Goal: Information Seeking & Learning: Learn about a topic

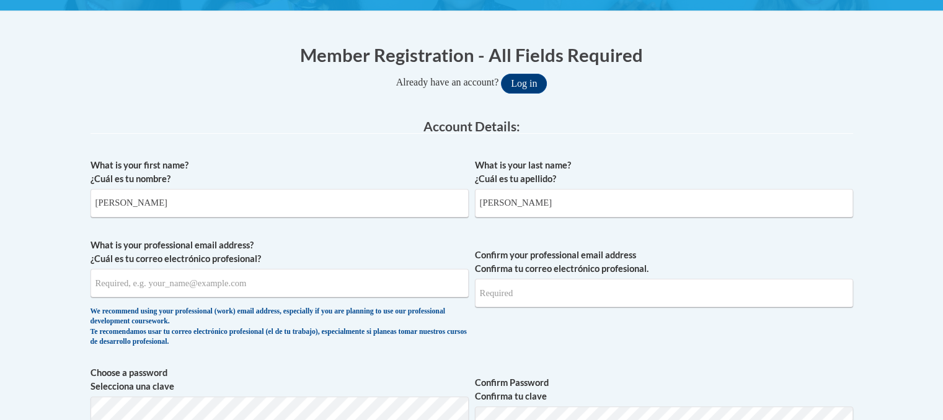
type input "Knisely"
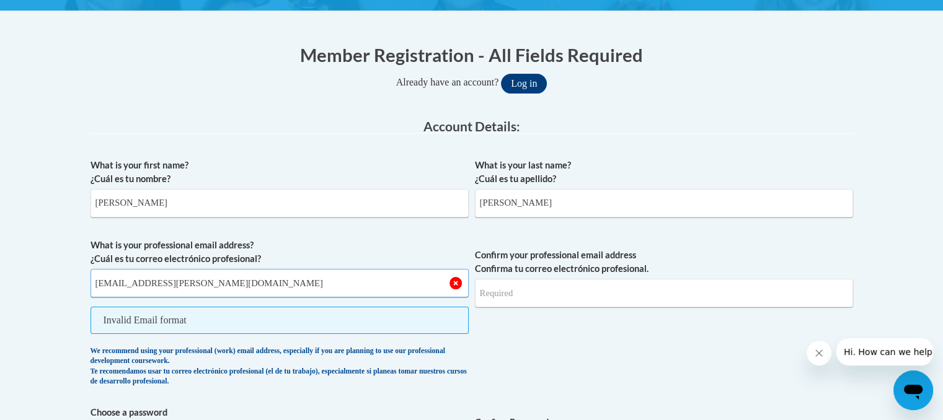
type input "abbey.knisely@ecoesc.org"
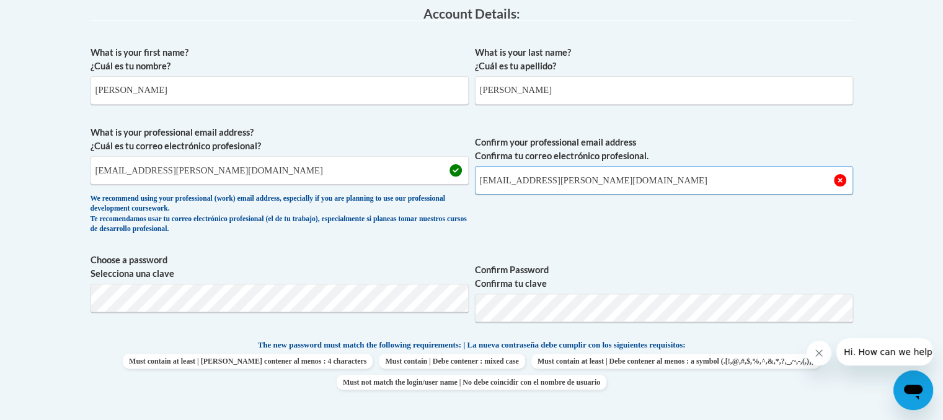
scroll to position [337, 0]
type input "abbey.knisely@ecoesc.org"
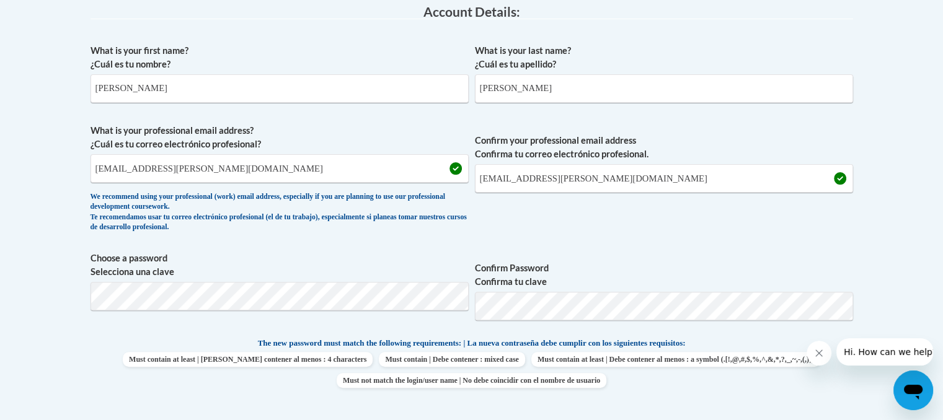
click at [645, 229] on span "Confirm your professional email address Confirma tu correo electrónico profesio…" at bounding box center [664, 181] width 378 height 115
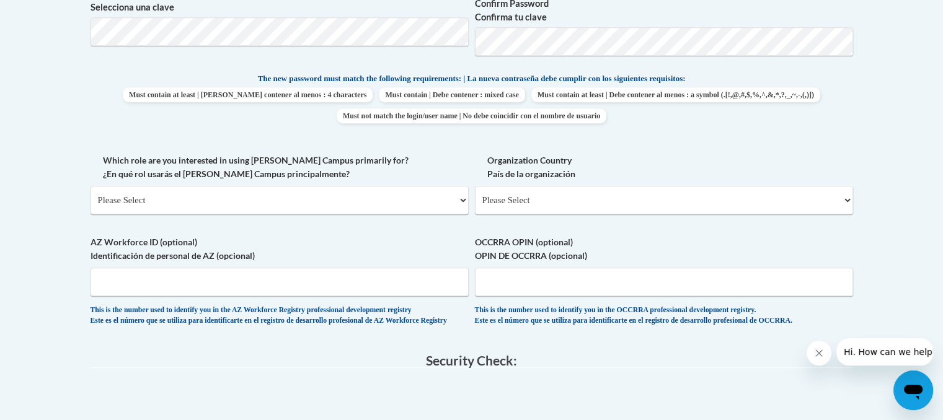
scroll to position [603, 0]
click at [356, 194] on select "Please Select College/University | Colegio/Universidad Community/Nonprofit Part…" at bounding box center [280, 199] width 378 height 29
select select "fbf2d438-af2f-41f8-98f1-81c410e29de3"
click at [91, 185] on select "Please Select College/University | Colegio/Universidad Community/Nonprofit Part…" at bounding box center [280, 199] width 378 height 29
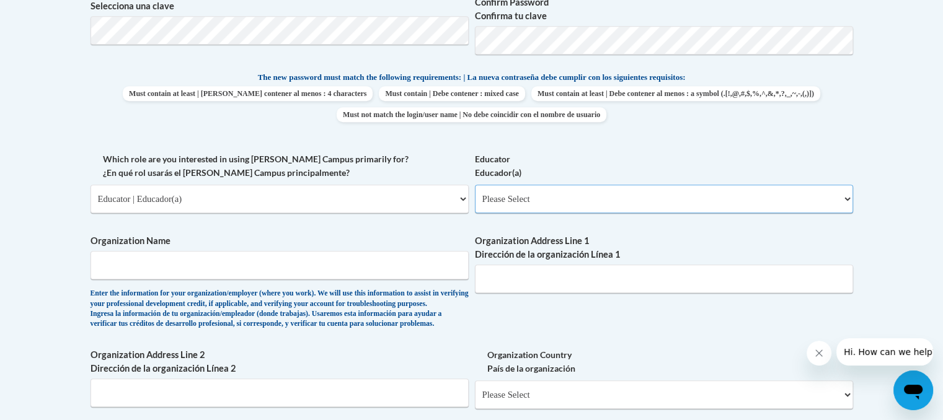
click at [592, 192] on select "Please Select Early Learning/Daycare Teacher/Family Home Care Provider | Maestr…" at bounding box center [664, 199] width 378 height 29
select select "d5fdb05a-b36c-4d60-97fa-9afceda7e903"
click at [475, 185] on select "Please Select Early Learning/Daycare Teacher/Family Home Care Provider | Maestr…" at bounding box center [664, 199] width 378 height 29
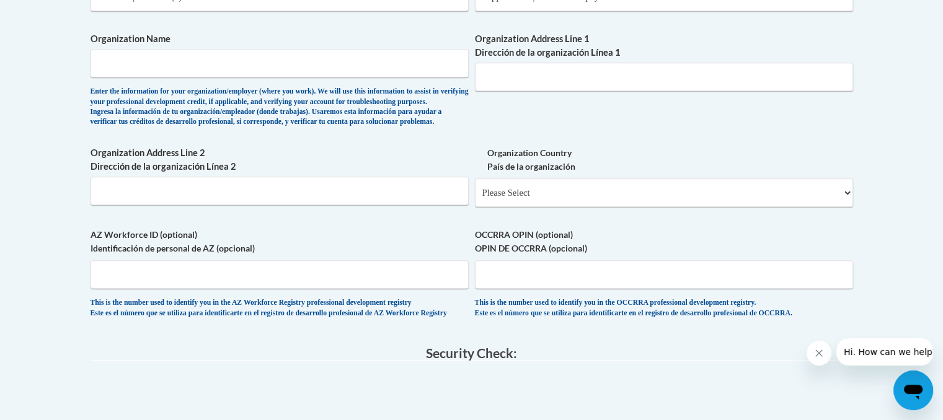
scroll to position [805, 0]
click at [523, 288] on input "OCCRRA OPIN (optional) OPIN DE OCCRRA (opcional)" at bounding box center [664, 274] width 378 height 29
click at [614, 287] on input "OCCRRA OPIN (optional) OPIN DE OCCRRA (opcional)" at bounding box center [664, 274] width 378 height 29
paste input "1120-9571"
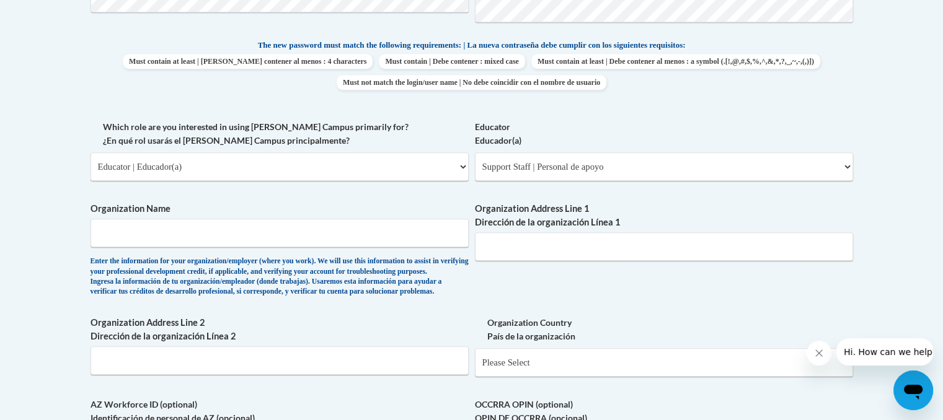
scroll to position [634, 0]
type input "1120-9571"
click at [276, 226] on input "Organization Name" at bounding box center [280, 234] width 378 height 29
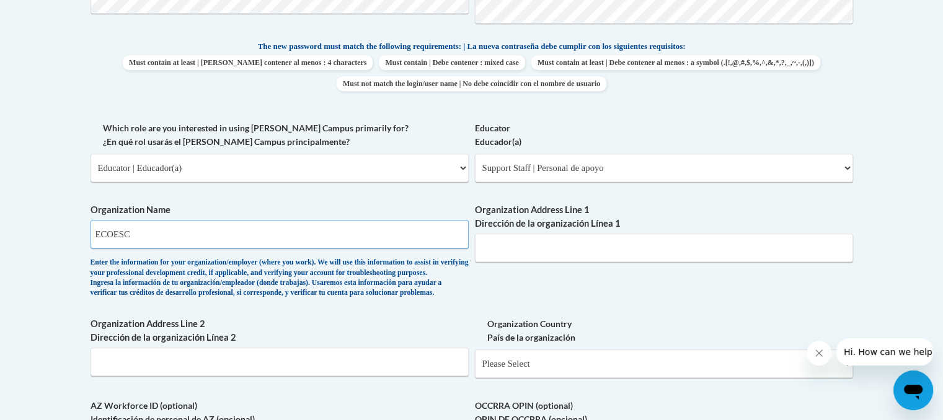
type input "ECOESC"
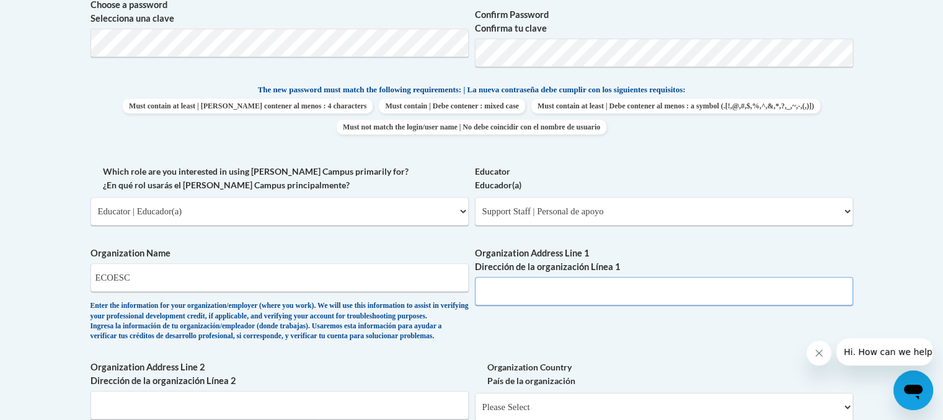
scroll to position [591, 0]
type input "9"
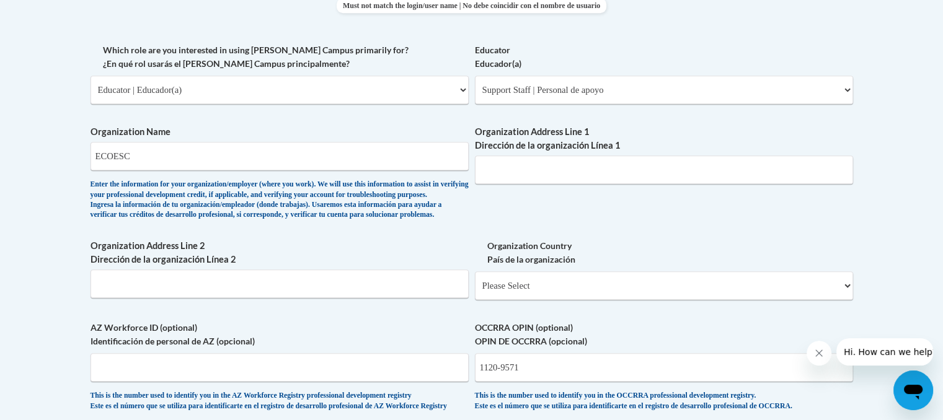
scroll to position [710, 0]
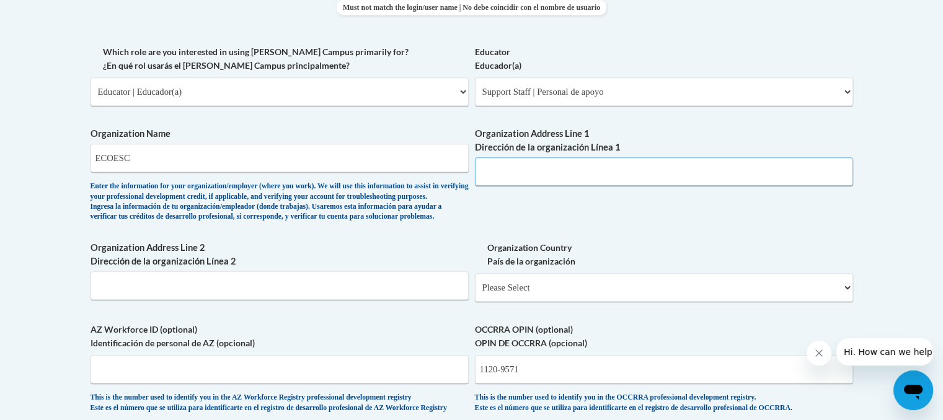
click at [552, 159] on input "Organization Address Line 1 Dirección de la organización Línea 1" at bounding box center [664, 171] width 378 height 29
paste input "834 E High Ave, New Philadelphia, OH 44663"
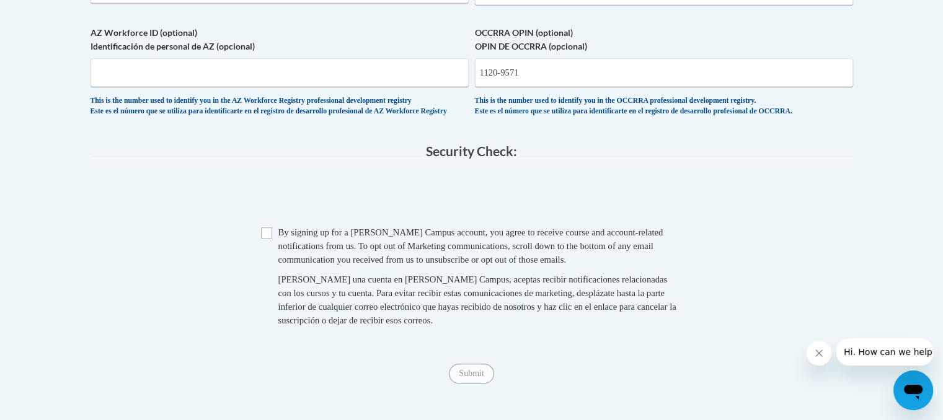
scroll to position [1010, 0]
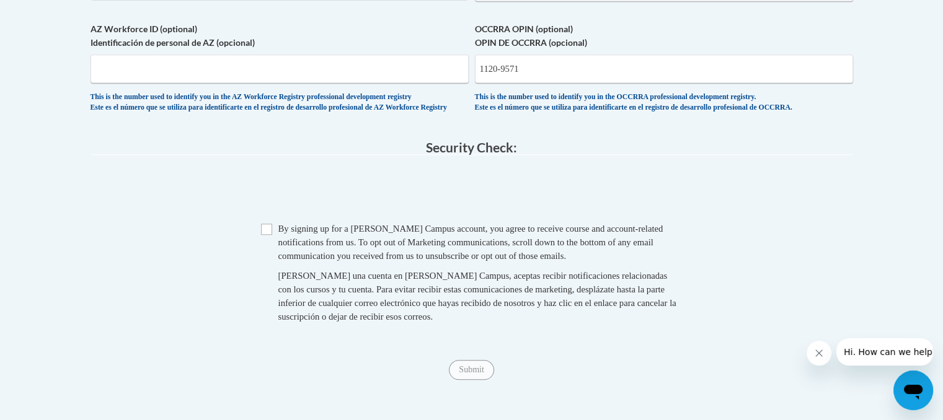
type input "834 E High Ave, New Philadelphia, OH 44663"
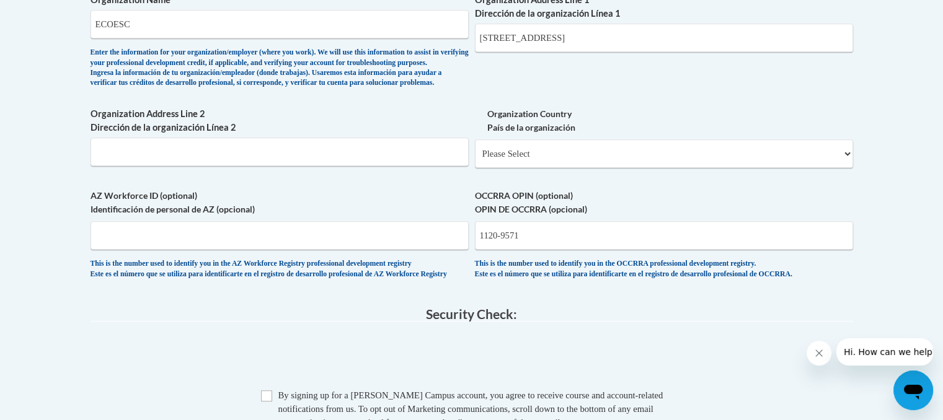
scroll to position [844, 0]
click at [815, 167] on select "Please Select United States | Estados Unidos Outside of the United States | Fue…" at bounding box center [664, 153] width 378 height 29
select select "ad49bcad-a171-4b2e-b99c-48b446064914"
click at [475, 159] on select "Please Select United States | Estados Unidos Outside of the United States | Fue…" at bounding box center [664, 153] width 378 height 29
select select
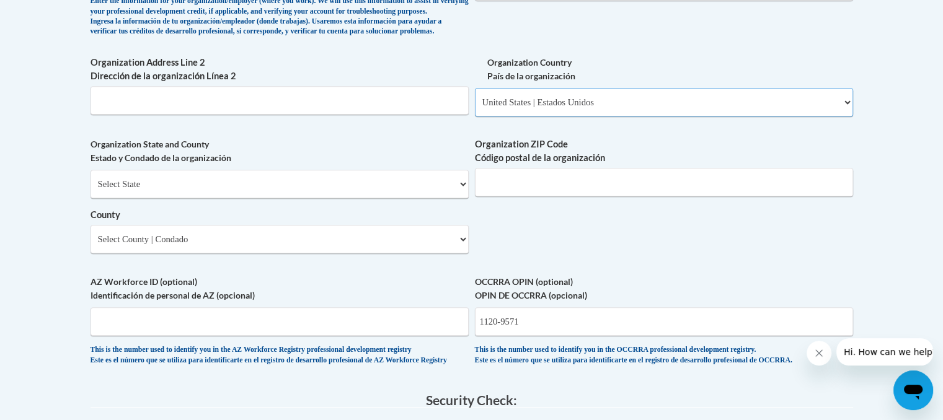
scroll to position [906, 0]
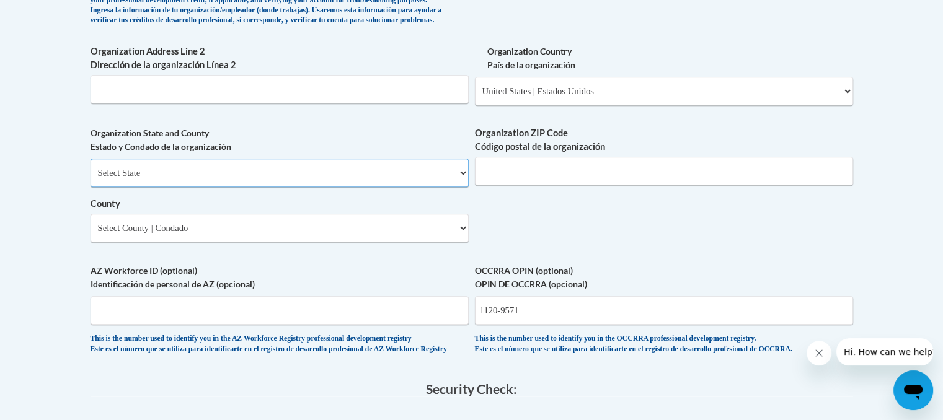
click at [441, 187] on select "Select State Alabama Alaska Arizona Arkansas California Colorado Connecticut De…" at bounding box center [280, 173] width 378 height 29
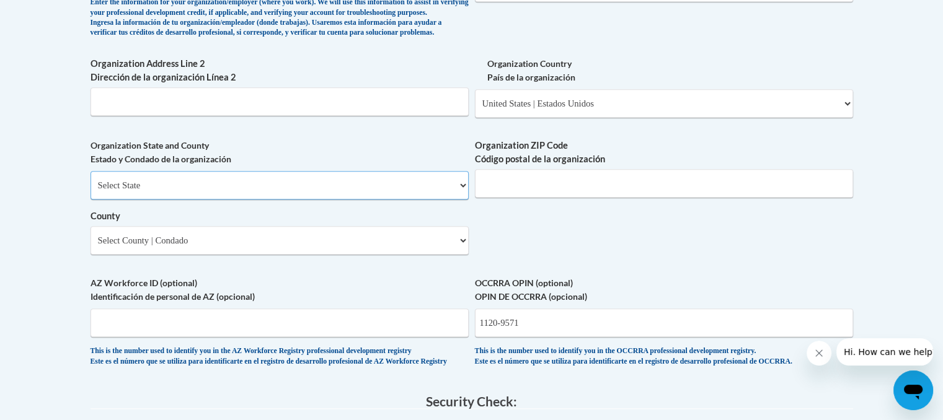
scroll to position [893, 0]
click at [434, 200] on select "Select State Alabama Alaska Arizona Arkansas California Colorado Connecticut De…" at bounding box center [280, 186] width 378 height 29
select select "Ohio"
click at [91, 192] on select "Select State Alabama Alaska Arizona Arkansas California Colorado Connecticut De…" at bounding box center [280, 186] width 378 height 29
click at [528, 198] on input "Organization ZIP Code Código postal de la organización" at bounding box center [664, 184] width 378 height 29
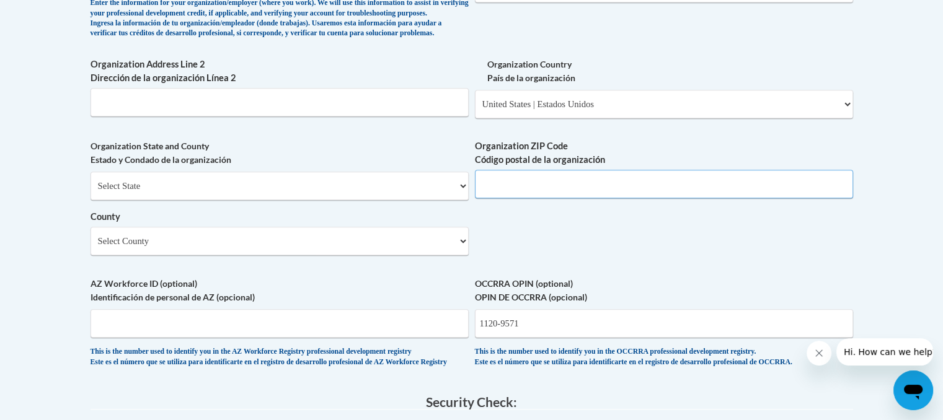
type input "44663-6963"
click at [411, 255] on select "Select County Adams Allen Ashland Ashtabula Athens Auglaize Belmont Brown Butle…" at bounding box center [280, 241] width 378 height 29
select select "Tuscarawas"
click at [91, 247] on select "Select County Adams Allen Ashland Ashtabula Athens Auglaize Belmont Brown Butle…" at bounding box center [280, 241] width 378 height 29
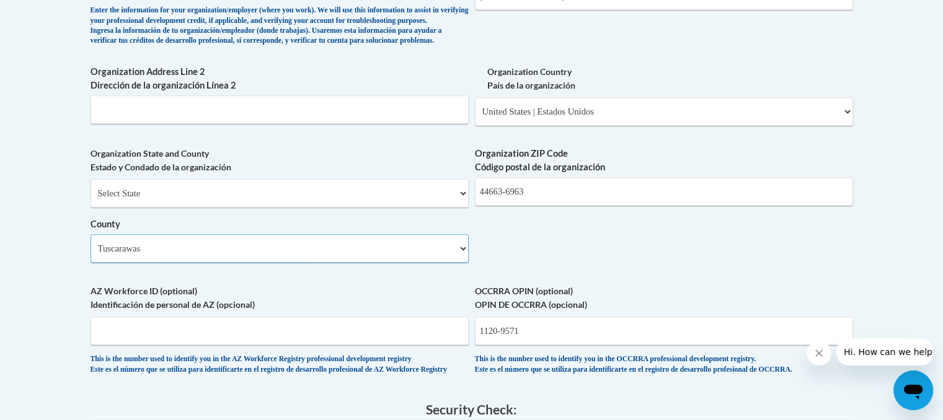
scroll to position [881, 0]
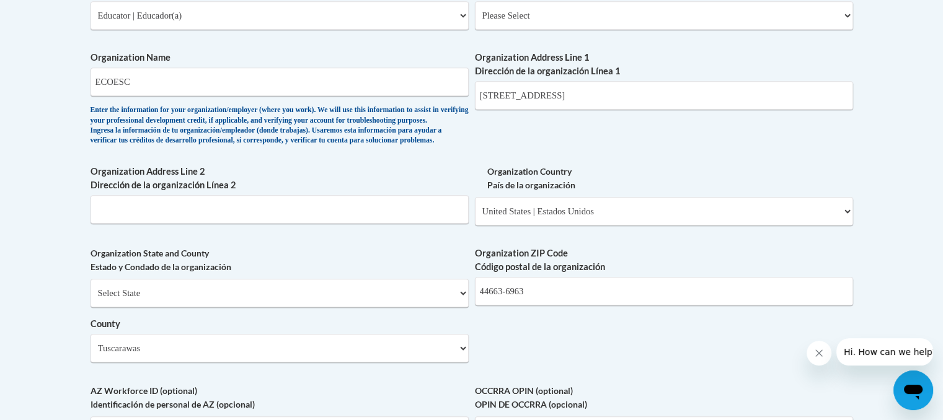
scroll to position [786, 0]
click at [818, 349] on icon "Close message from company" at bounding box center [819, 353] width 10 height 10
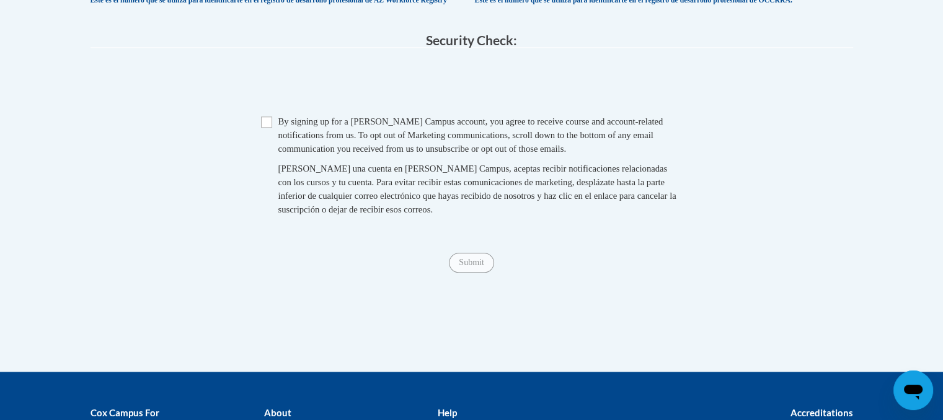
scroll to position [1260, 0]
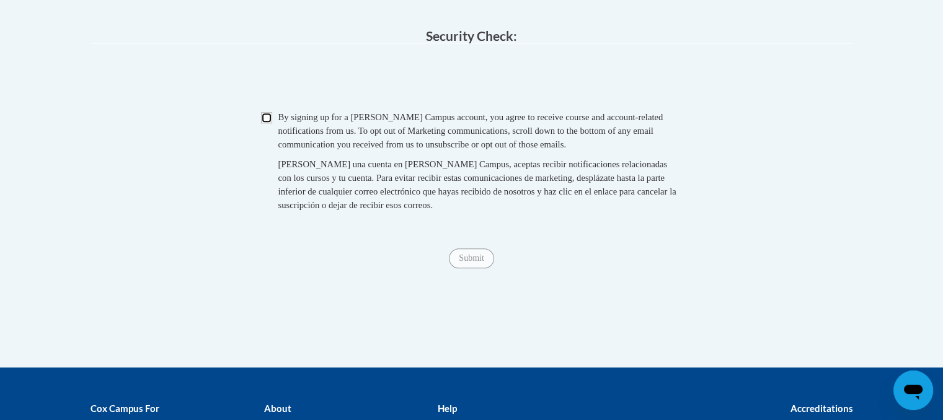
click at [266, 123] on input "Checkbox" at bounding box center [266, 117] width 11 height 11
checkbox input "true"
click at [481, 268] on input "Submit" at bounding box center [471, 259] width 45 height 20
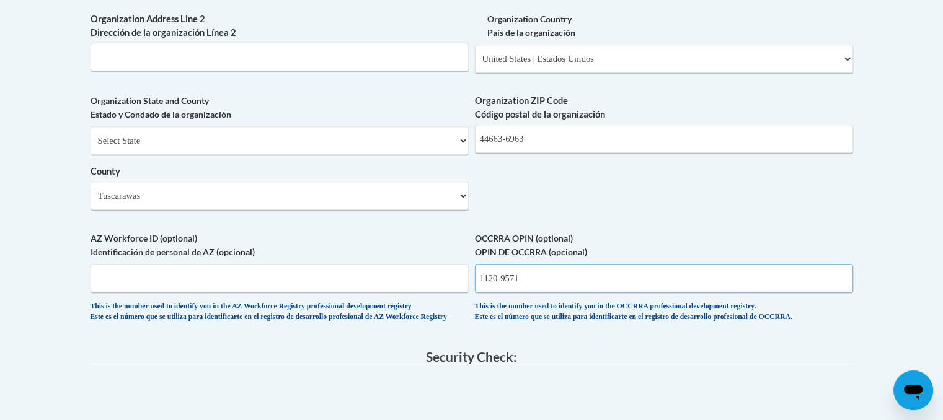
scroll to position [938, 0]
click at [587, 323] on div "This is the number used to identify you in the OCCRRA professional development …" at bounding box center [664, 313] width 378 height 20
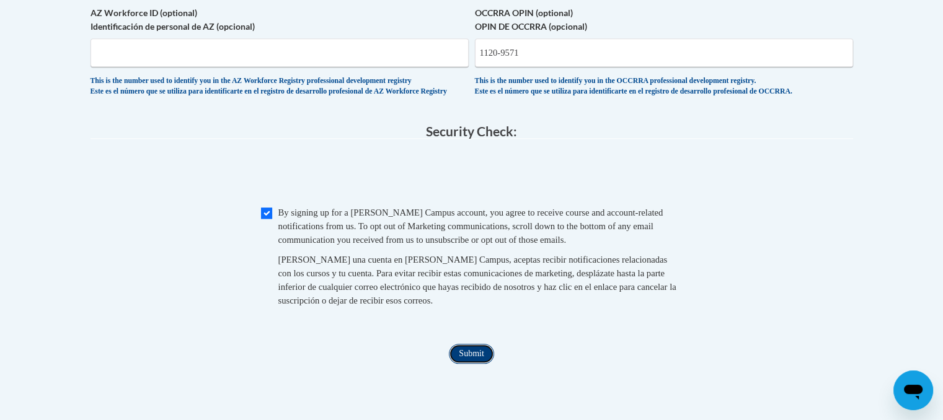
click at [484, 364] on input "Submit" at bounding box center [471, 354] width 45 height 20
click at [503, 67] on input "1120-9571" at bounding box center [664, 52] width 378 height 29
type input "11209571"
click at [479, 364] on input "Submit" at bounding box center [471, 354] width 45 height 20
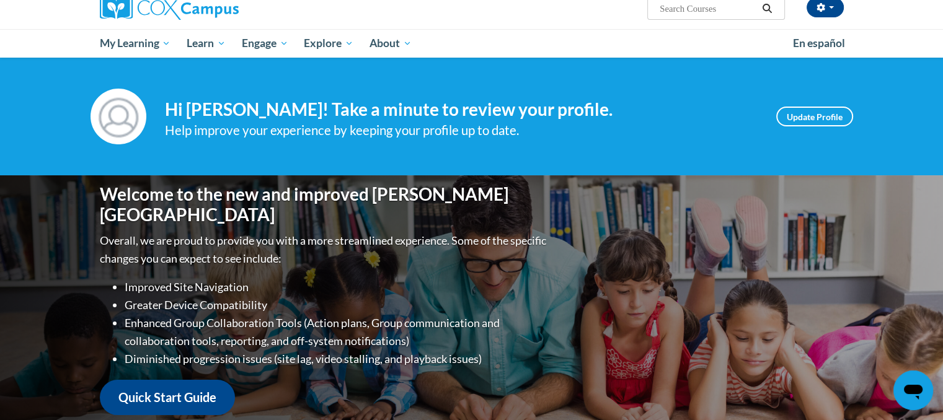
scroll to position [94, 0]
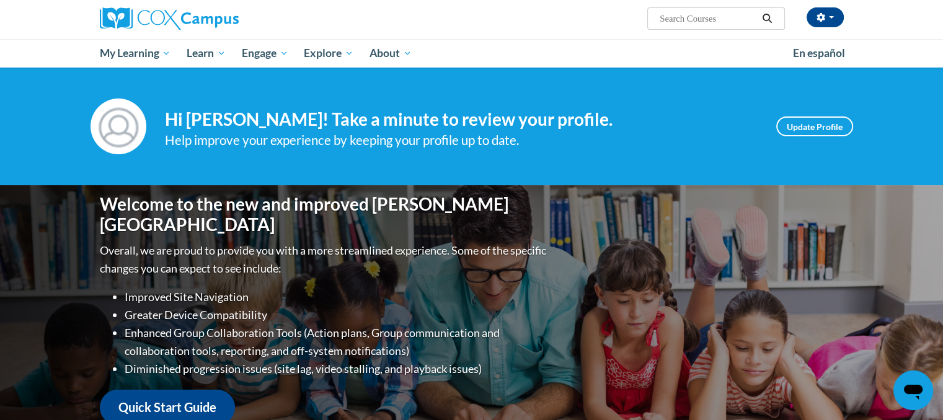
click at [751, 20] on input "Search..." at bounding box center [707, 18] width 99 height 15
type input "science of reading"
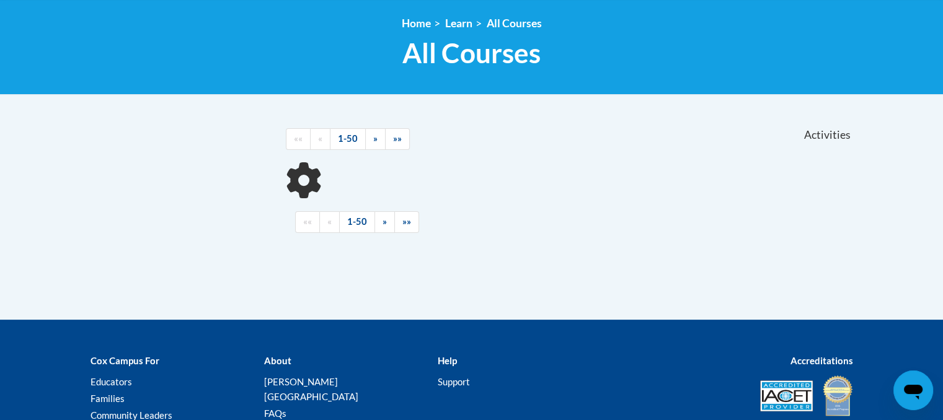
scroll to position [166, 0]
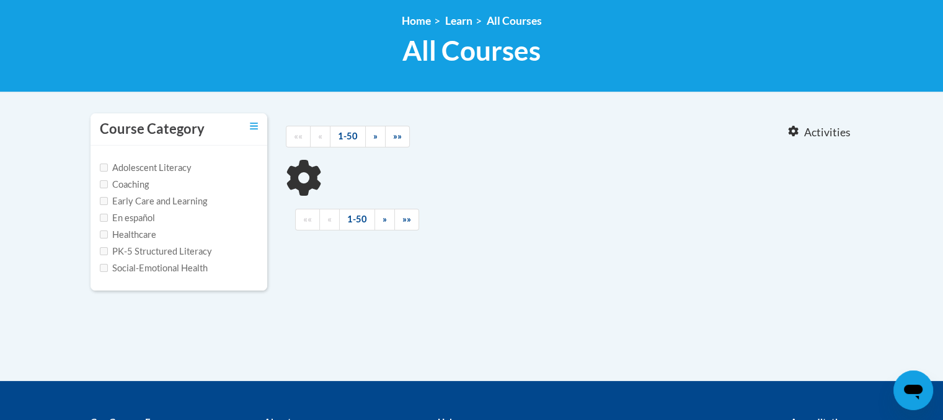
type input "science of reading"
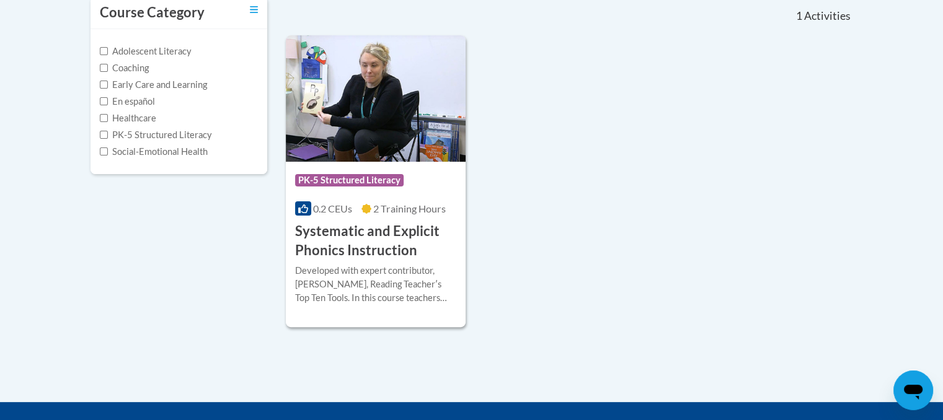
scroll to position [238, 0]
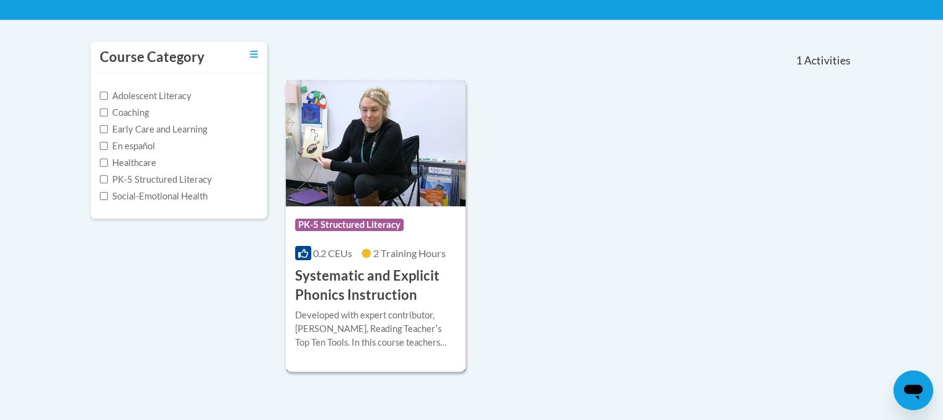
click at [374, 218] on div "Course Category: PK-5 Structured Literacy" at bounding box center [376, 227] width 162 height 28
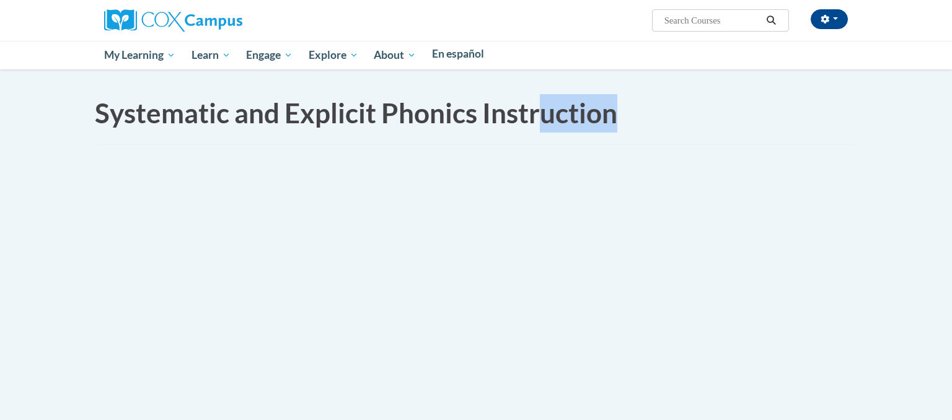
click at [687, 147] on div "Systematic and Explicit Phonics Instruction Developed with expert contributor, …" at bounding box center [476, 150] width 781 height 163
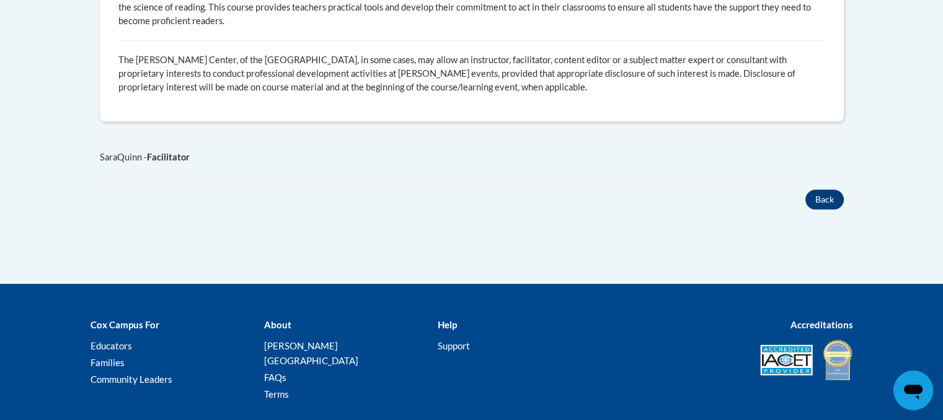
scroll to position [767, 0]
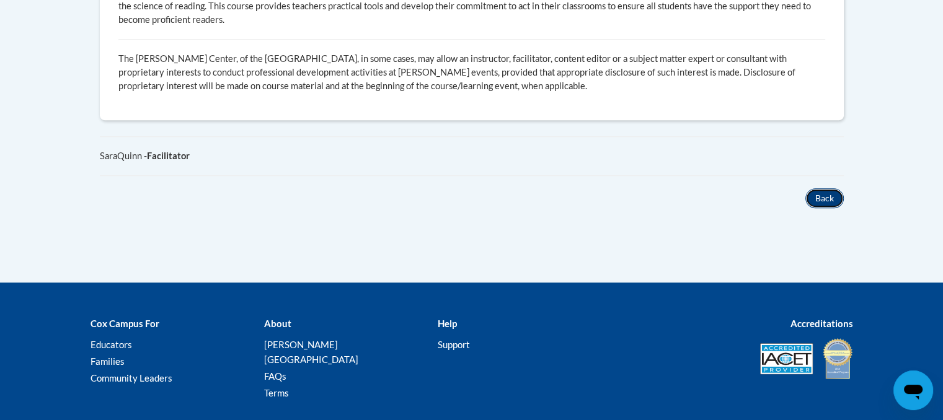
click at [828, 208] on button "Back" at bounding box center [824, 198] width 38 height 20
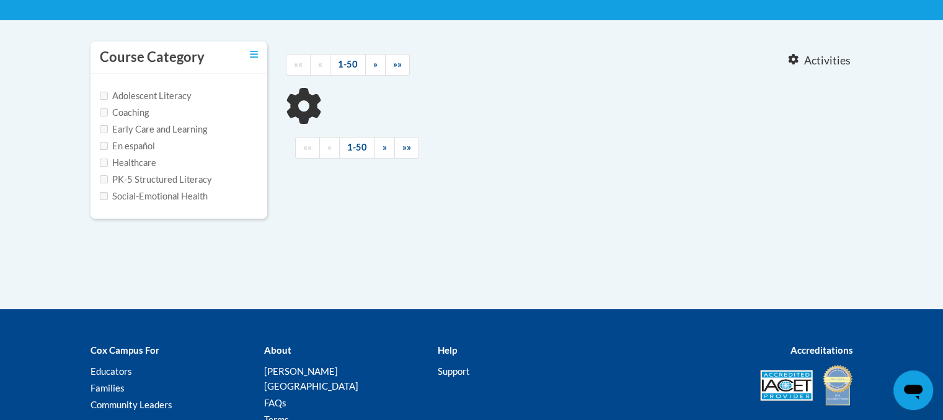
type input "science of reading"
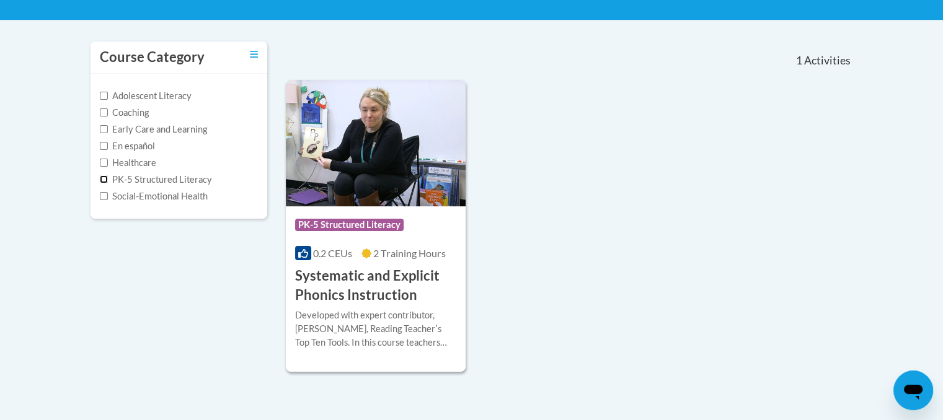
click at [104, 179] on input "PK-5 Structured Literacy" at bounding box center [104, 179] width 8 height 8
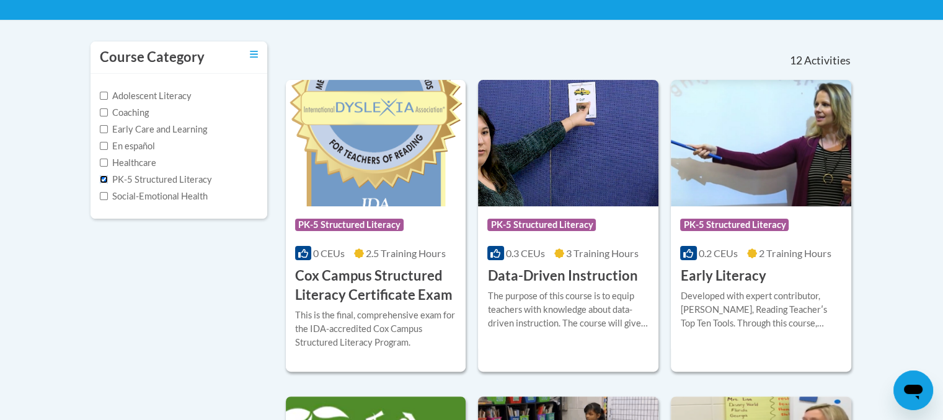
click at [104, 179] on input "PK-5 Structured Literacy" at bounding box center [104, 179] width 8 height 8
checkbox input "false"
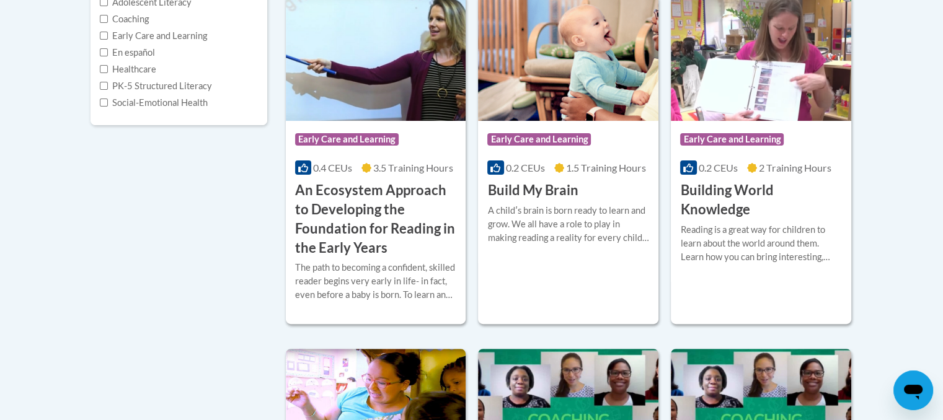
scroll to position [332, 0]
click at [387, 195] on h3 "An Ecosystem Approach to Developing the Foundation for Reading in the Early Yea…" at bounding box center [376, 218] width 162 height 76
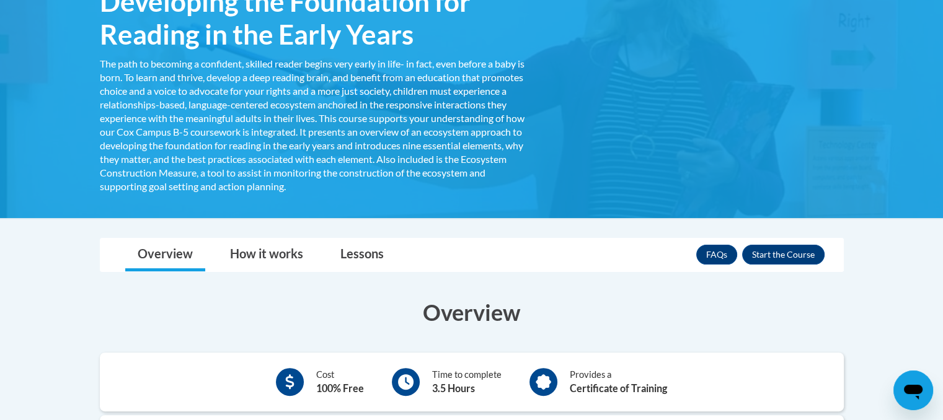
scroll to position [264, 0]
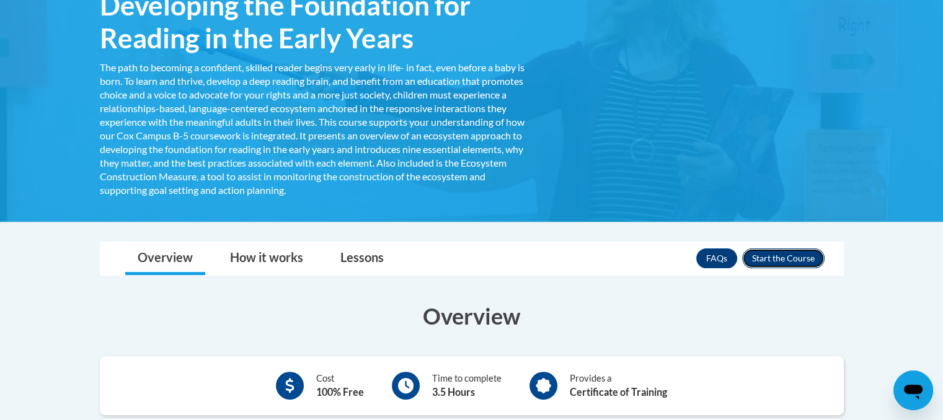
click at [791, 254] on button "Enroll" at bounding box center [783, 259] width 82 height 20
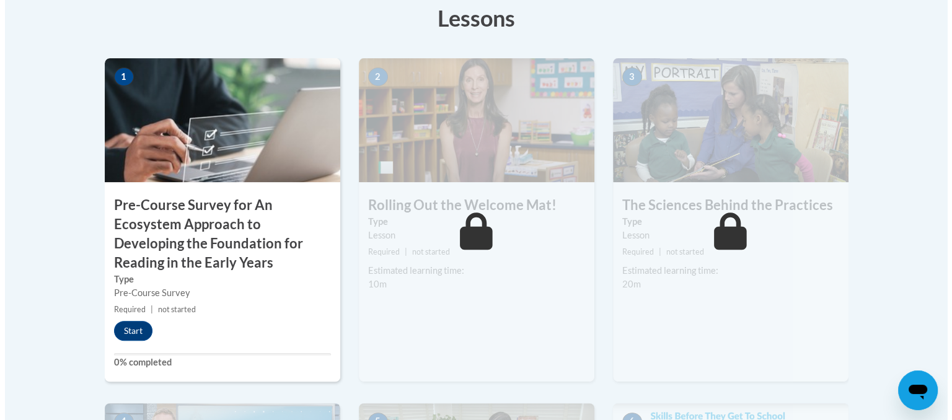
scroll to position [405, 0]
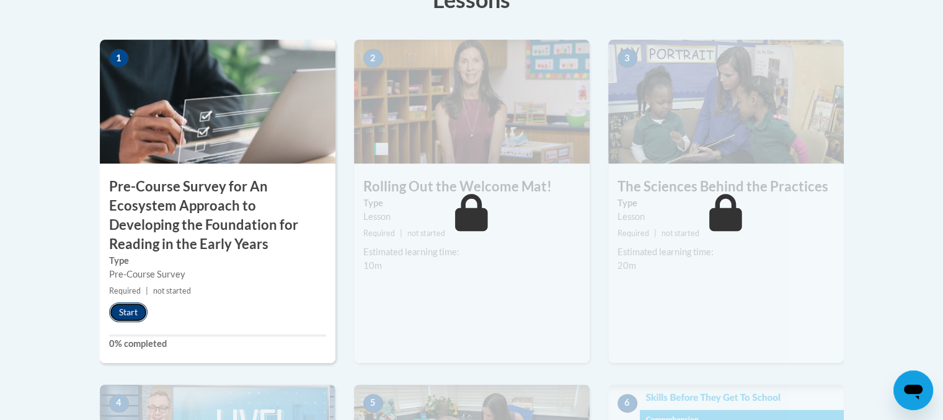
click at [140, 313] on button "Start" at bounding box center [128, 313] width 38 height 20
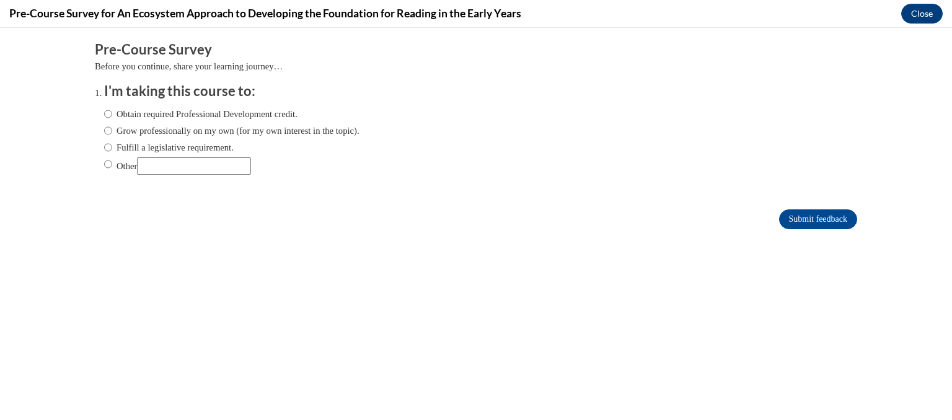
scroll to position [0, 0]
click at [104, 112] on input "Obtain required Professional Development credit." at bounding box center [108, 114] width 8 height 14
radio input "true"
click at [805, 220] on input "Submit feedback" at bounding box center [818, 220] width 78 height 20
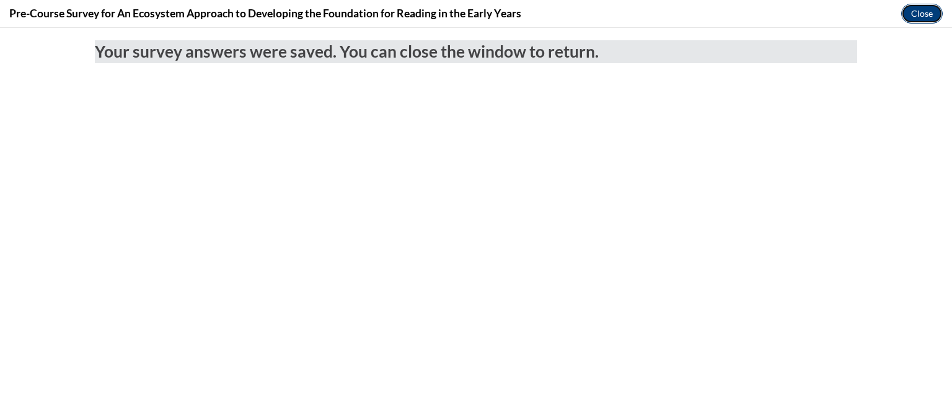
click at [925, 13] on button "Close" at bounding box center [922, 14] width 42 height 20
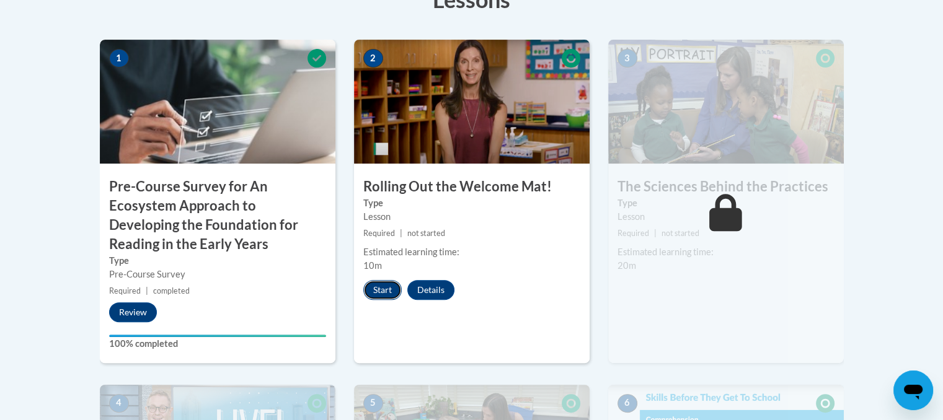
click at [378, 285] on button "Start" at bounding box center [382, 290] width 38 height 20
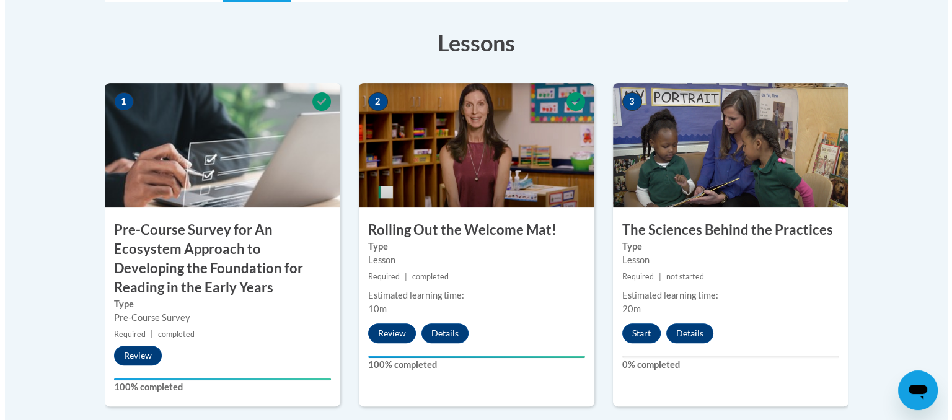
scroll to position [413, 0]
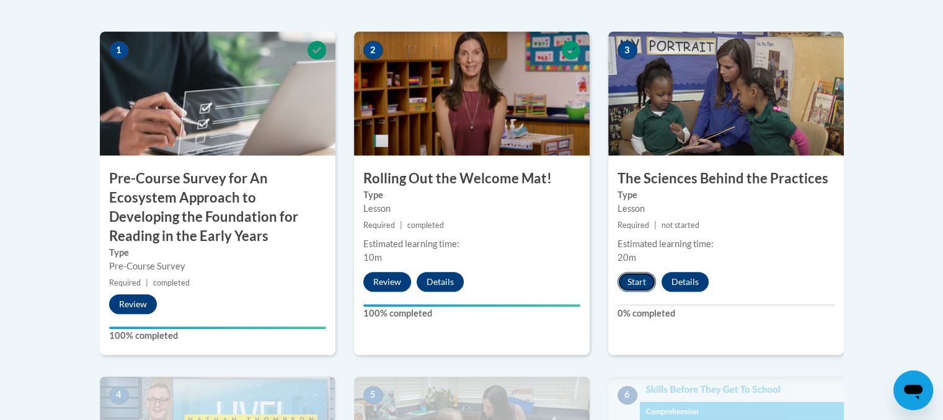
click at [639, 278] on button "Start" at bounding box center [636, 282] width 38 height 20
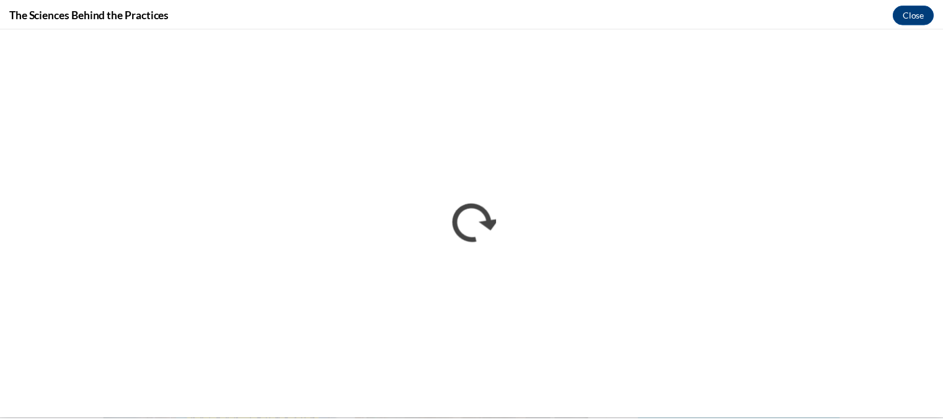
scroll to position [0, 0]
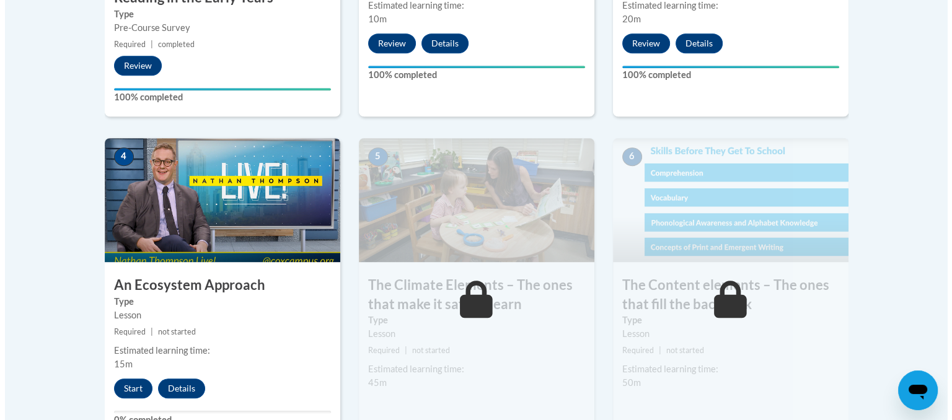
scroll to position [656, 0]
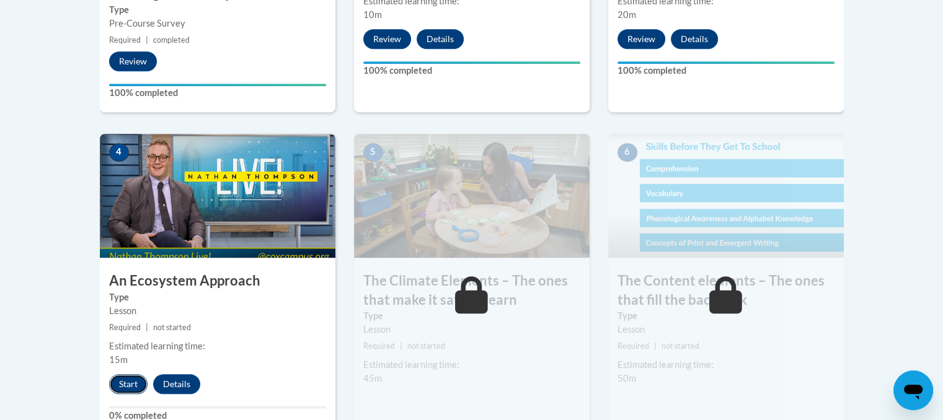
click at [120, 381] on button "Start" at bounding box center [128, 384] width 38 height 20
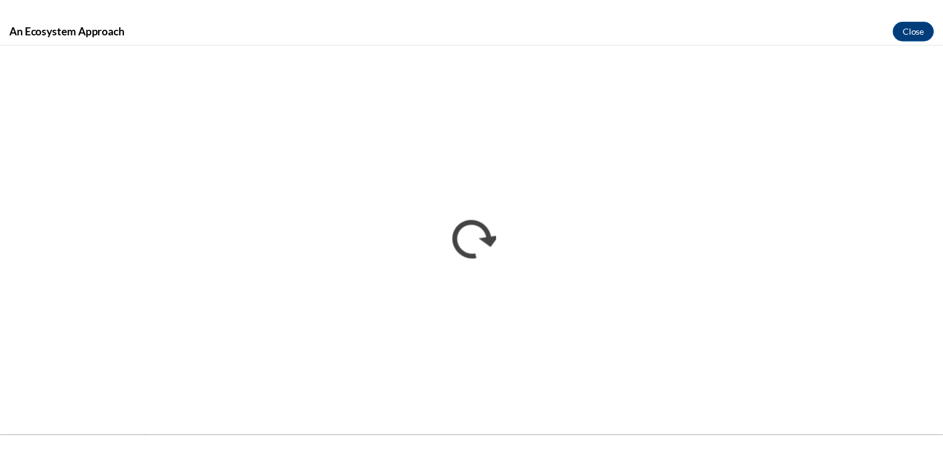
scroll to position [0, 0]
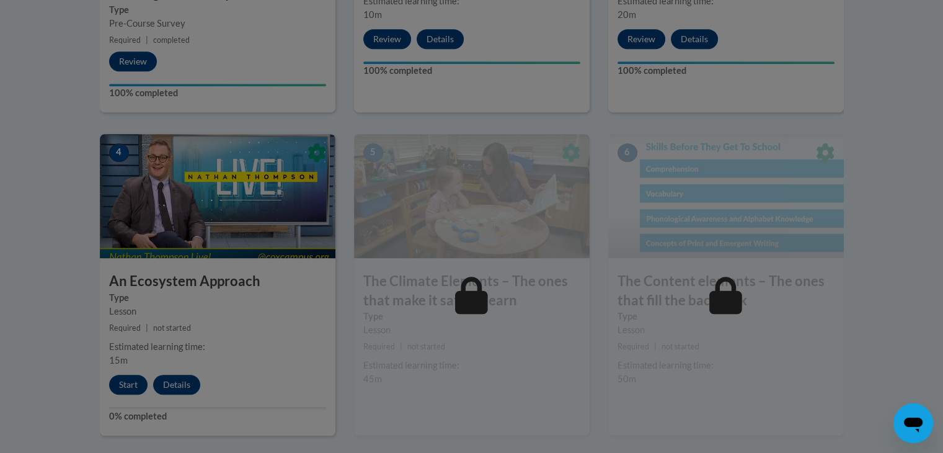
click at [236, 254] on div at bounding box center [471, 226] width 943 height 453
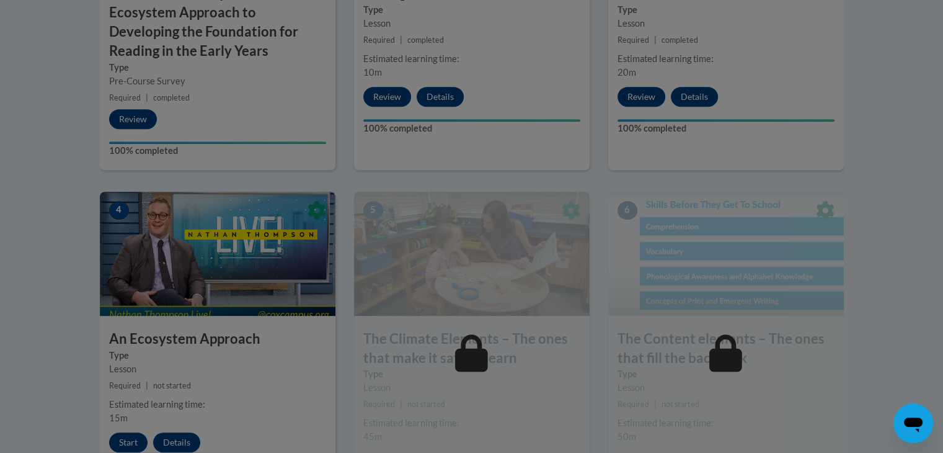
scroll to position [661, 0]
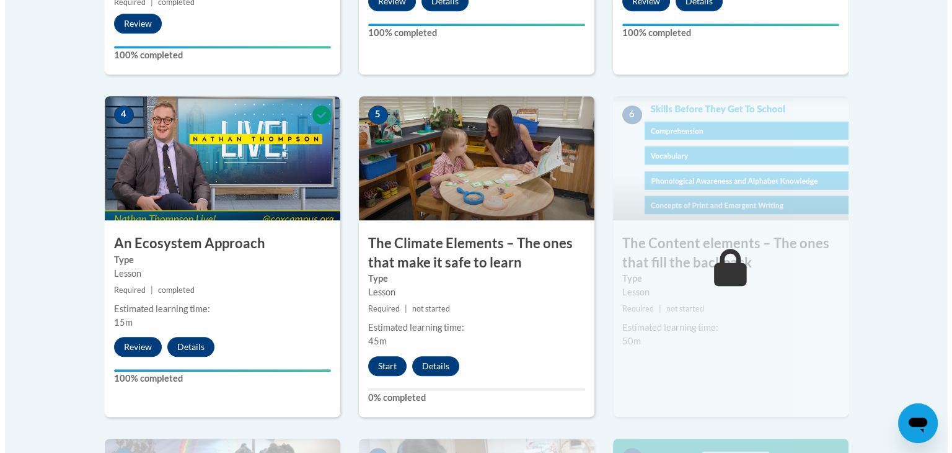
scroll to position [697, 0]
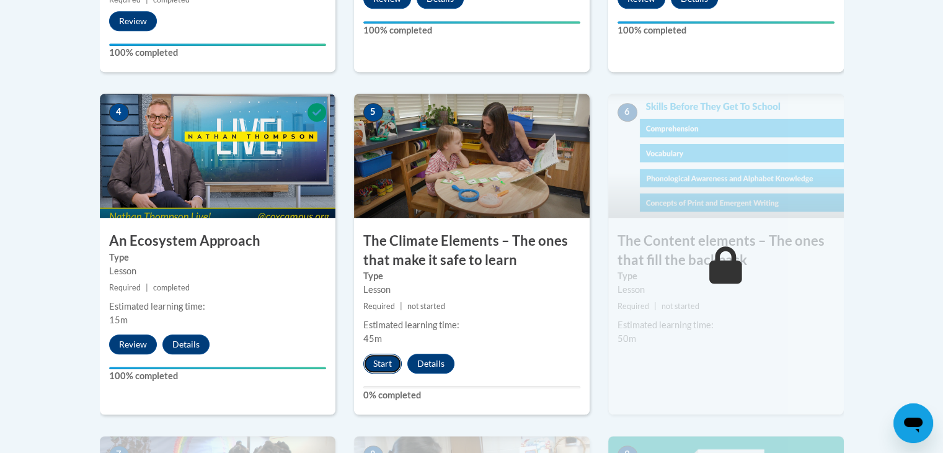
click at [378, 358] on button "Start" at bounding box center [382, 363] width 38 height 20
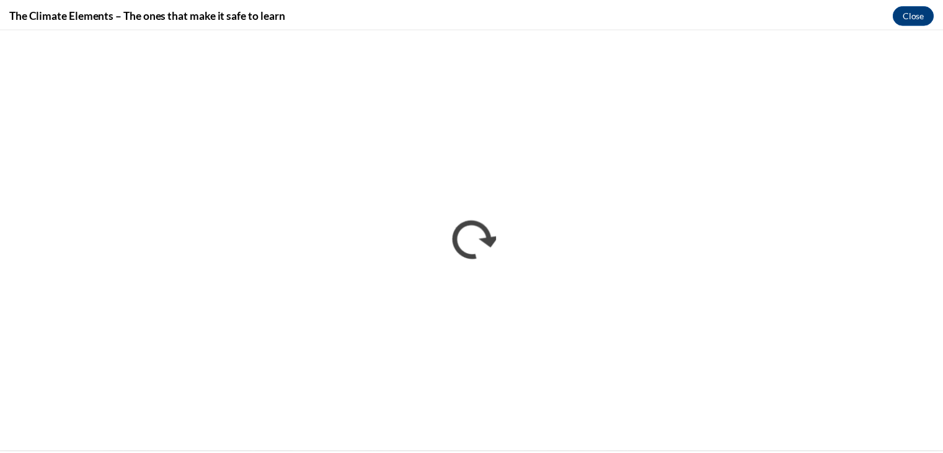
scroll to position [0, 0]
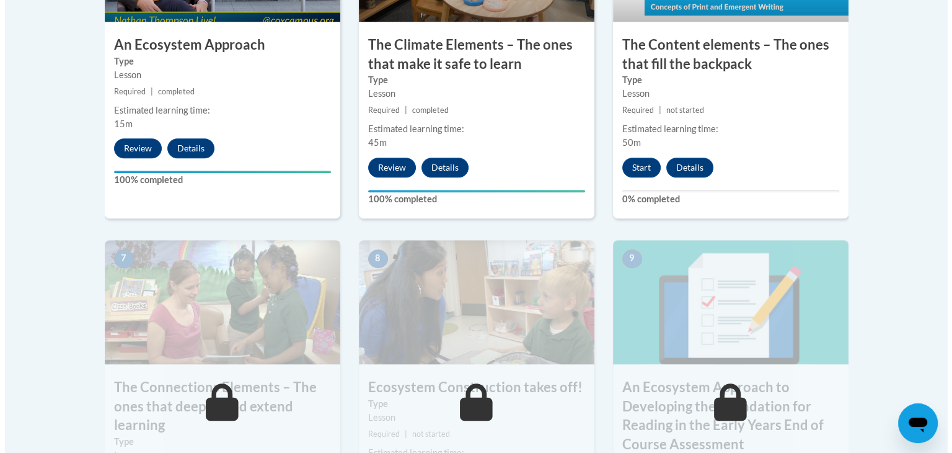
scroll to position [932, 0]
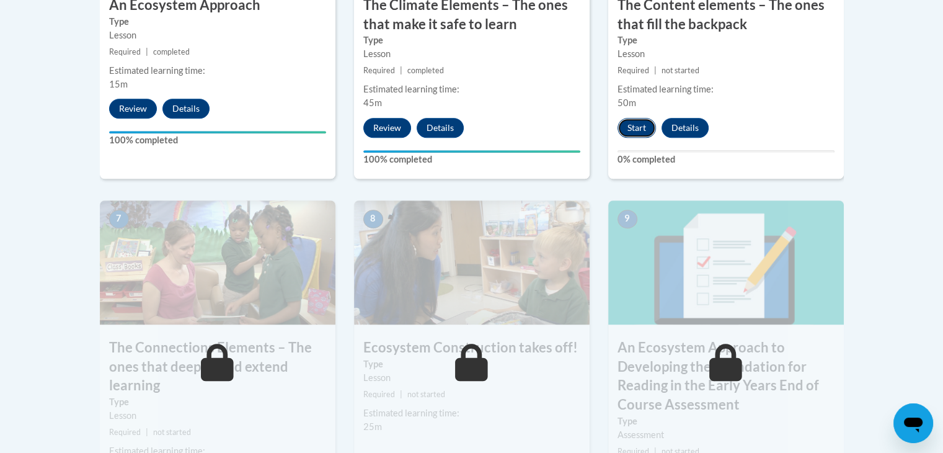
click at [628, 130] on button "Start" at bounding box center [636, 128] width 38 height 20
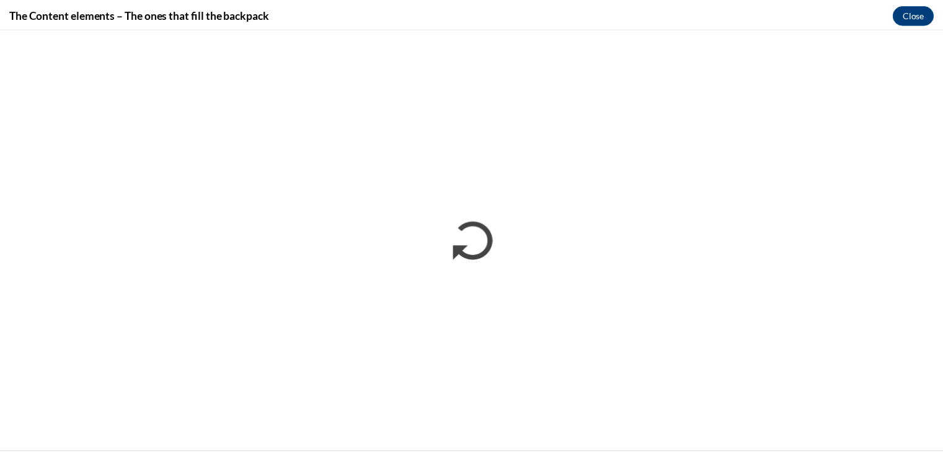
scroll to position [0, 0]
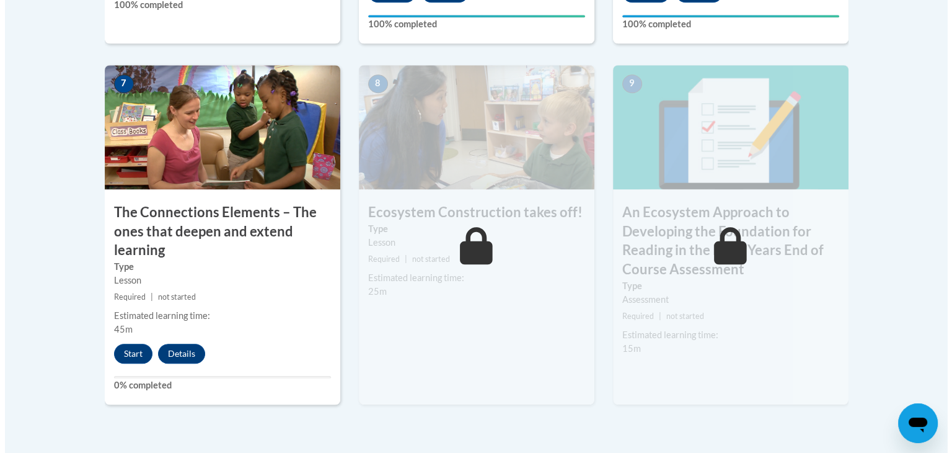
scroll to position [1069, 0]
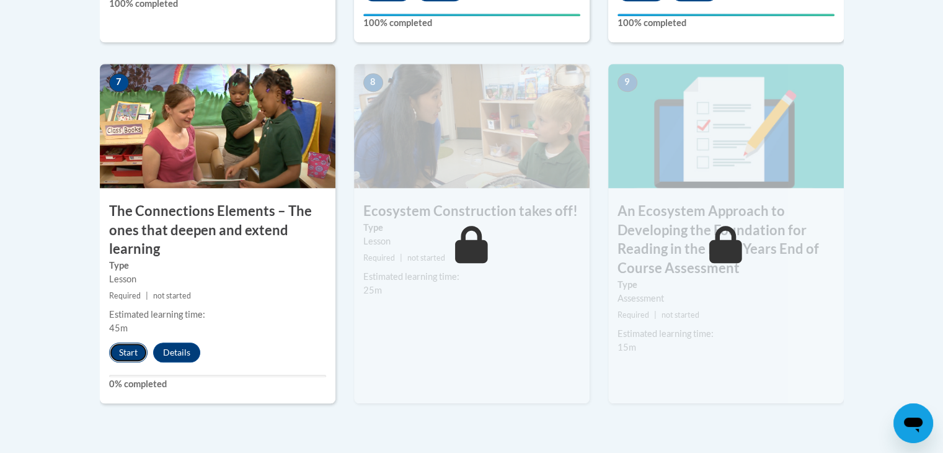
click at [126, 353] on button "Start" at bounding box center [128, 352] width 38 height 20
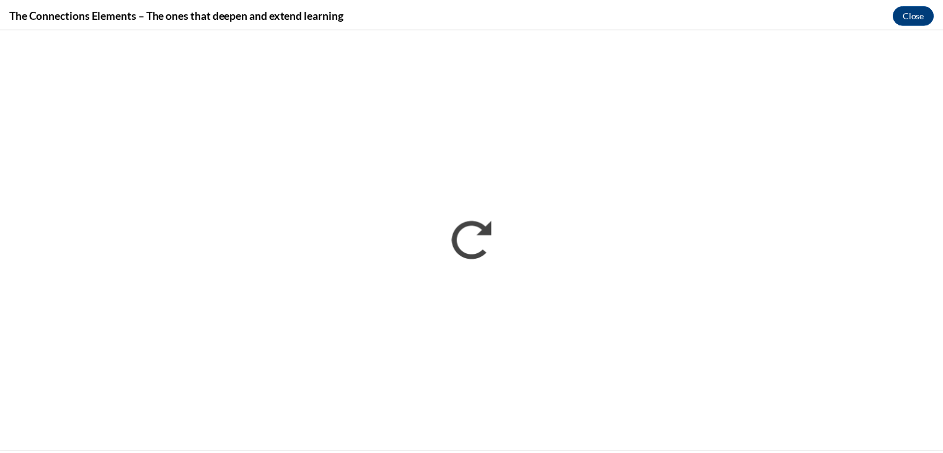
scroll to position [0, 0]
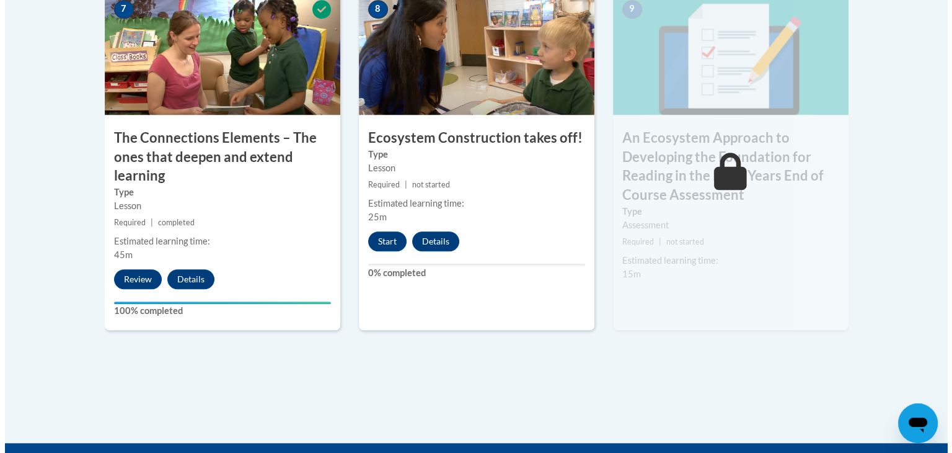
scroll to position [1336, 0]
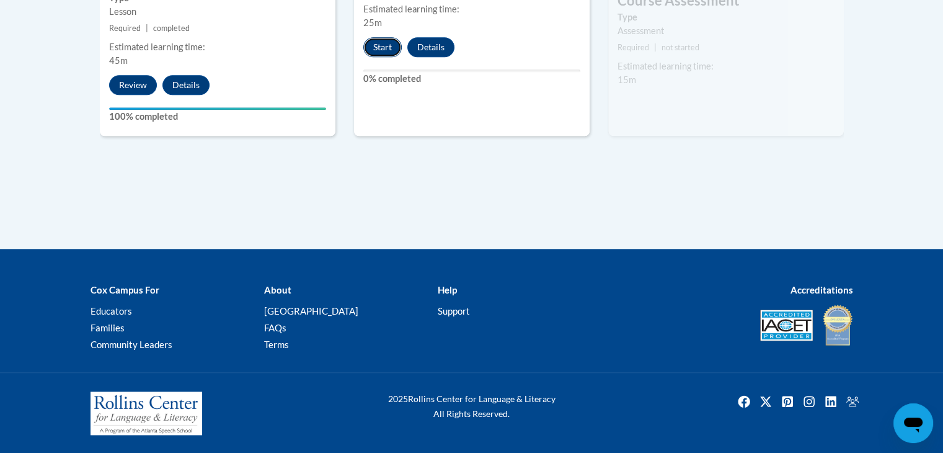
click at [371, 55] on button "Start" at bounding box center [382, 47] width 38 height 20
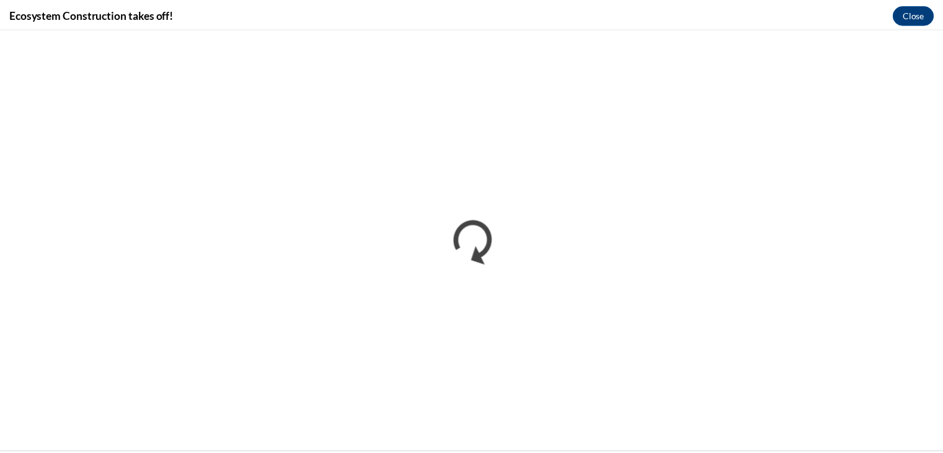
scroll to position [0, 0]
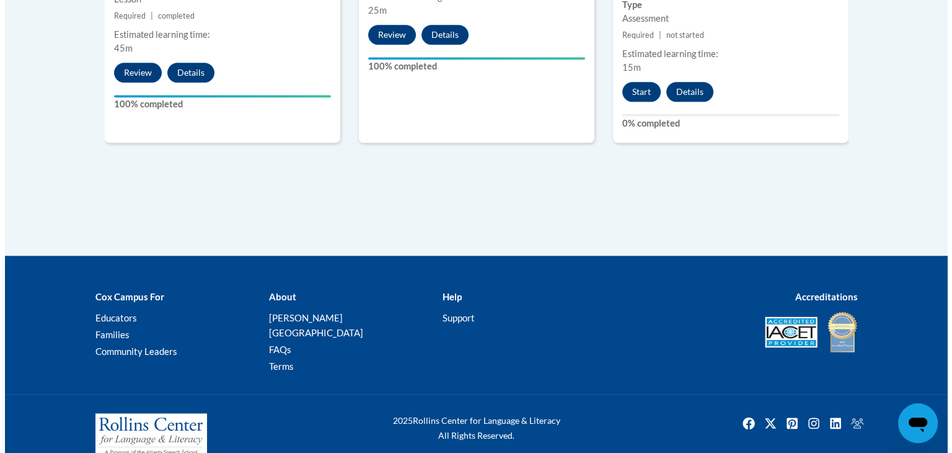
scroll to position [1355, 0]
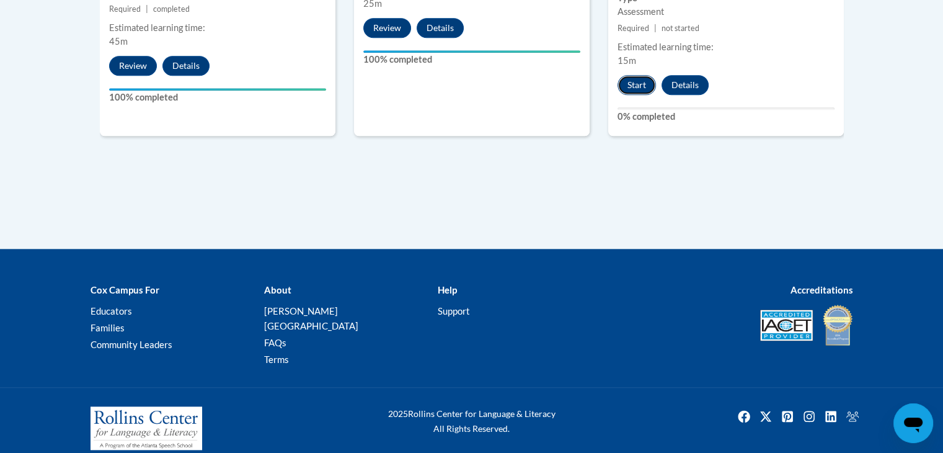
click at [642, 87] on button "Start" at bounding box center [636, 85] width 38 height 20
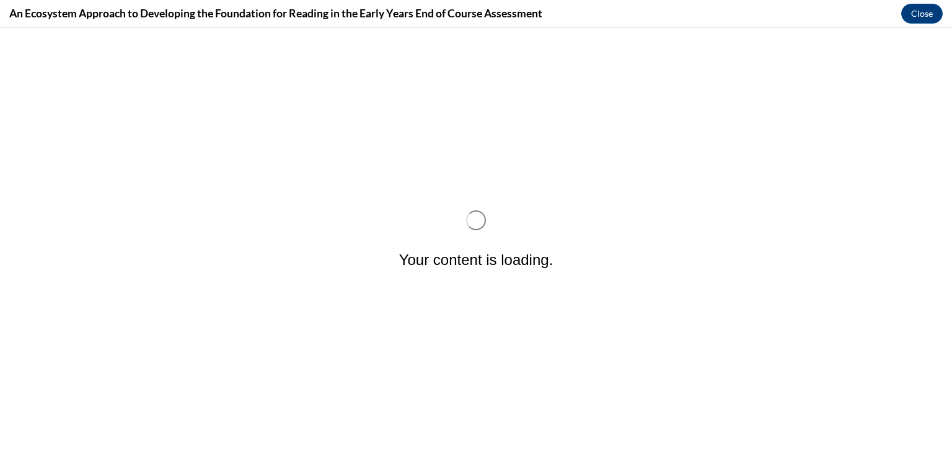
scroll to position [0, 0]
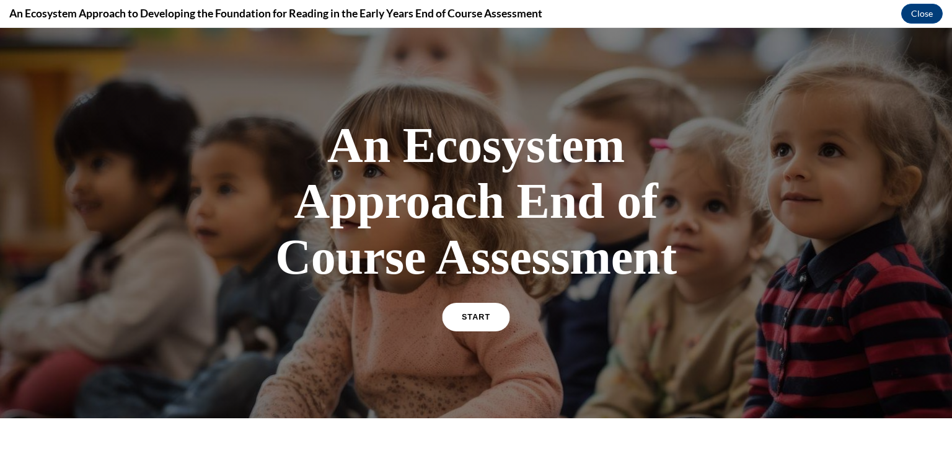
click at [483, 325] on link "START" at bounding box center [476, 317] width 68 height 29
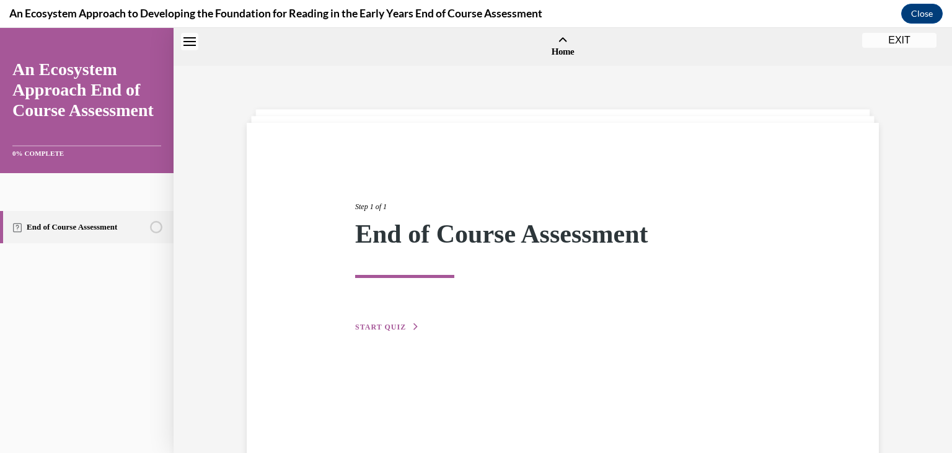
scroll to position [38, 0]
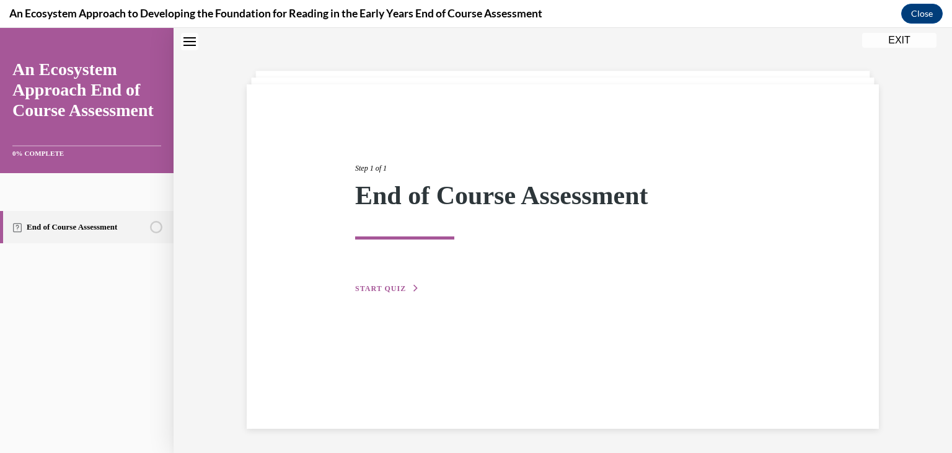
click at [392, 287] on span "START QUIZ" at bounding box center [380, 288] width 51 height 9
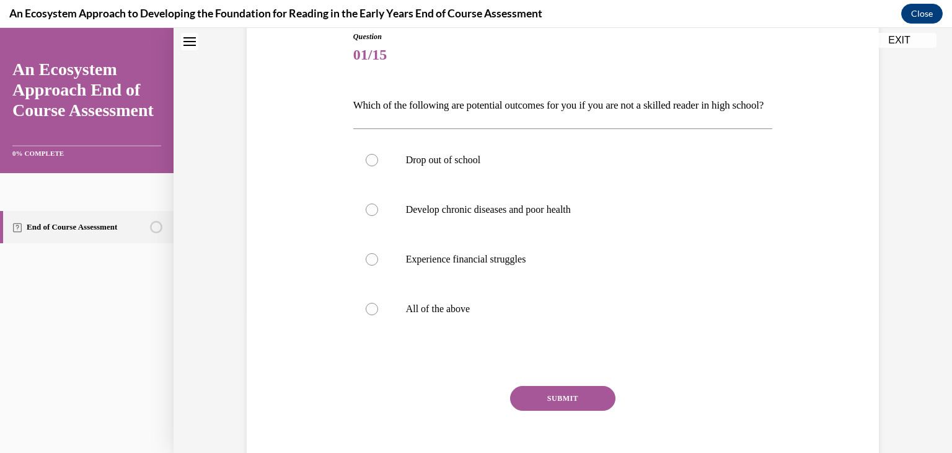
scroll to position [147, 0]
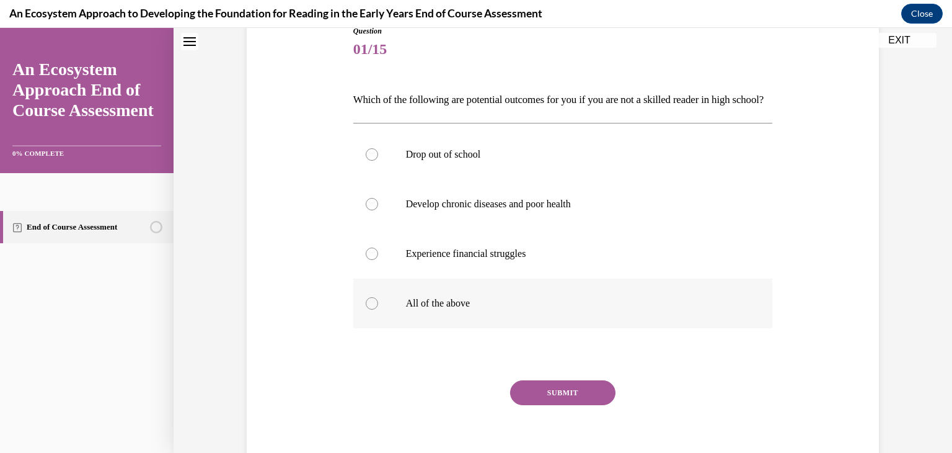
click at [395, 325] on label "All of the above" at bounding box center [563, 303] width 420 height 50
click at [378, 309] on input "All of the above" at bounding box center [372, 303] width 12 height 12
radio input "true"
click at [529, 405] on button "SUBMIT" at bounding box center [562, 392] width 105 height 25
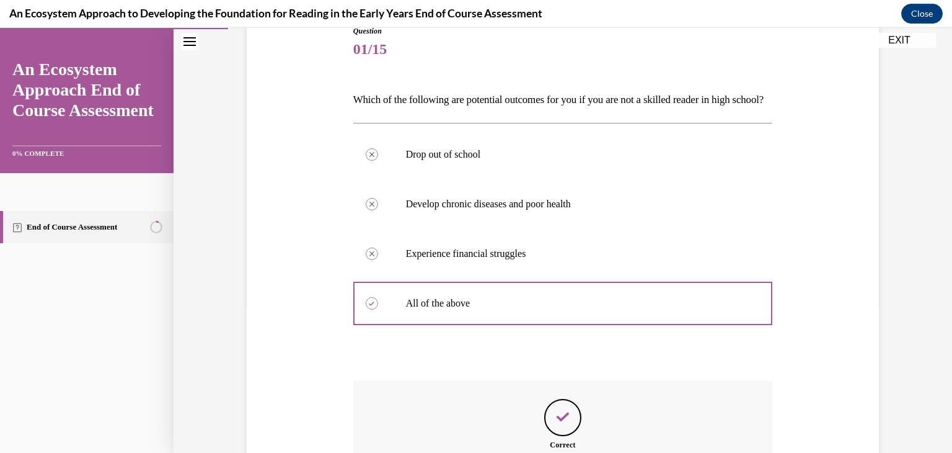
scroll to position [322, 0]
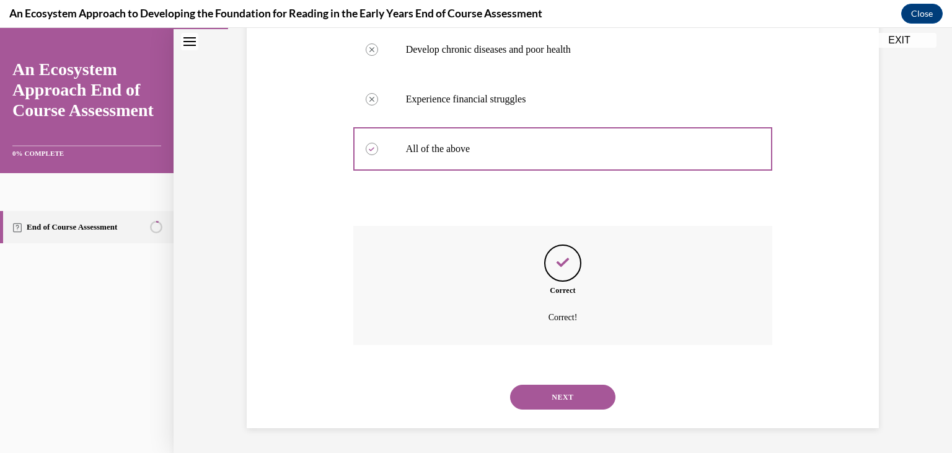
click at [547, 396] on button "NEXT" at bounding box center [562, 396] width 105 height 25
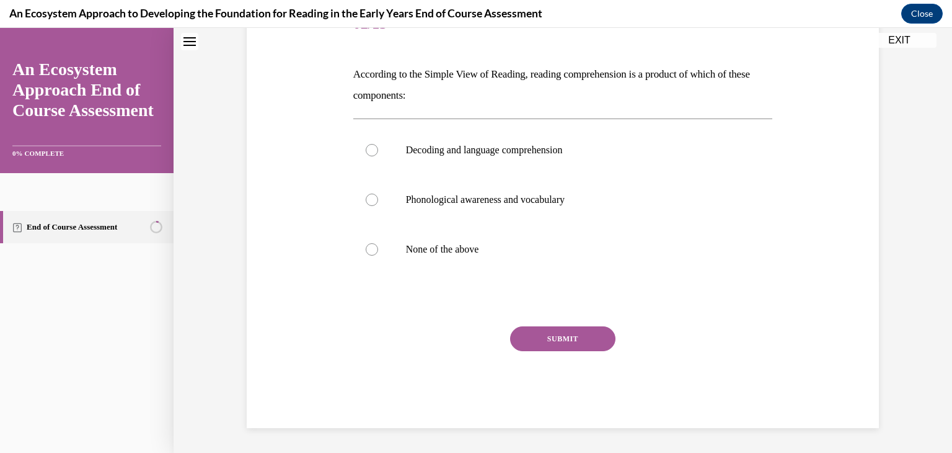
scroll to position [37, 0]
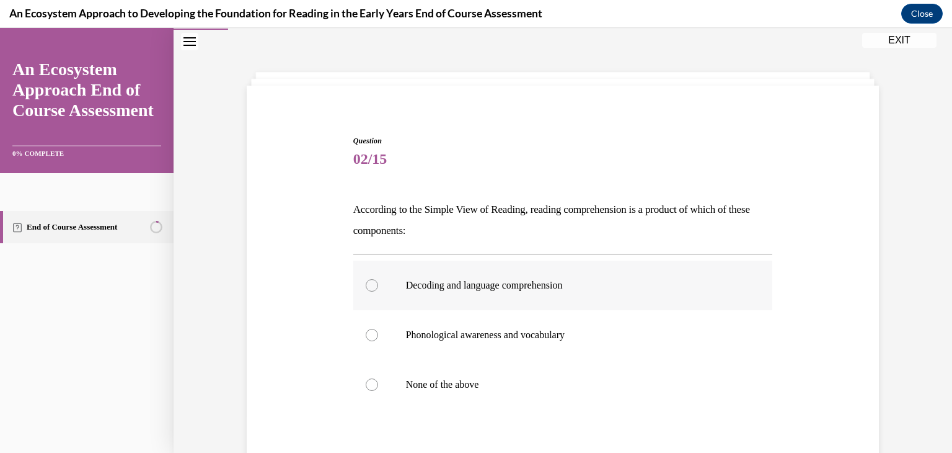
click at [569, 293] on label "Decoding and language comprehension" at bounding box center [563, 285] width 420 height 50
click at [378, 291] on input "Decoding and language comprehension" at bounding box center [372, 285] width 12 height 12
radio input "true"
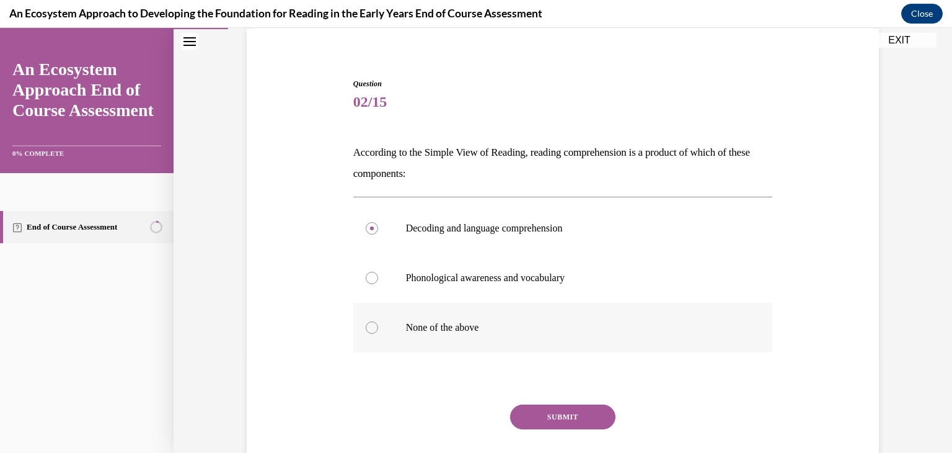
scroll to position [95, 0]
click at [575, 409] on button "SUBMIT" at bounding box center [562, 416] width 105 height 25
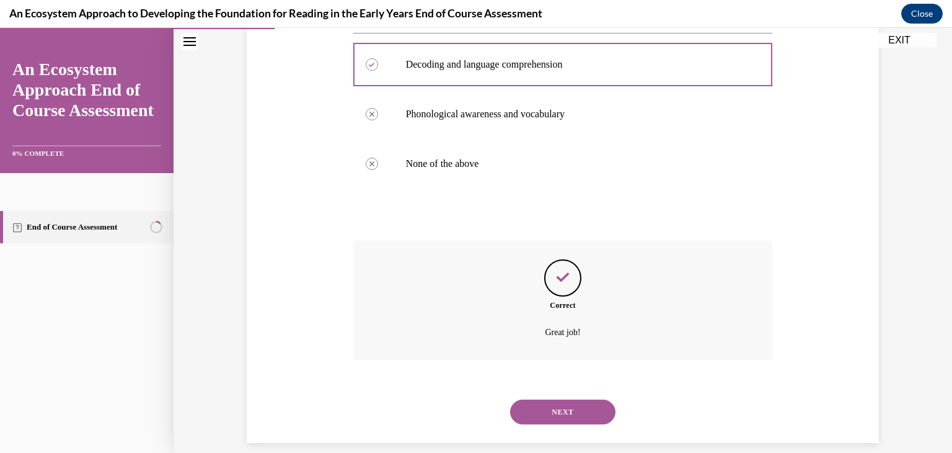
scroll to position [273, 0]
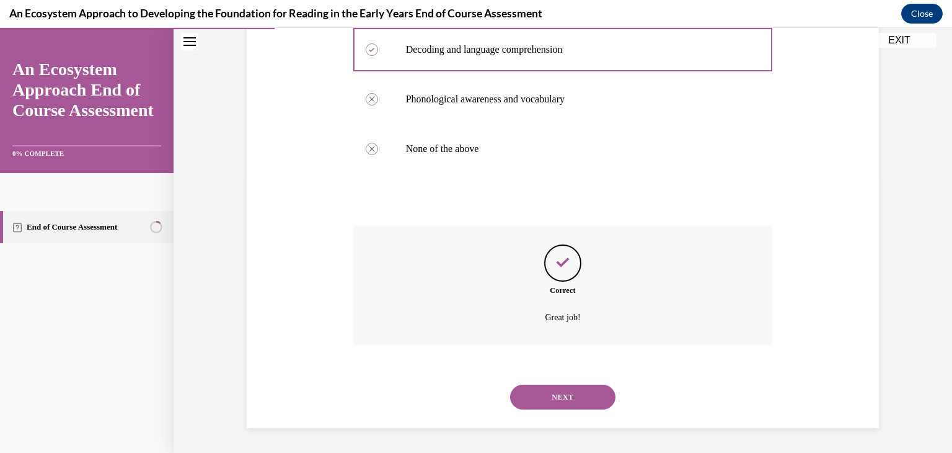
click at [578, 405] on button "NEXT" at bounding box center [562, 396] width 105 height 25
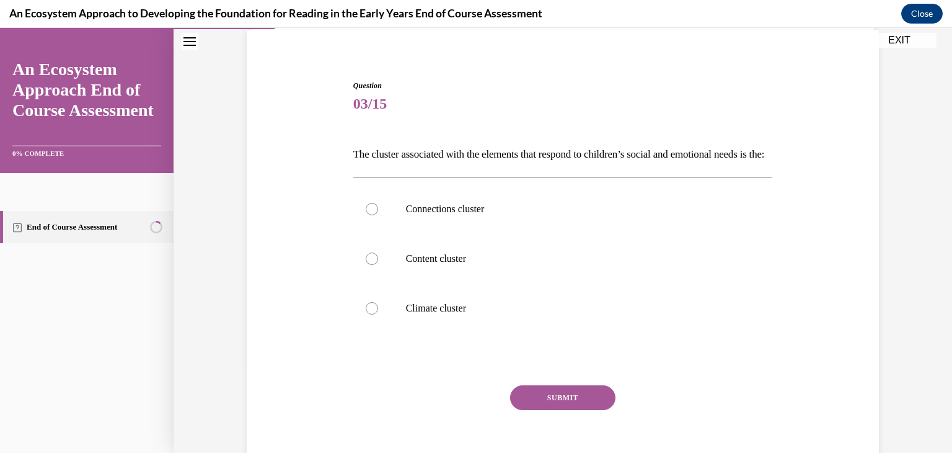
scroll to position [96, 0]
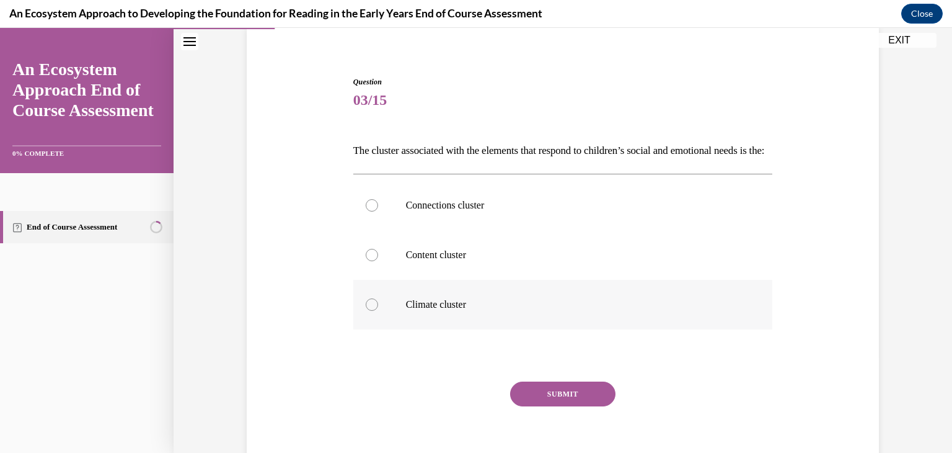
click at [541, 311] on p "Climate cluster" at bounding box center [574, 304] width 336 height 12
click at [378, 311] on input "Climate cluster" at bounding box center [372, 304] width 12 height 12
radio input "true"
click at [546, 406] on button "SUBMIT" at bounding box center [562, 393] width 105 height 25
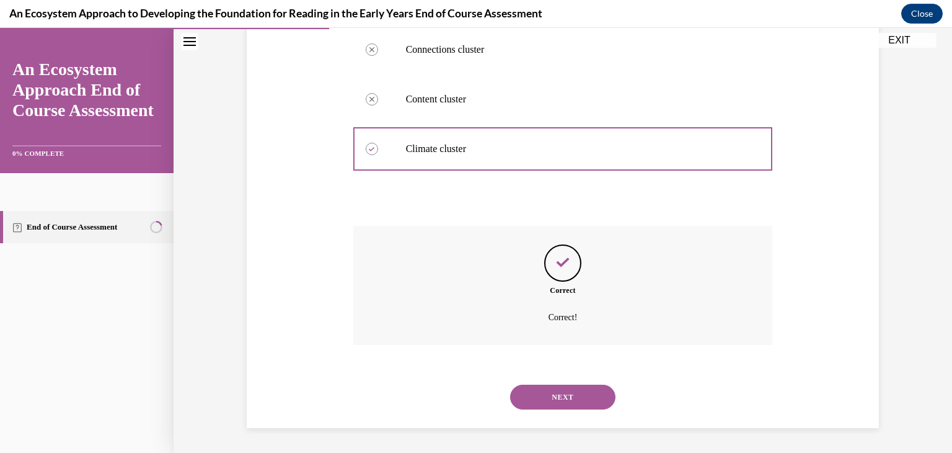
click at [575, 394] on button "NEXT" at bounding box center [562, 396] width 105 height 25
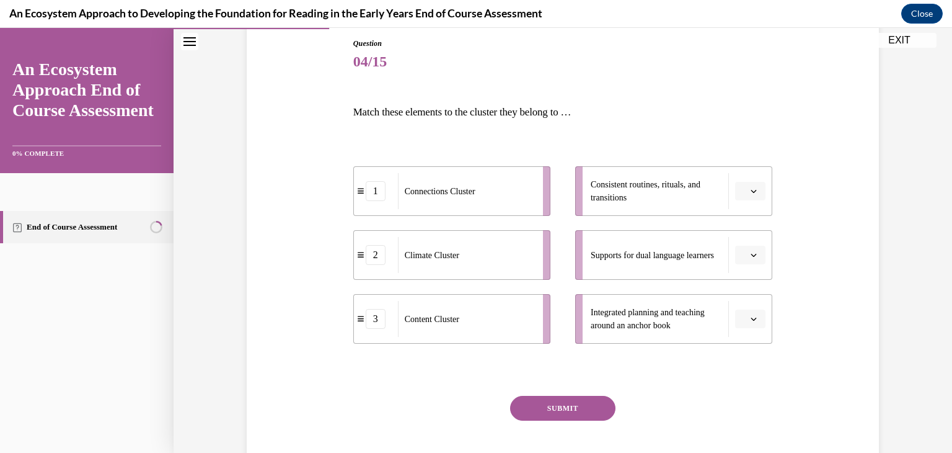
scroll to position [139, 0]
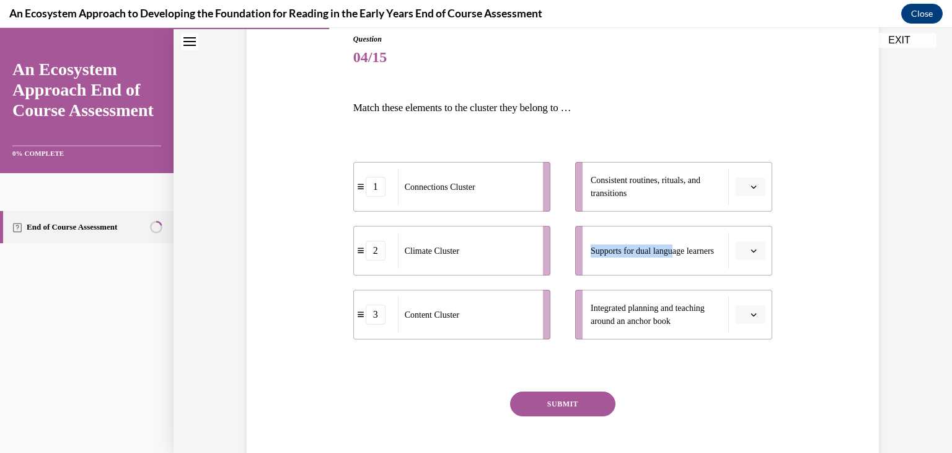
drag, startPoint x: 670, startPoint y: 191, endPoint x: 682, endPoint y: 214, distance: 26.6
click at [682, 214] on ul "Consistent routines, rituals, and transitions Supports for dual language learne…" at bounding box center [668, 250] width 210 height 177
click at [751, 185] on icon "button" at bounding box center [754, 186] width 6 height 6
click at [740, 255] on div "2" at bounding box center [744, 264] width 31 height 25
click at [743, 254] on span "Please select an option" at bounding box center [745, 250] width 4 height 12
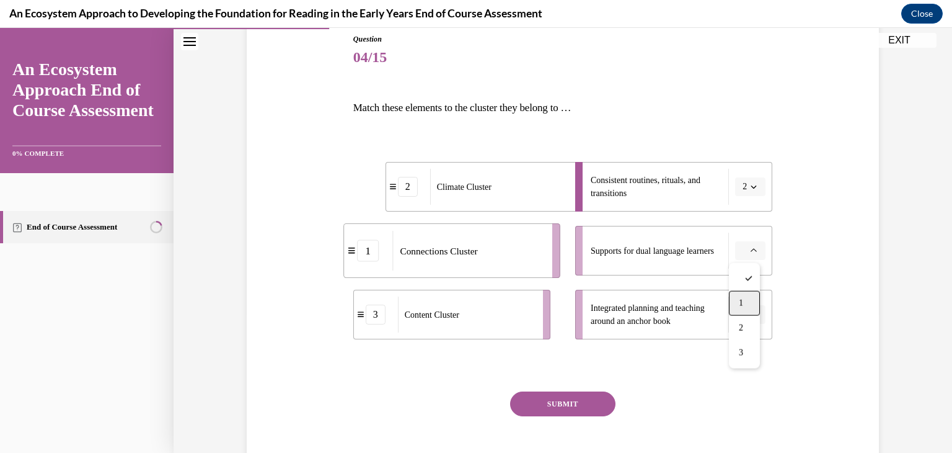
click at [741, 296] on div "1" at bounding box center [744, 303] width 31 height 25
click at [751, 312] on icon "button" at bounding box center [754, 314] width 6 height 6
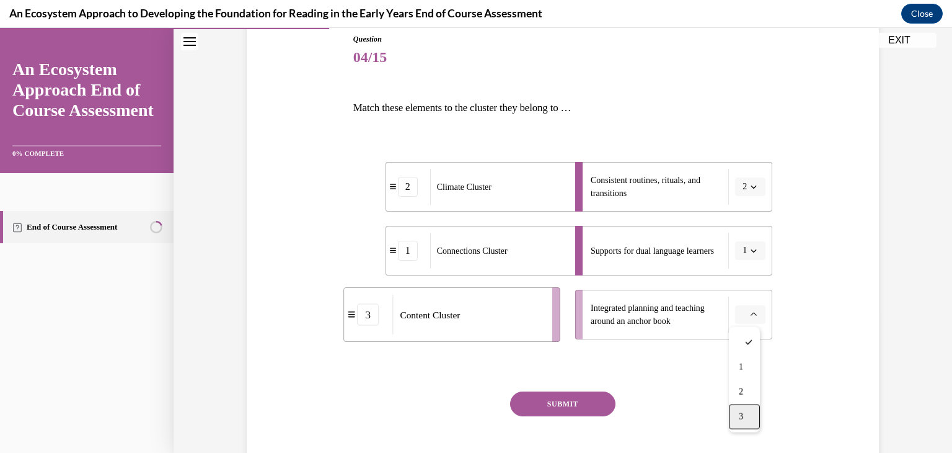
click at [744, 420] on div "3" at bounding box center [744, 416] width 31 height 25
click at [565, 400] on button "SUBMIT" at bounding box center [562, 403] width 105 height 25
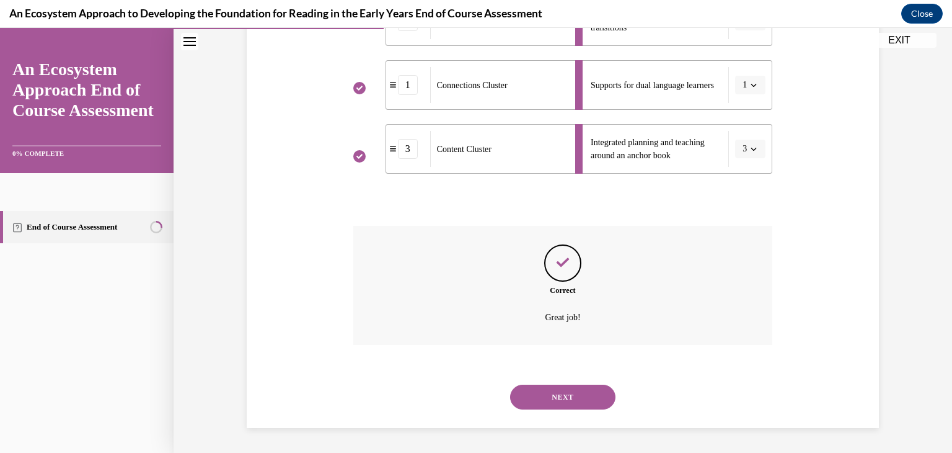
click at [564, 402] on button "NEXT" at bounding box center [562, 396] width 105 height 25
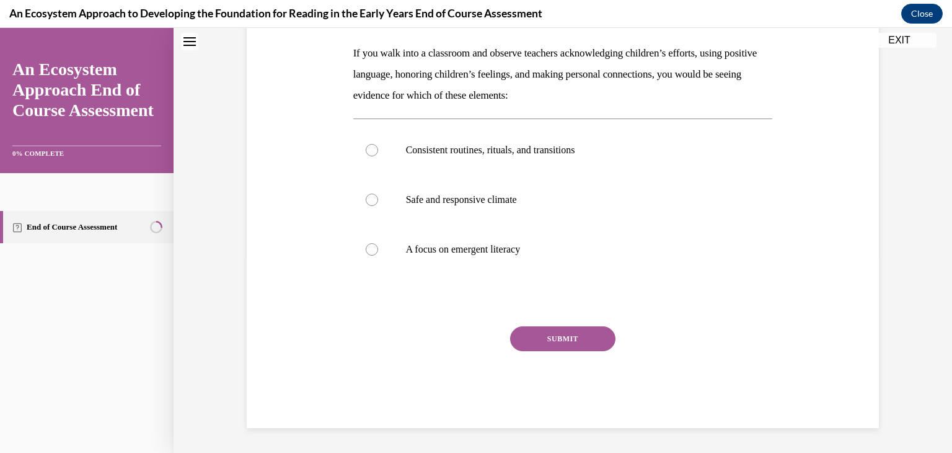
scroll to position [37, 0]
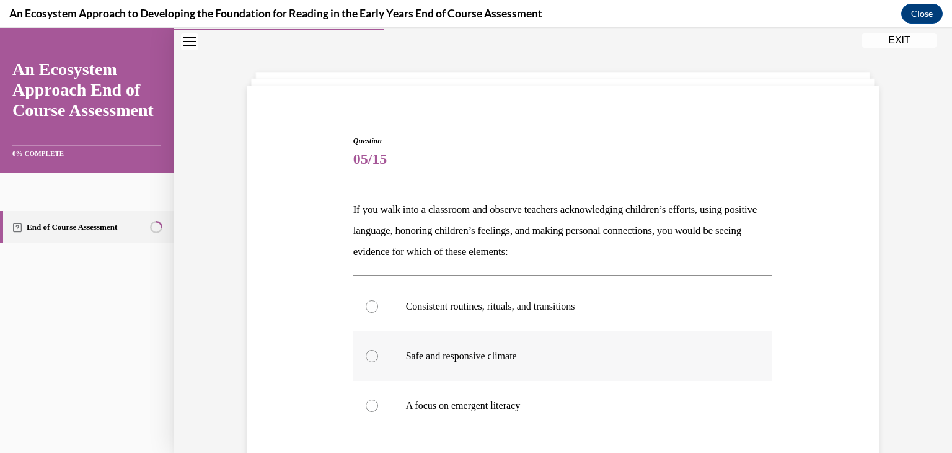
click at [473, 342] on label "Safe and responsive climate" at bounding box center [563, 356] width 420 height 50
click at [378, 350] on input "Safe and responsive climate" at bounding box center [372, 356] width 12 height 12
radio input "true"
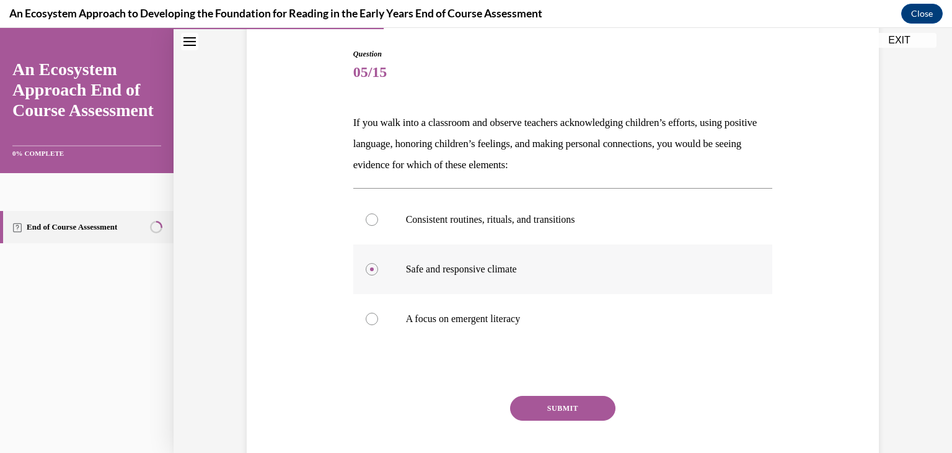
scroll to position [132, 0]
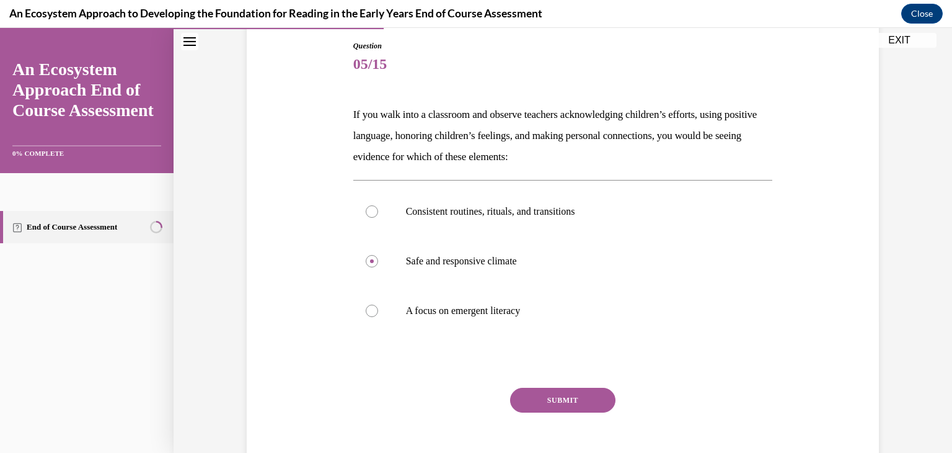
click at [570, 399] on button "SUBMIT" at bounding box center [562, 399] width 105 height 25
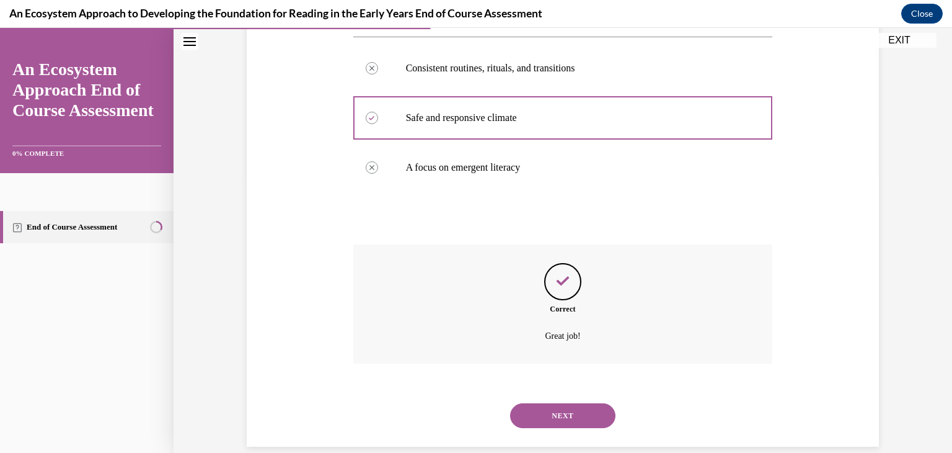
click at [573, 413] on button "NEXT" at bounding box center [562, 415] width 105 height 25
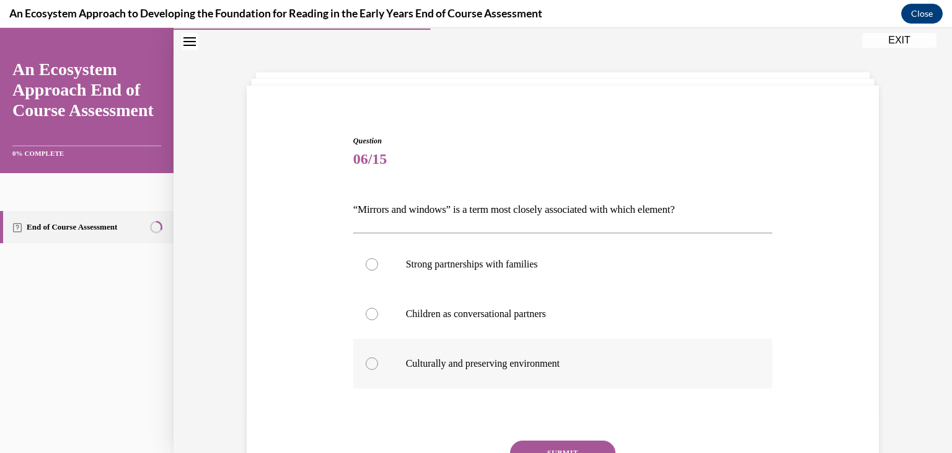
click at [601, 351] on label "Culturally and preserving environment" at bounding box center [563, 363] width 420 height 50
click at [378, 357] on input "Culturally and preserving environment" at bounding box center [372, 363] width 12 height 12
radio input "true"
click at [564, 442] on button "SUBMIT" at bounding box center [562, 452] width 105 height 25
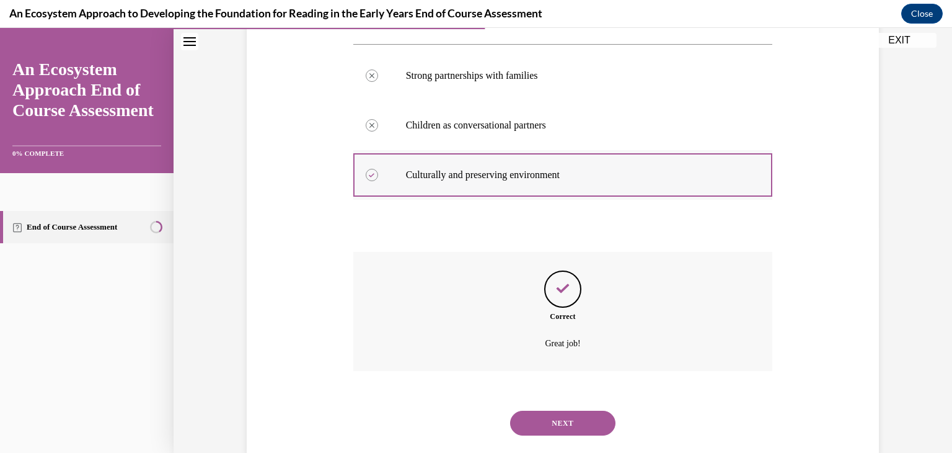
scroll to position [251, 0]
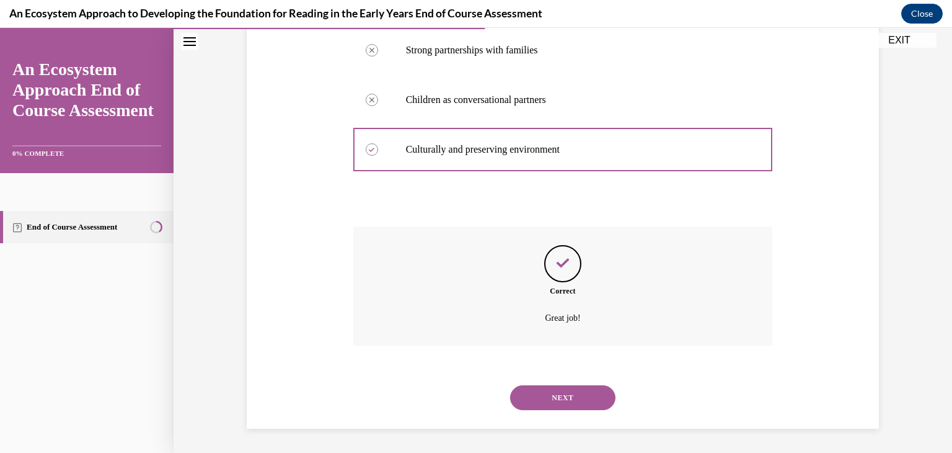
click at [590, 400] on button "NEXT" at bounding box center [562, 397] width 105 height 25
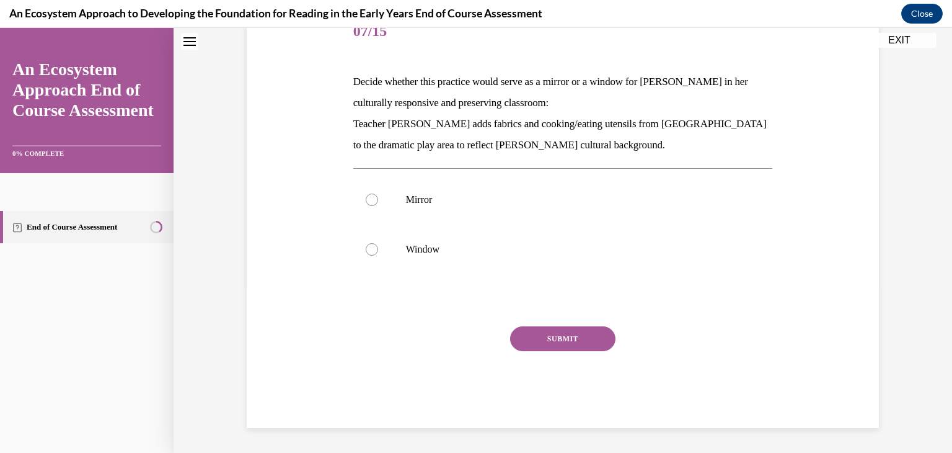
scroll to position [37, 0]
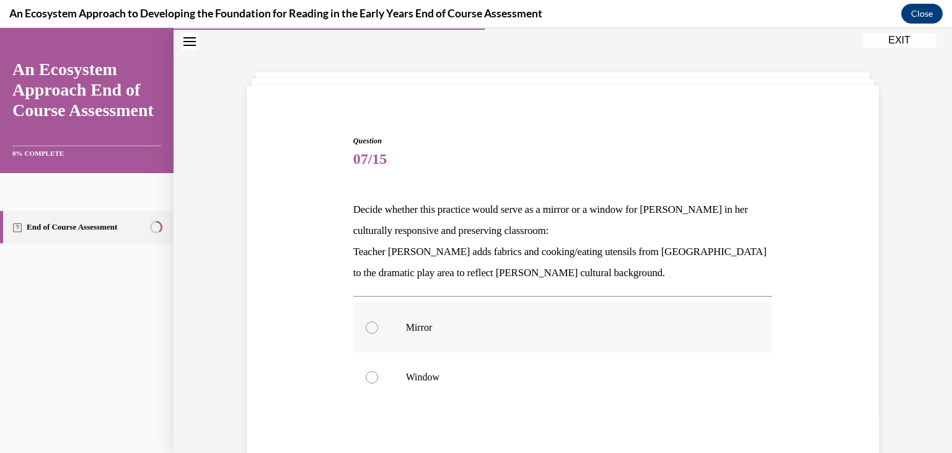
click at [593, 345] on label "Mirror" at bounding box center [563, 328] width 420 height 50
click at [378, 334] on input "Mirror" at bounding box center [372, 327] width 12 height 12
radio input "true"
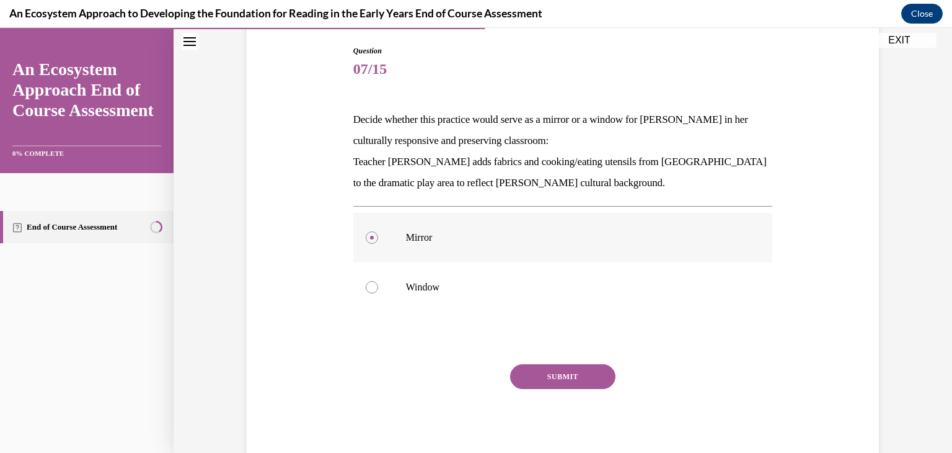
scroll to position [128, 0]
click at [589, 374] on button "SUBMIT" at bounding box center [562, 375] width 105 height 25
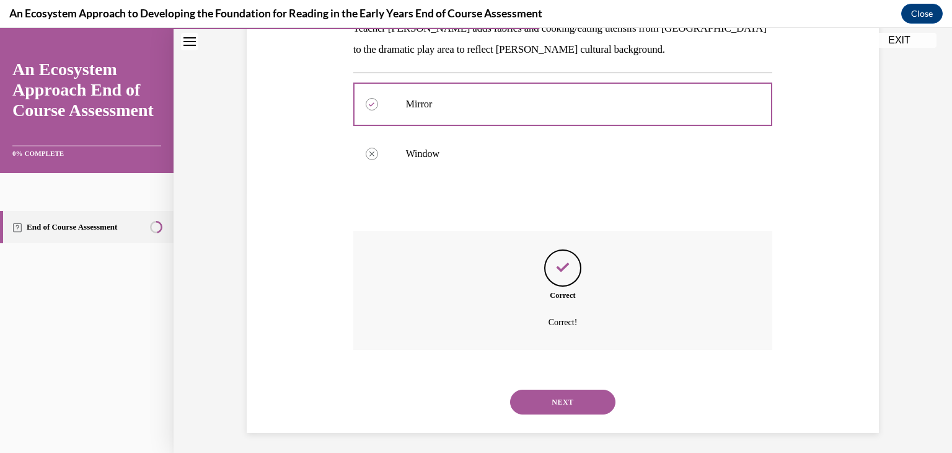
scroll to position [264, 0]
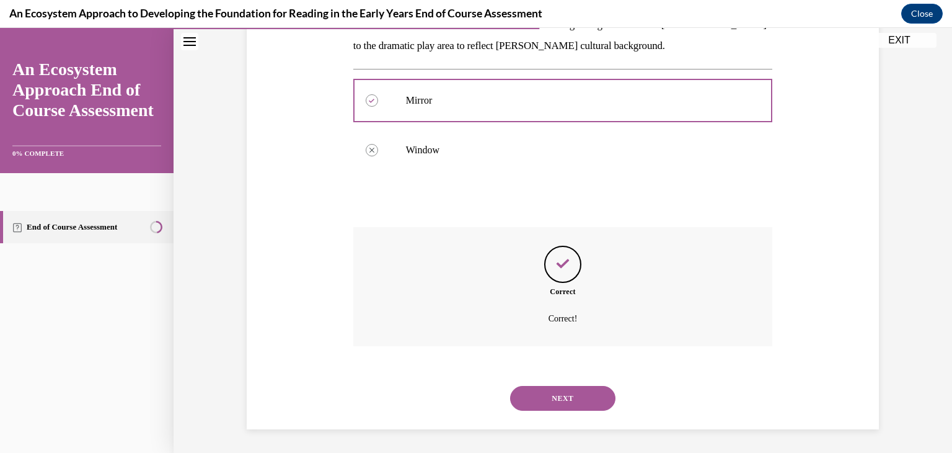
click at [588, 386] on button "NEXT" at bounding box center [562, 398] width 105 height 25
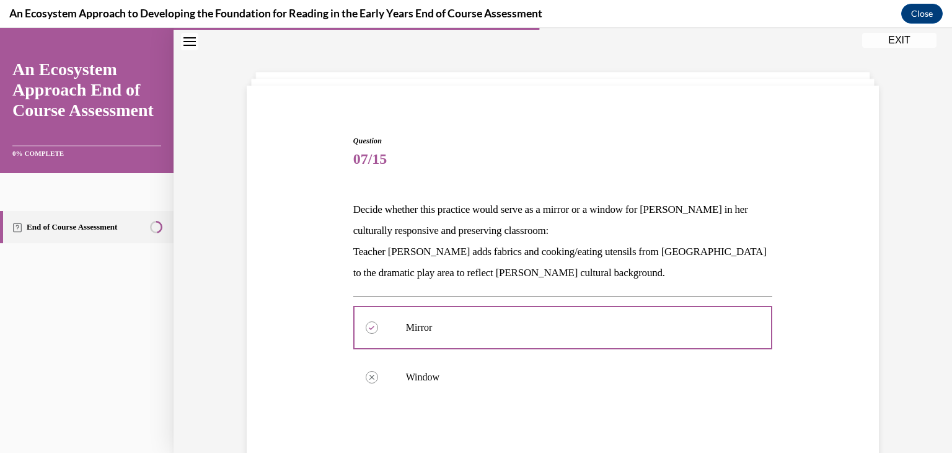
click at [0, 28] on label "They are often characterized by the use of special objects or props" at bounding box center [0, 28] width 0 height 0
click at [0, 28] on input "They are often characterized by the use of special objects or props" at bounding box center [0, 28] width 0 height 0
radio input "true"
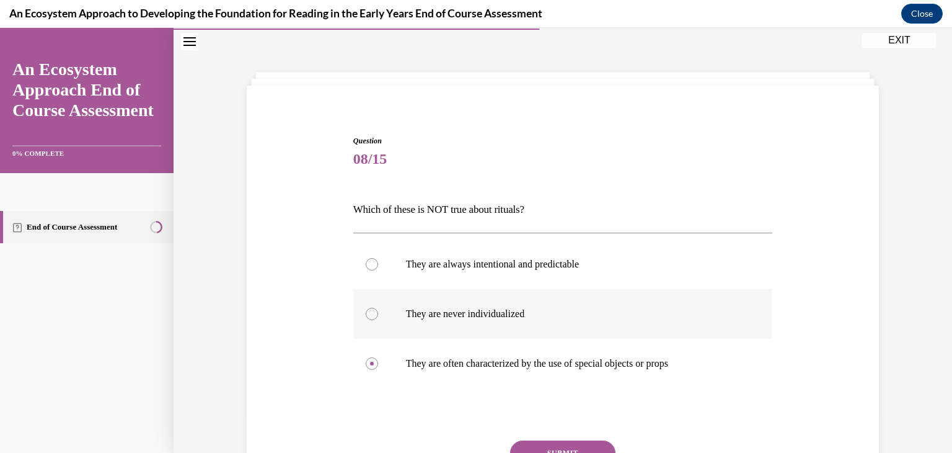
click at [556, 316] on p "They are never individualized" at bounding box center [574, 313] width 336 height 12
click at [378, 316] on input "They are never individualized" at bounding box center [372, 313] width 12 height 12
radio input "true"
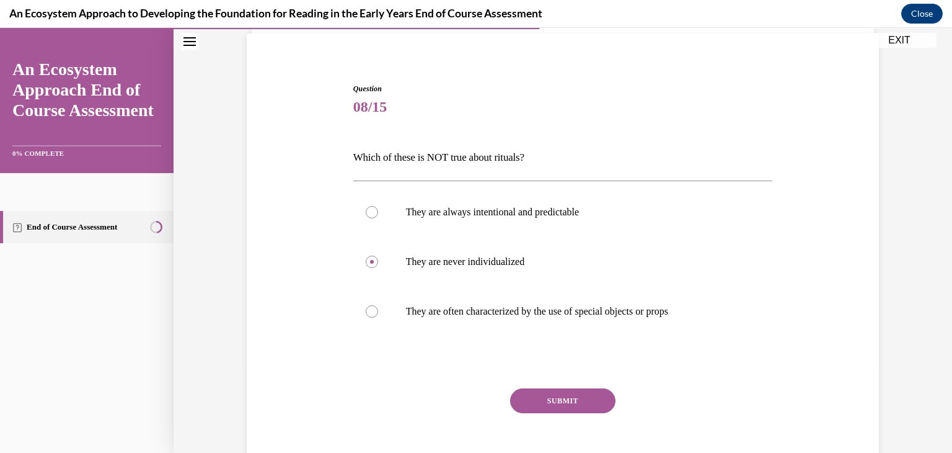
scroll to position [91, 0]
click at [583, 400] on button "SUBMIT" at bounding box center [562, 398] width 105 height 25
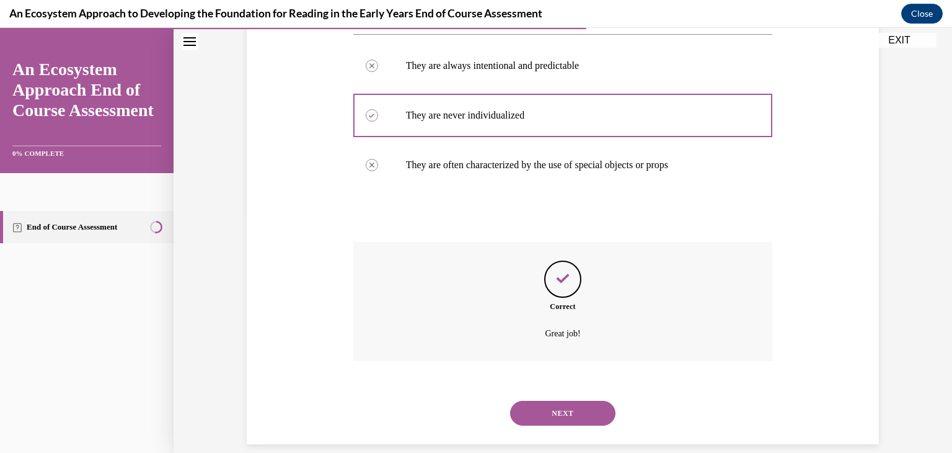
scroll to position [236, 0]
drag, startPoint x: 582, startPoint y: 415, endPoint x: 557, endPoint y: 410, distance: 26.0
click at [557, 410] on button "NEXT" at bounding box center [562, 412] width 105 height 25
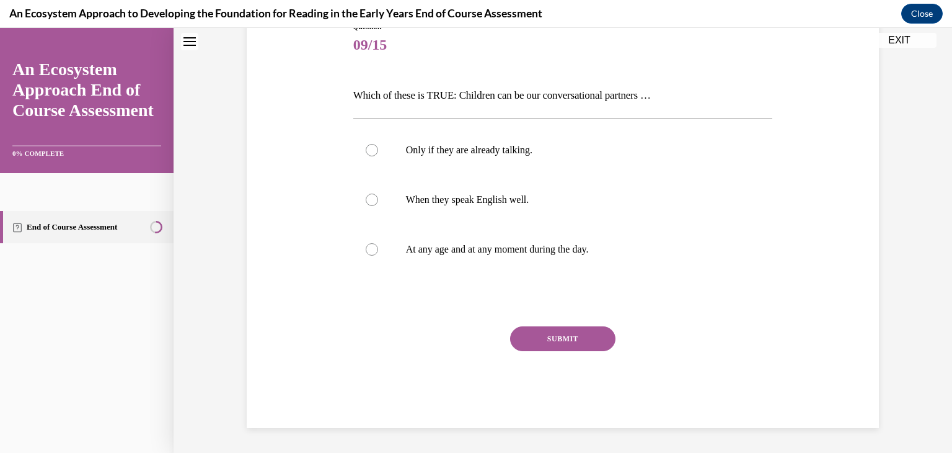
scroll to position [37, 0]
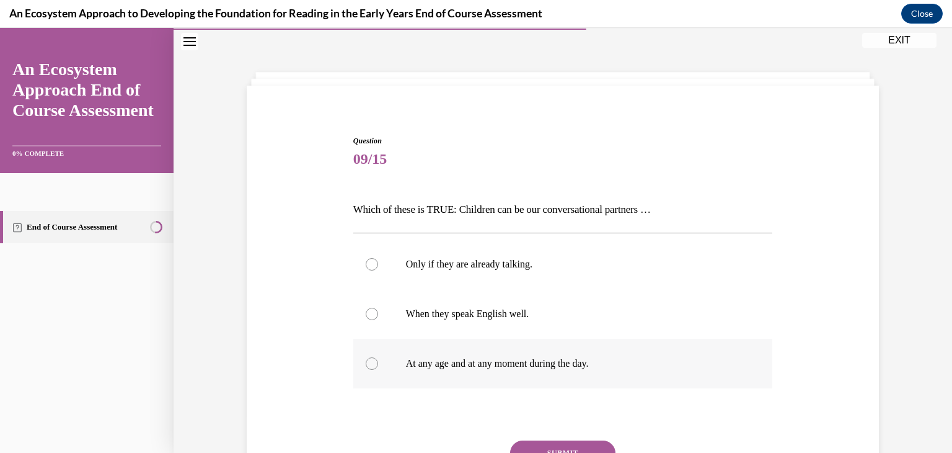
click at [472, 363] on p "At any age and at any moment during the day." at bounding box center [574, 363] width 336 height 12
click at [378, 363] on input "At any age and at any moment during the day." at bounding box center [372, 363] width 12 height 12
radio input "true"
click at [552, 444] on button "SUBMIT" at bounding box center [562, 452] width 105 height 25
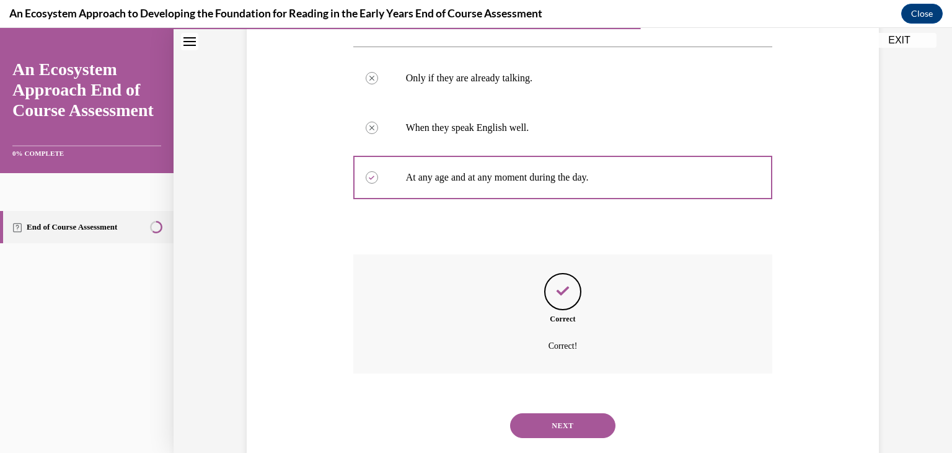
scroll to position [251, 0]
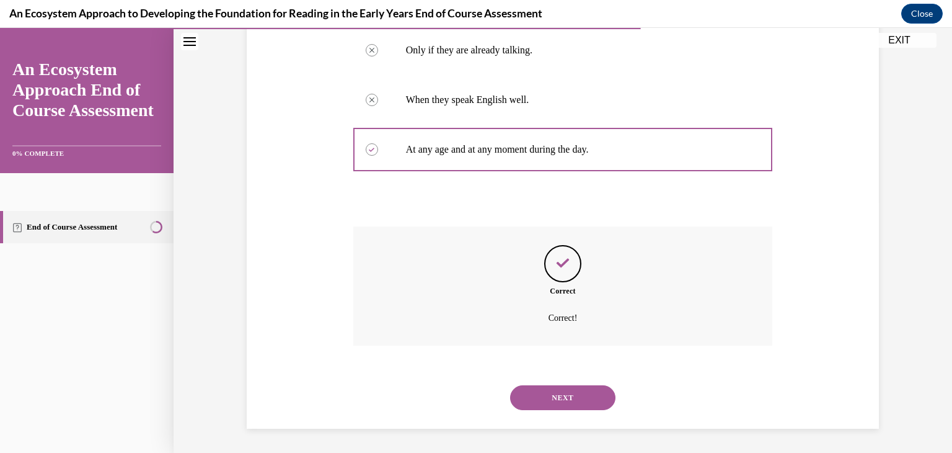
click at [577, 393] on button "NEXT" at bounding box center [562, 397] width 105 height 25
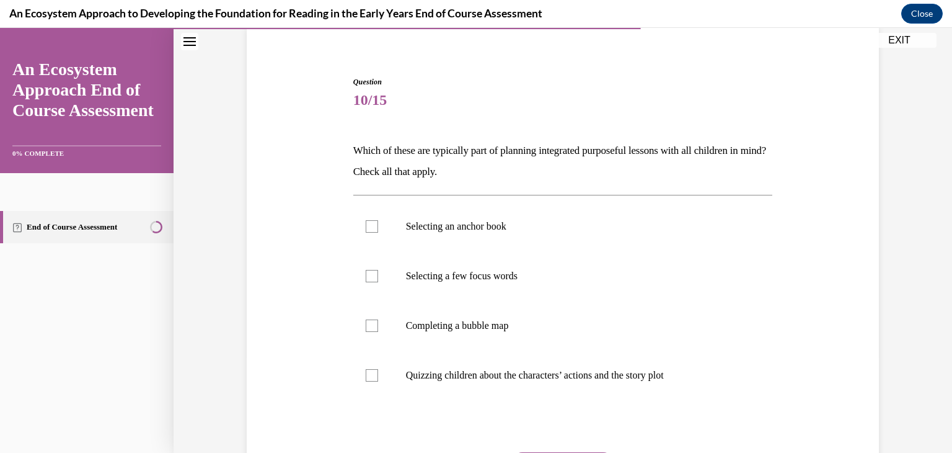
scroll to position [99, 0]
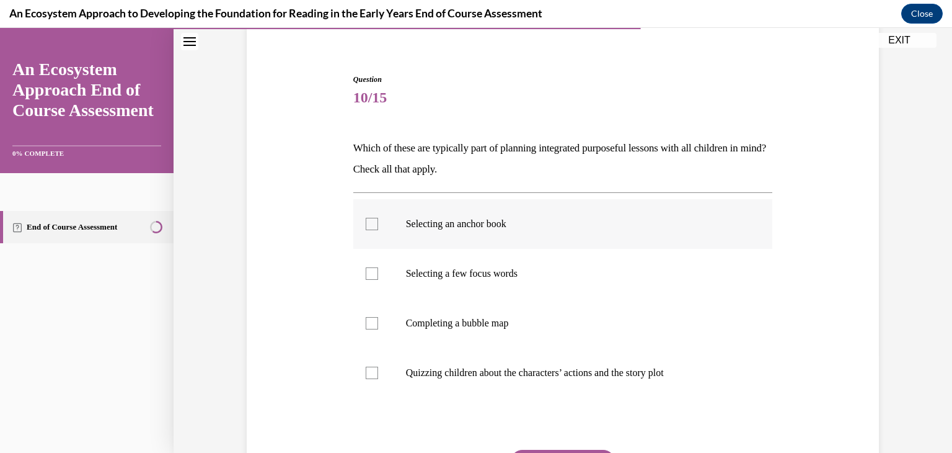
click at [366, 221] on div at bounding box center [372, 224] width 12 height 12
click at [366, 221] on input "Selecting an anchor book" at bounding box center [372, 224] width 12 height 12
checkbox input "true"
click at [368, 278] on div at bounding box center [372, 273] width 12 height 12
click at [368, 278] on input "Selecting a few focus words" at bounding box center [372, 273] width 12 height 12
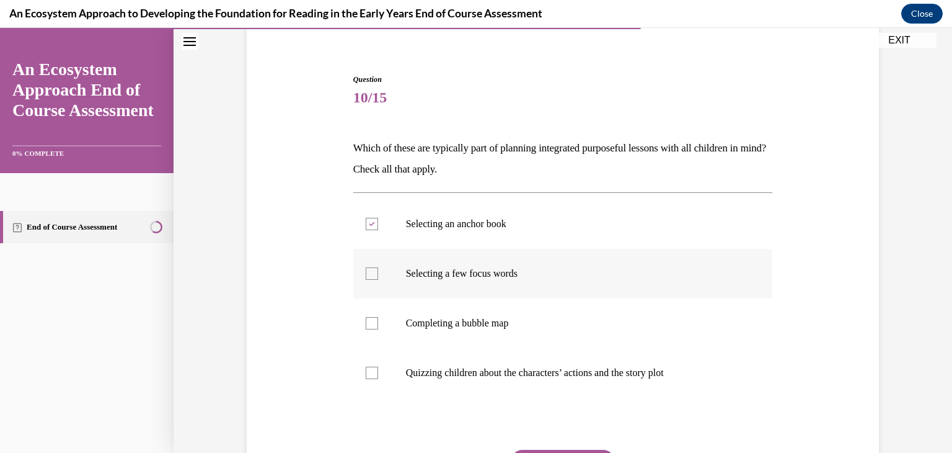
checkbox input "true"
click at [369, 318] on div at bounding box center [372, 323] width 12 height 12
click at [369, 318] on input "Completing a bubble map" at bounding box center [372, 323] width 12 height 12
checkbox input "true"
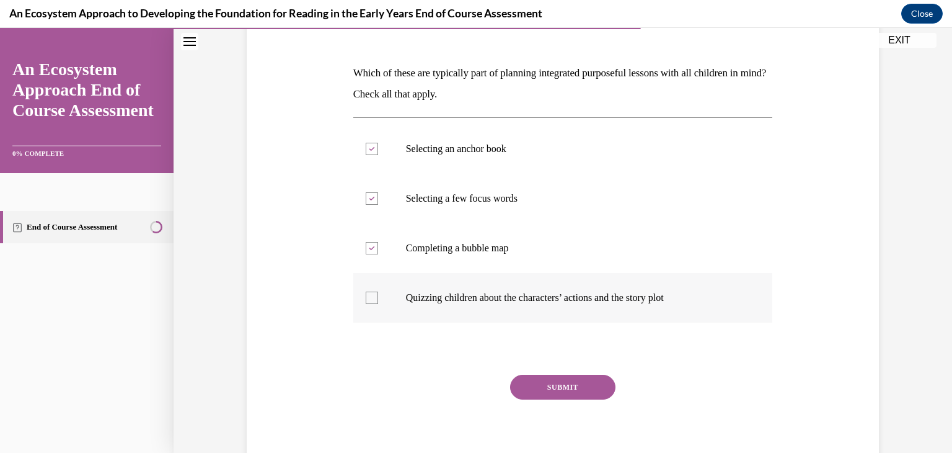
scroll to position [177, 0]
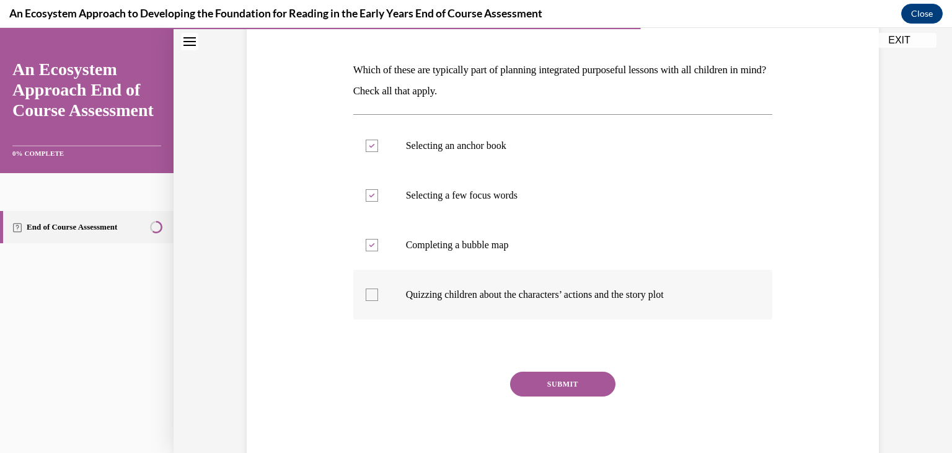
click at [373, 294] on label "Quizzing children about the characters’ actions and the story plot" at bounding box center [563, 295] width 420 height 50
click at [373, 294] on input "Quizzing children about the characters’ actions and the story plot" at bounding box center [372, 294] width 12 height 12
checkbox input "true"
click at [550, 381] on button "SUBMIT" at bounding box center [562, 383] width 105 height 25
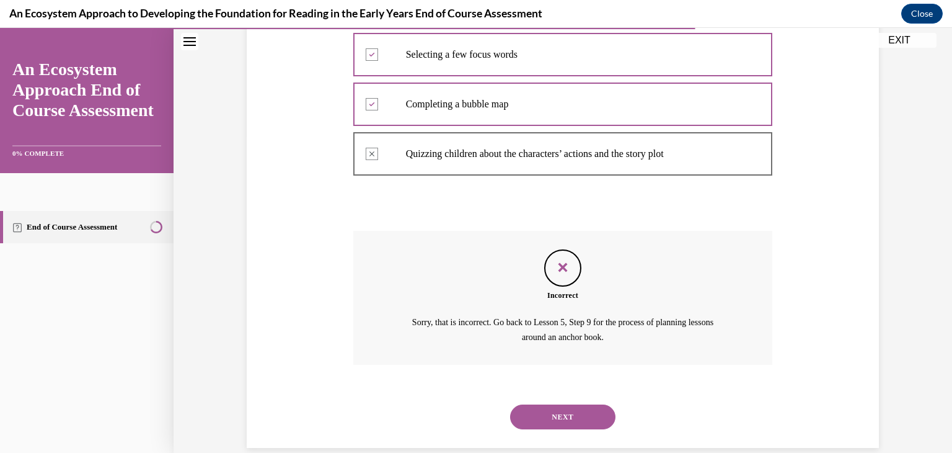
scroll to position [317, 0]
click at [560, 417] on button "NEXT" at bounding box center [562, 416] width 105 height 25
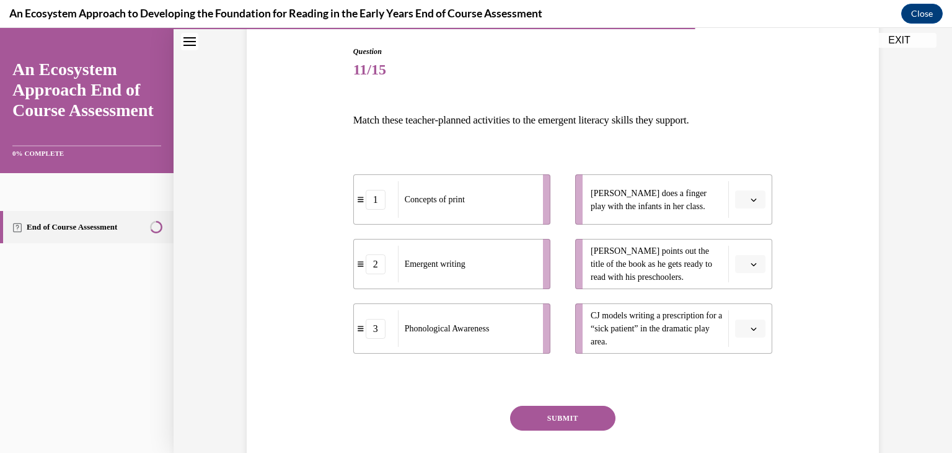
scroll to position [128, 0]
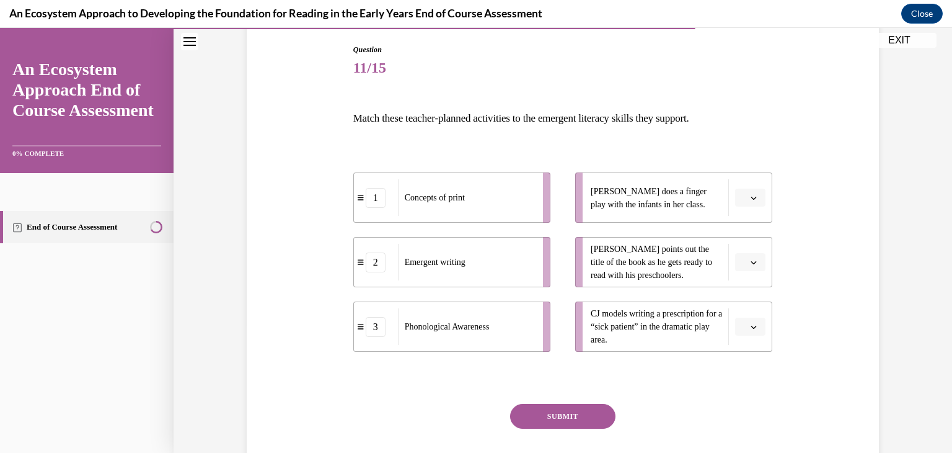
click at [751, 264] on icon "button" at bounding box center [754, 262] width 6 height 6
click at [742, 307] on div "1" at bounding box center [744, 314] width 31 height 25
click at [751, 329] on icon "button" at bounding box center [754, 327] width 6 height 6
click at [743, 399] on span "2" at bounding box center [741, 404] width 4 height 10
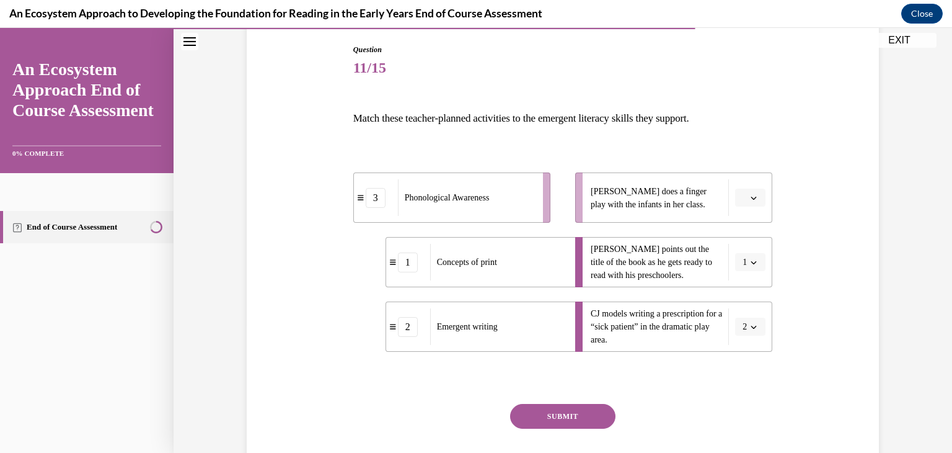
click at [751, 195] on icon "button" at bounding box center [754, 198] width 6 height 6
click at [751, 295] on div "3" at bounding box center [744, 299] width 31 height 25
click at [559, 411] on button "SUBMIT" at bounding box center [562, 416] width 105 height 25
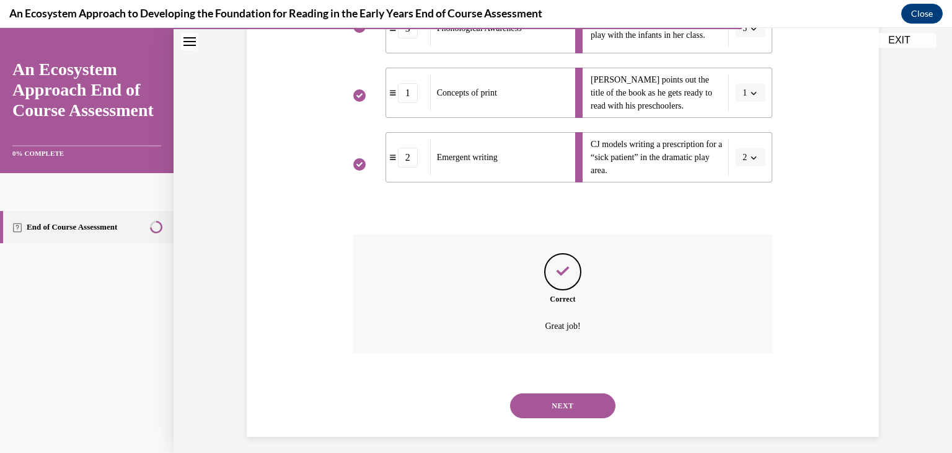
click at [559, 411] on button "NEXT" at bounding box center [562, 405] width 105 height 25
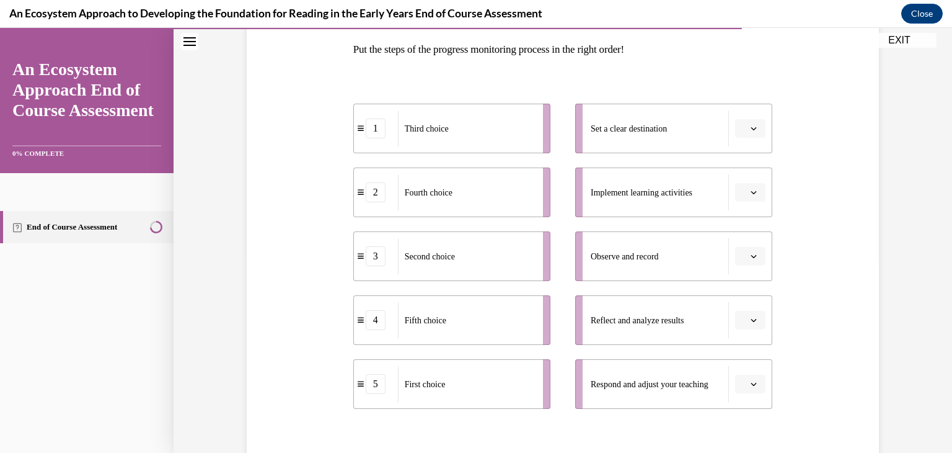
scroll to position [197, 0]
click at [751, 190] on icon "button" at bounding box center [754, 193] width 6 height 6
click at [741, 345] on span "5" at bounding box center [741, 344] width 4 height 10
click at [752, 259] on icon "button" at bounding box center [754, 257] width 6 height 6
click at [746, 354] on div "3" at bounding box center [744, 358] width 31 height 25
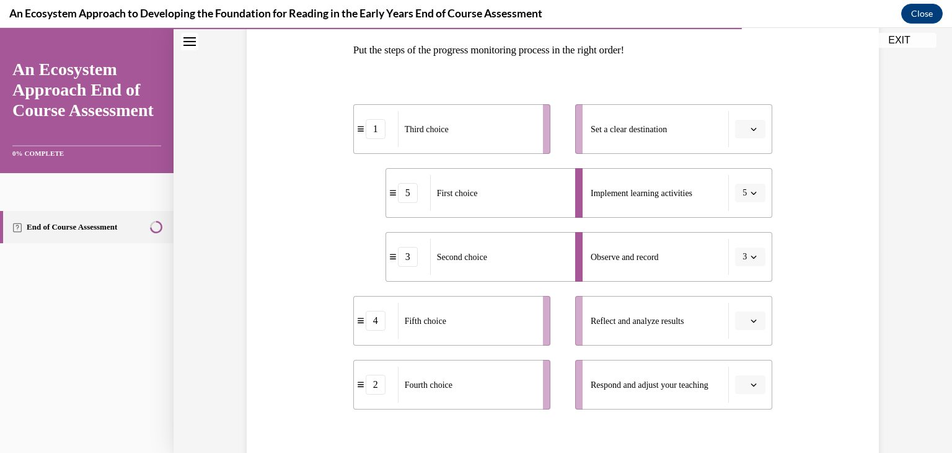
click at [744, 328] on button "button" at bounding box center [750, 320] width 30 height 19
click at [747, 194] on div "1" at bounding box center [744, 193] width 31 height 25
click at [751, 126] on icon "button" at bounding box center [754, 129] width 6 height 6
click at [785, 245] on div "Question 12/15 Put the steps of the progress monitoring process in the right or…" at bounding box center [563, 251] width 639 height 624
click at [751, 386] on icon "button" at bounding box center [754, 384] width 6 height 6
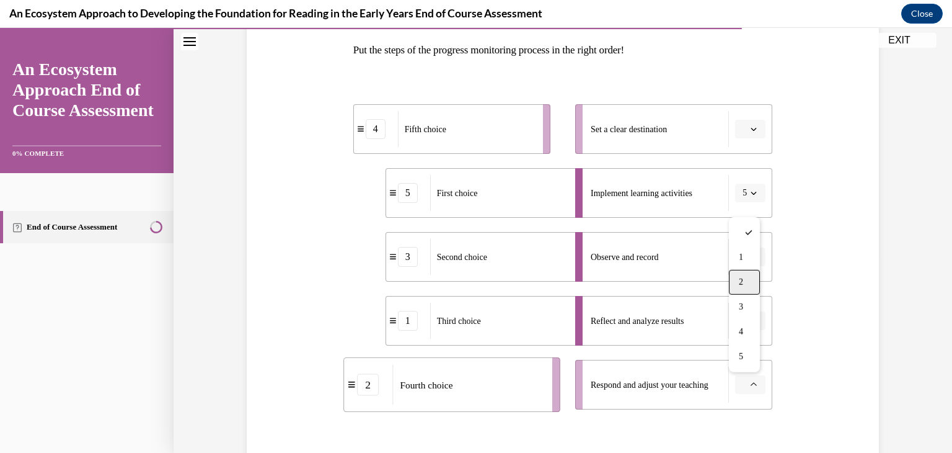
click at [749, 283] on div "2" at bounding box center [744, 282] width 31 height 25
click at [748, 136] on button "button" at bounding box center [750, 129] width 30 height 19
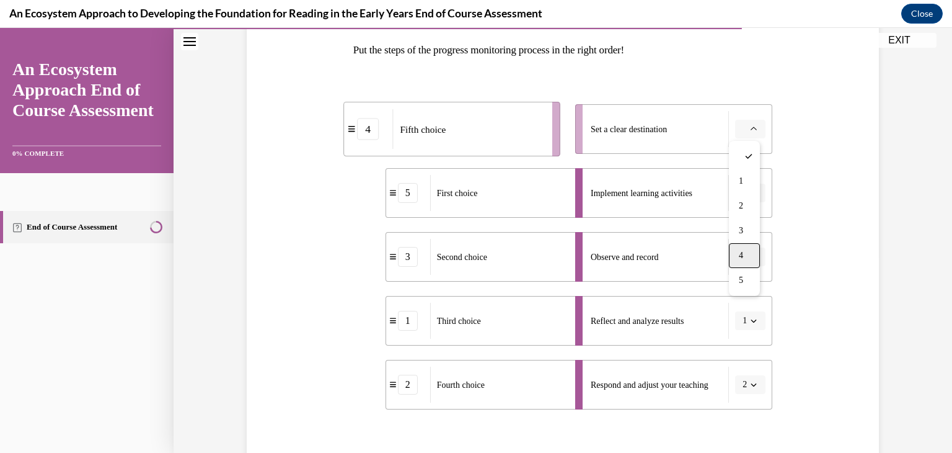
click at [746, 250] on div "4" at bounding box center [744, 255] width 31 height 25
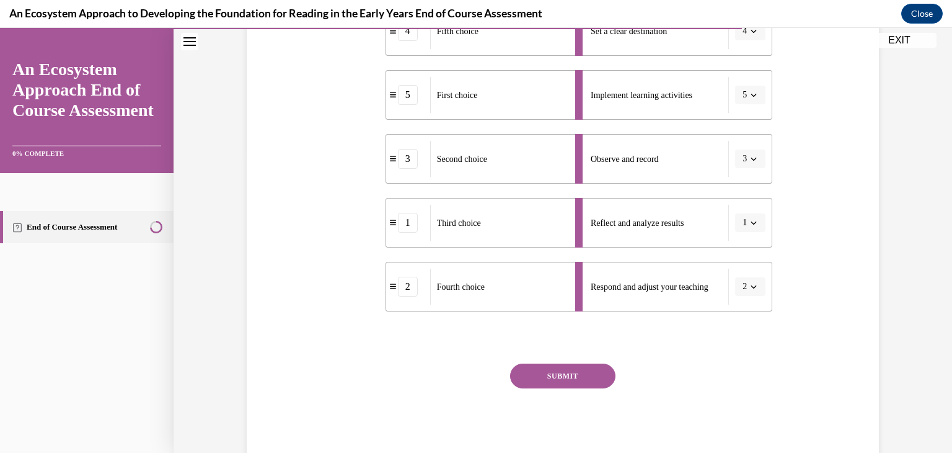
click at [590, 370] on button "SUBMIT" at bounding box center [562, 375] width 105 height 25
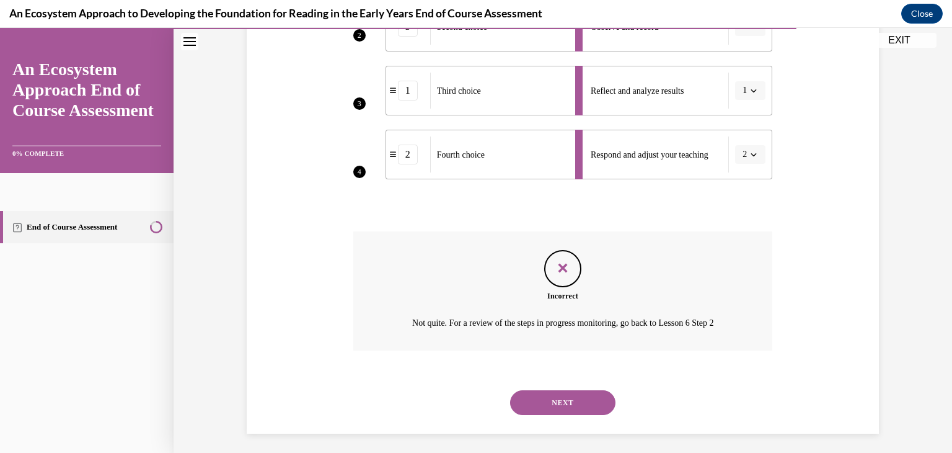
scroll to position [431, 0]
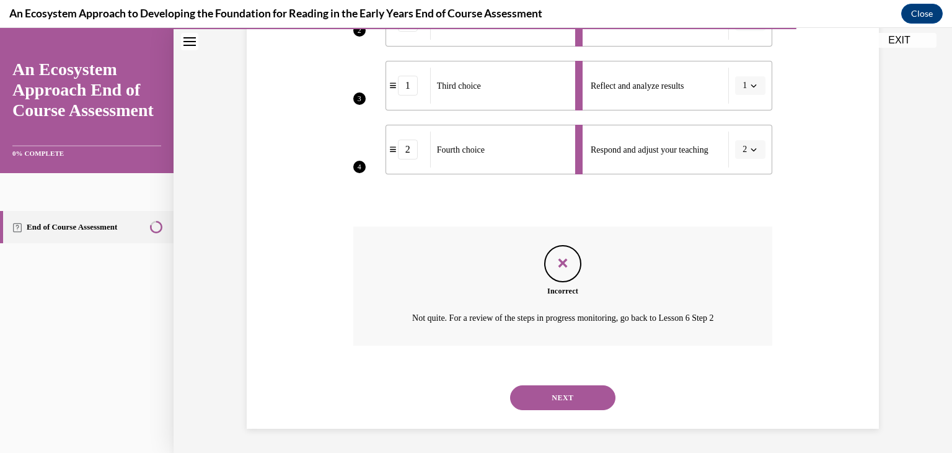
click at [578, 399] on button "NEXT" at bounding box center [562, 397] width 105 height 25
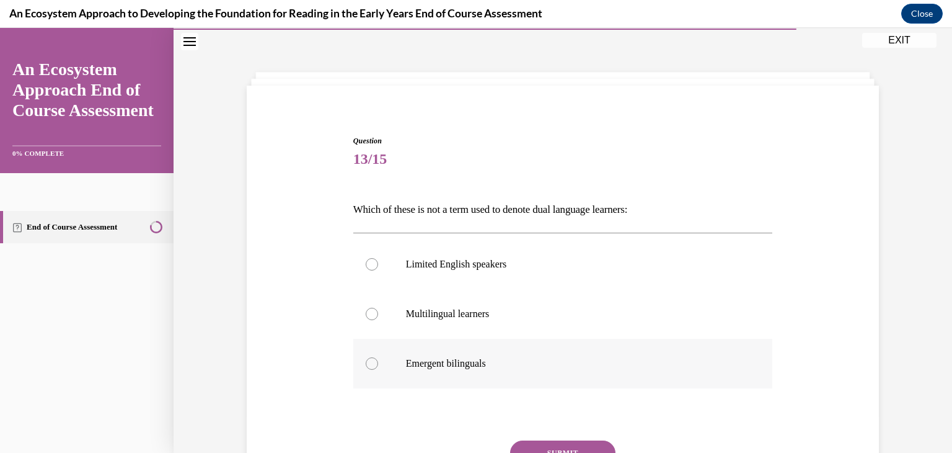
click at [578, 378] on label "Emergent bilinguals" at bounding box center [563, 363] width 420 height 50
click at [378, 369] on input "Emergent bilinguals" at bounding box center [372, 363] width 12 height 12
radio input "true"
click at [502, 254] on label "Limited English speakers" at bounding box center [563, 264] width 420 height 50
click at [378, 258] on input "Limited English speakers" at bounding box center [372, 264] width 12 height 12
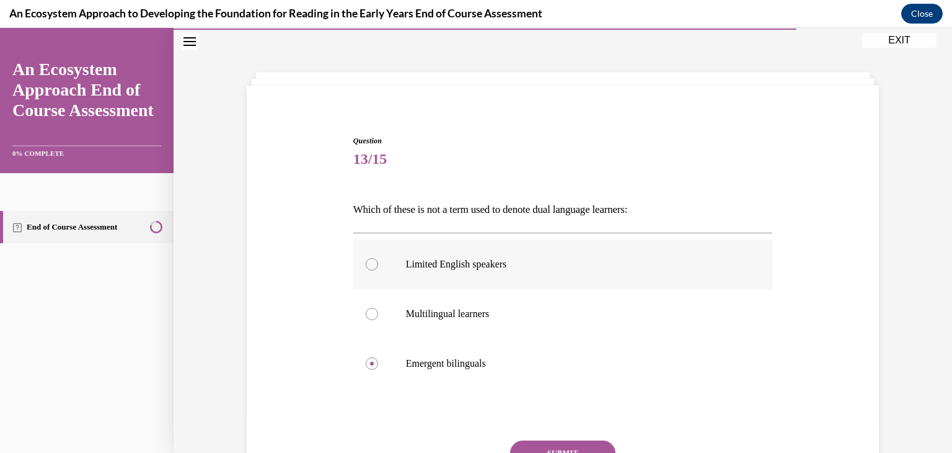
radio input "true"
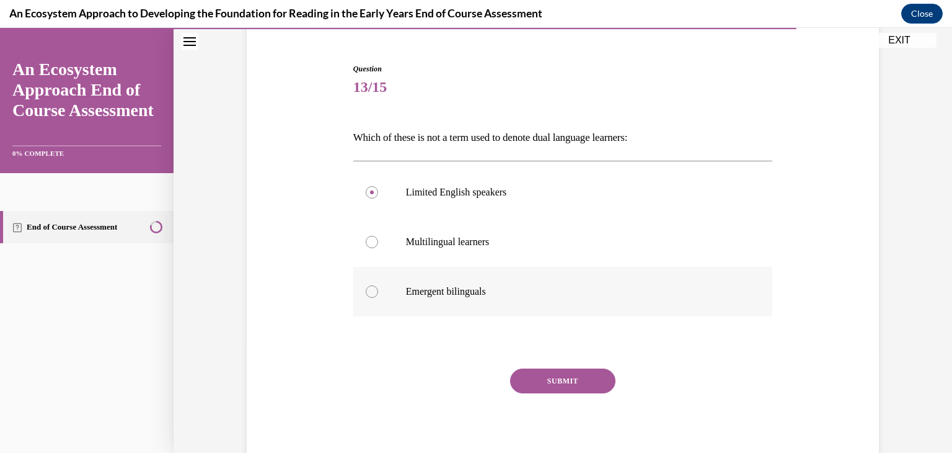
scroll to position [109, 0]
click at [547, 379] on button "SUBMIT" at bounding box center [562, 380] width 105 height 25
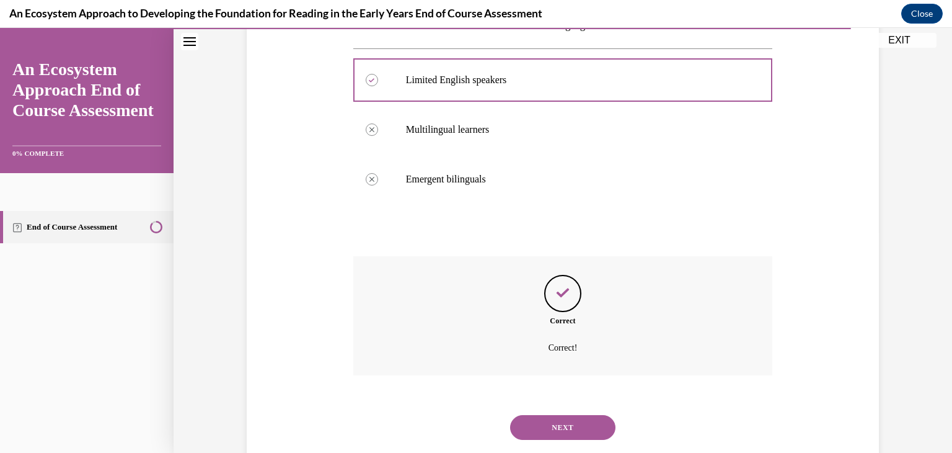
scroll to position [251, 0]
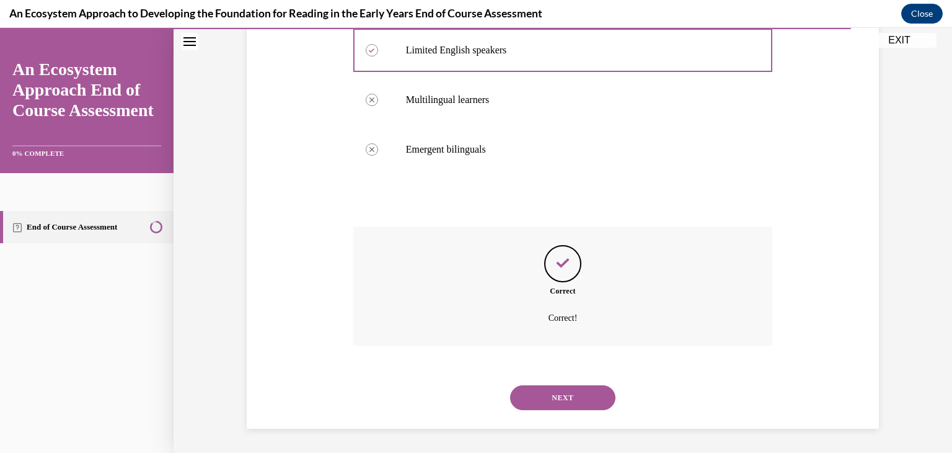
click at [553, 400] on button "NEXT" at bounding box center [562, 397] width 105 height 25
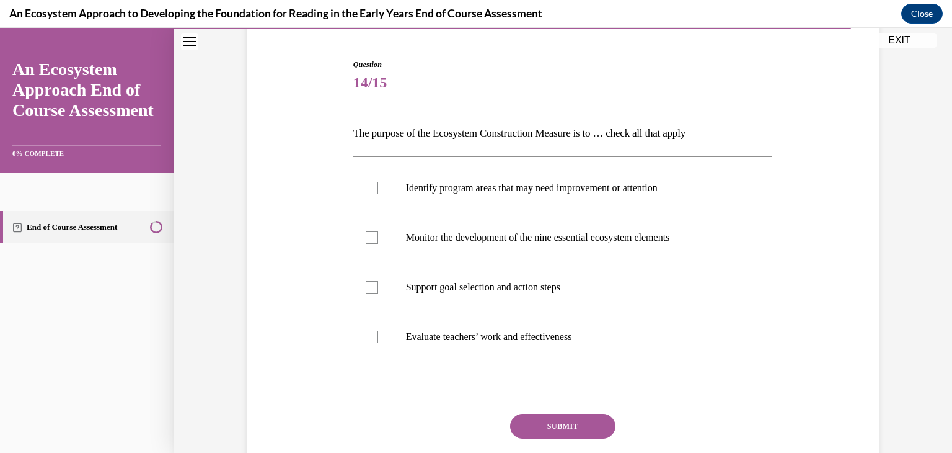
scroll to position [114, 0]
click at [394, 193] on label "Identify program areas that may need improvement or attention" at bounding box center [563, 187] width 420 height 50
click at [378, 193] on input "Identify program areas that may need improvement or attention" at bounding box center [372, 187] width 12 height 12
checkbox input "true"
click at [374, 242] on label "Monitor the development of the nine essential ecosystem elements" at bounding box center [563, 237] width 420 height 50
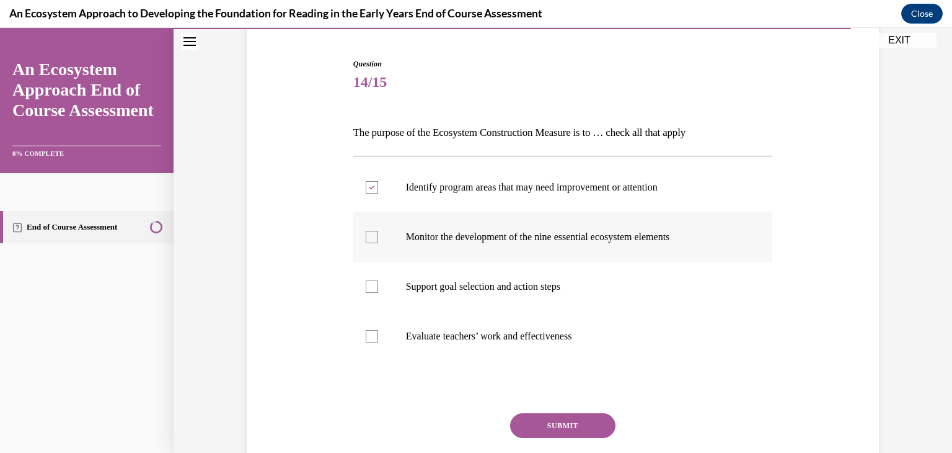
click at [374, 242] on input "Monitor the development of the nine essential ecosystem elements" at bounding box center [372, 237] width 12 height 12
checkbox input "true"
click at [374, 293] on label "Support goal selection and action steps" at bounding box center [563, 287] width 420 height 50
click at [374, 293] on input "Support goal selection and action steps" at bounding box center [372, 286] width 12 height 12
checkbox input "true"
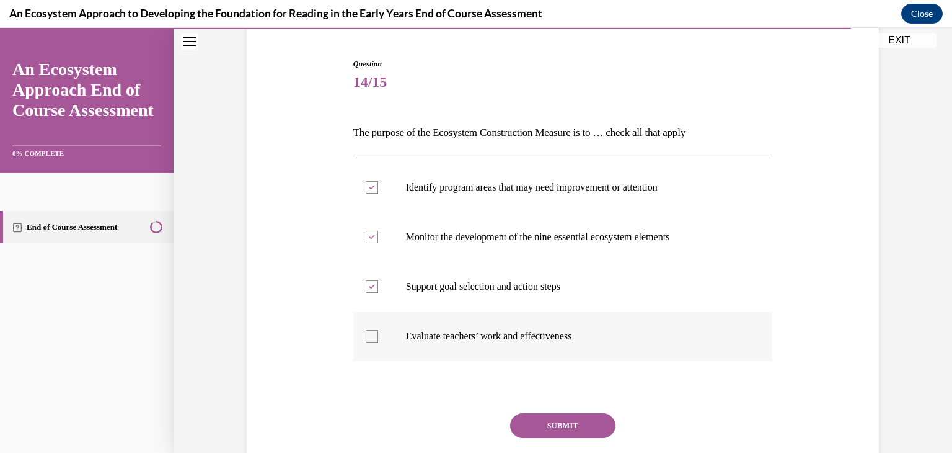
click at [381, 343] on label "Evaluate teachers’ work and effectiveness" at bounding box center [563, 336] width 420 height 50
click at [378, 342] on input "Evaluate teachers’ work and effectiveness" at bounding box center [372, 336] width 12 height 12
checkbox input "true"
click at [578, 423] on button "SUBMIT" at bounding box center [562, 425] width 105 height 25
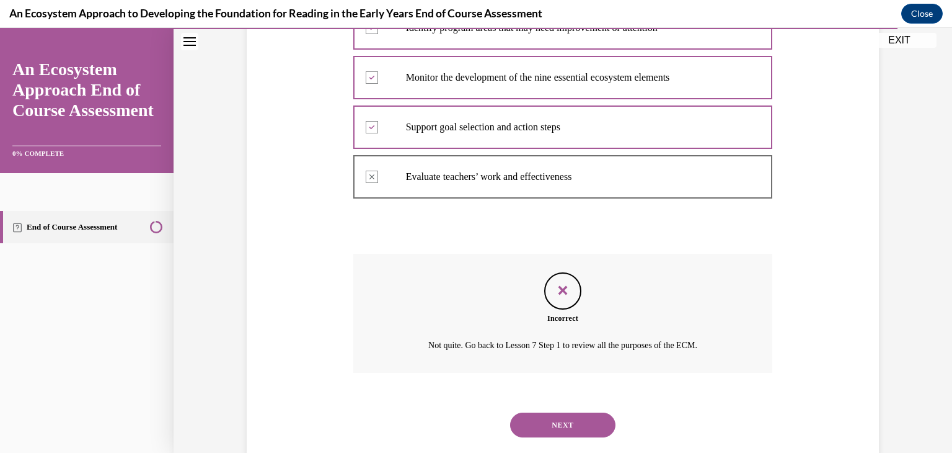
scroll to position [275, 0]
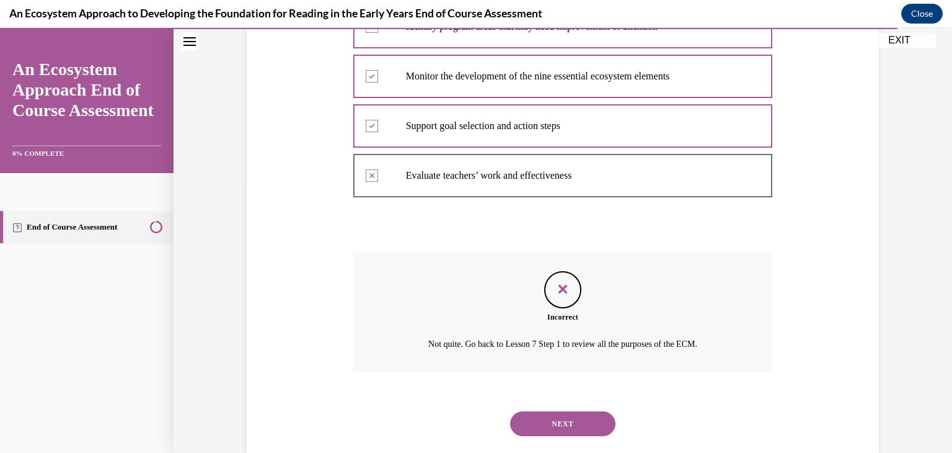
click at [578, 421] on button "NEXT" at bounding box center [562, 423] width 105 height 25
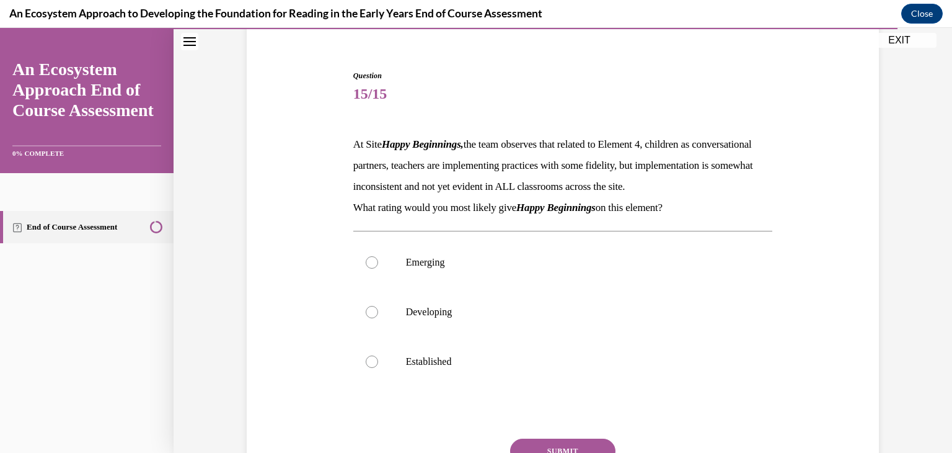
scroll to position [105, 0]
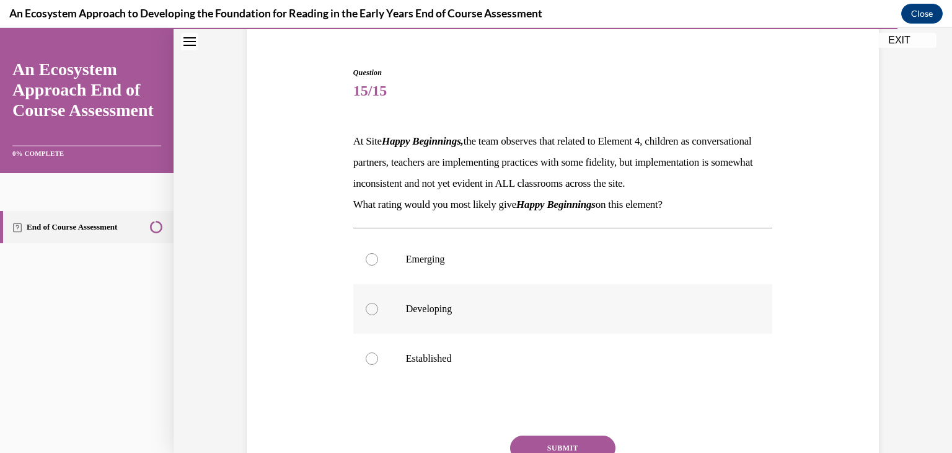
click at [381, 334] on label "Developing" at bounding box center [563, 309] width 420 height 50
click at [378, 315] on input "Developing" at bounding box center [372, 309] width 12 height 12
radio input "true"
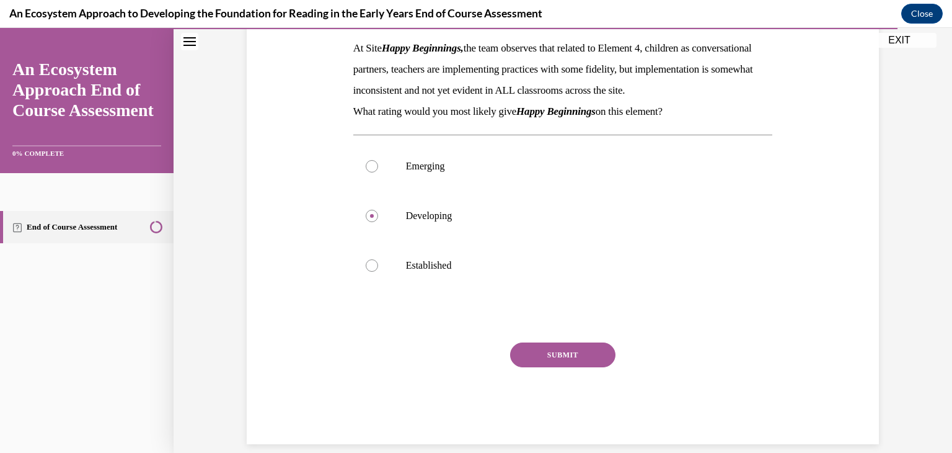
click at [555, 367] on button "SUBMIT" at bounding box center [562, 354] width 105 height 25
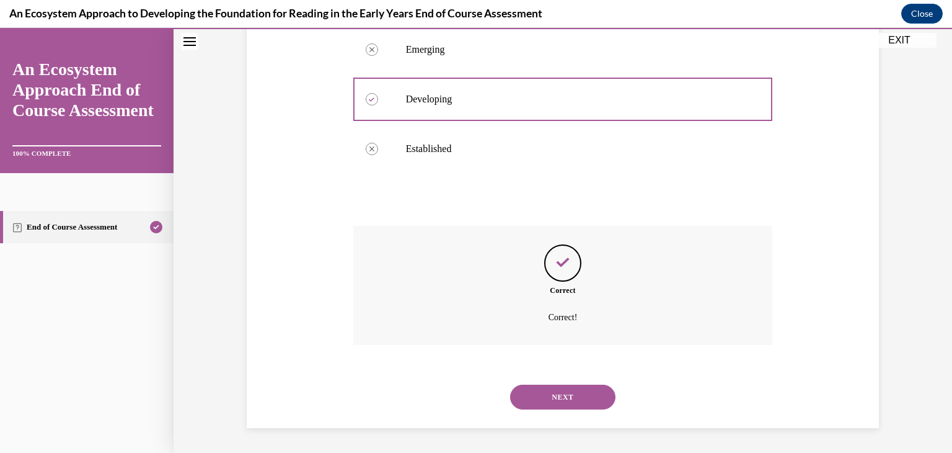
scroll to position [335, 0]
click at [574, 408] on button "NEXT" at bounding box center [562, 396] width 105 height 25
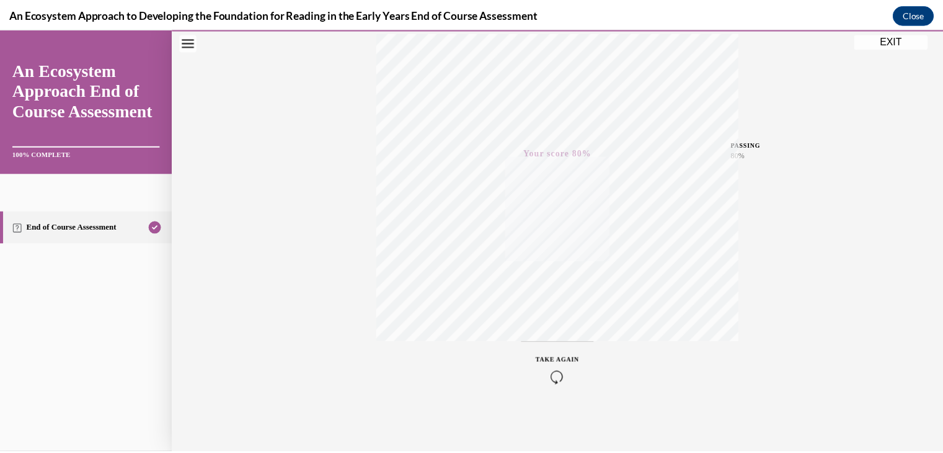
scroll to position [211, 0]
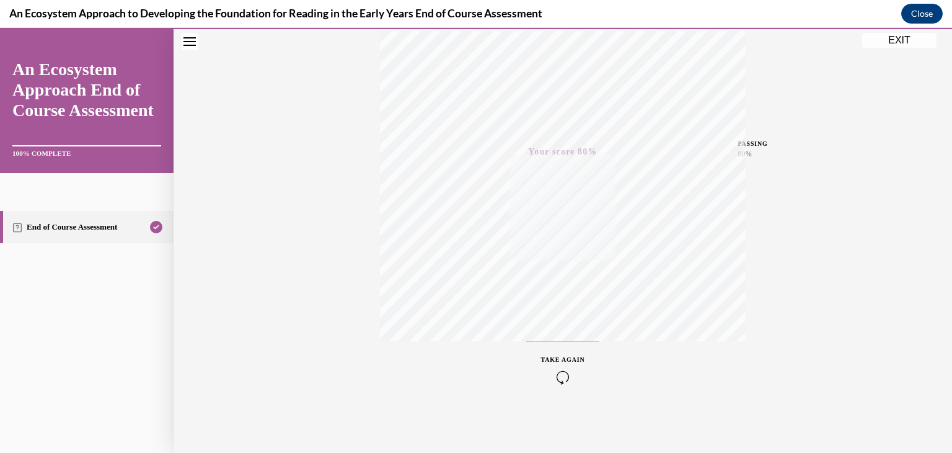
click at [873, 38] on button "EXIT" at bounding box center [899, 40] width 74 height 15
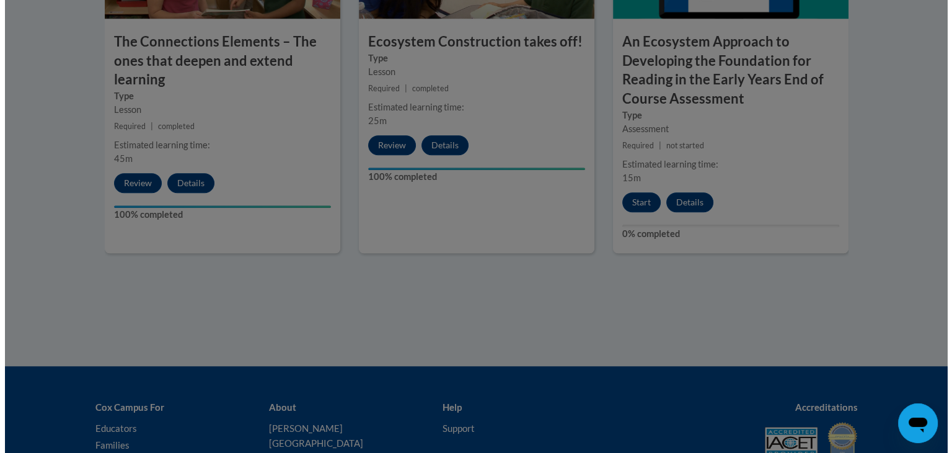
scroll to position [1233, 0]
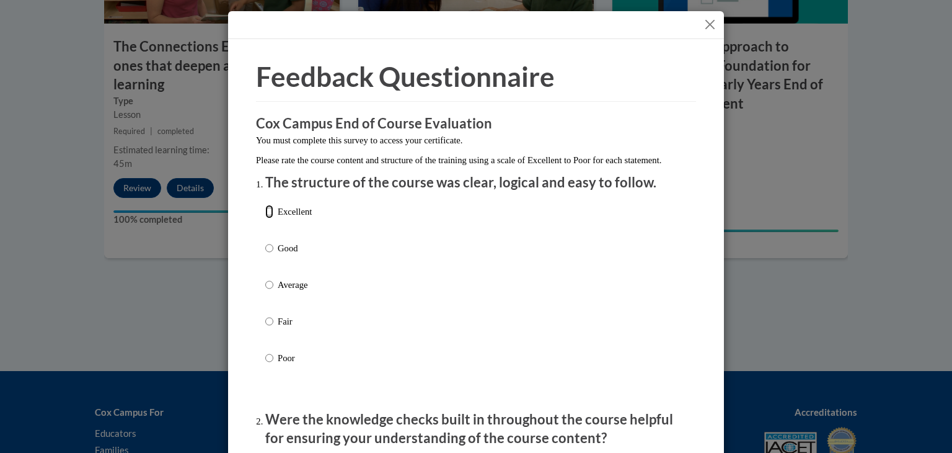
click at [267, 218] on input "Excellent" at bounding box center [269, 212] width 8 height 14
radio input "true"
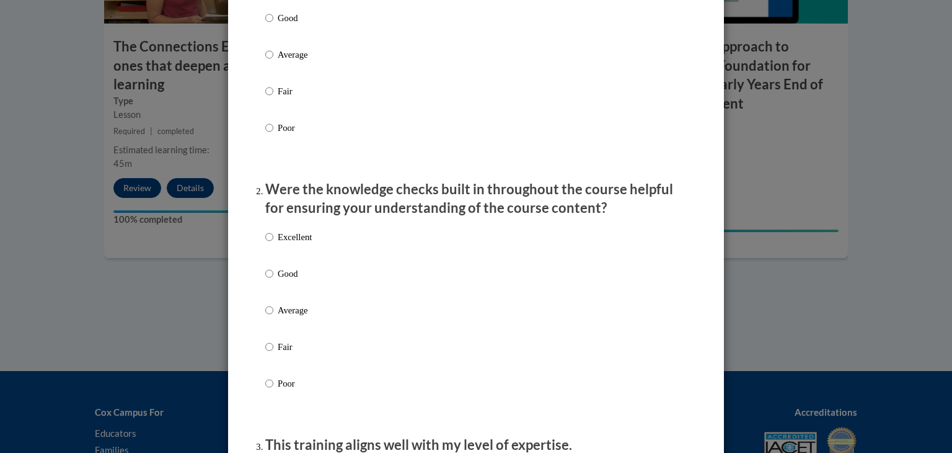
scroll to position [243, 0]
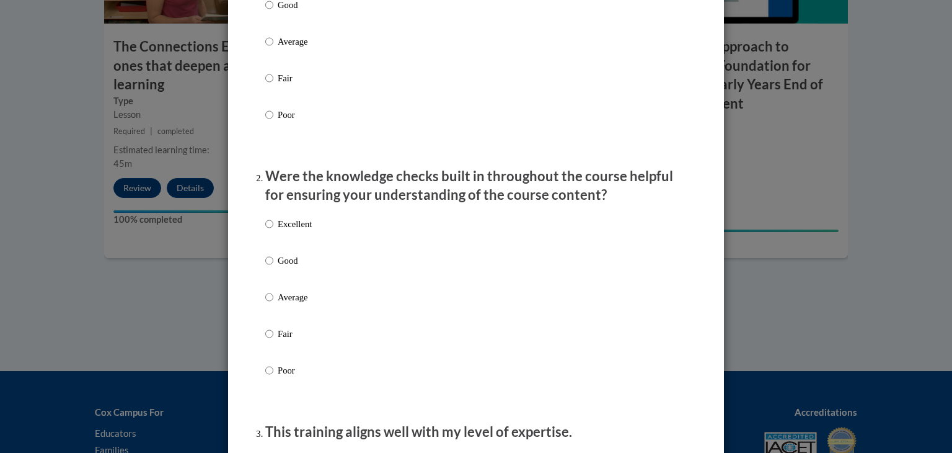
click at [270, 234] on label "Excellent" at bounding box center [288, 233] width 46 height 33
click at [270, 231] on input "Excellent" at bounding box center [269, 224] width 8 height 14
radio input "true"
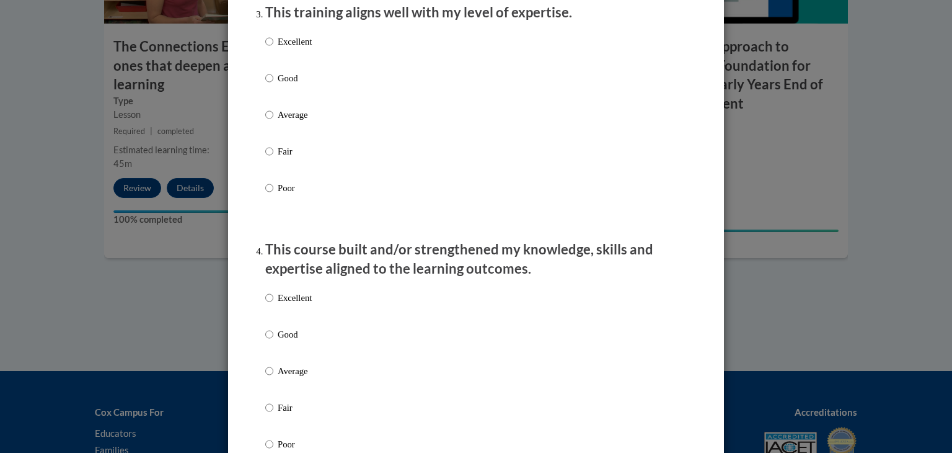
scroll to position [662, 0]
click at [278, 48] on p "Excellent" at bounding box center [295, 42] width 34 height 14
click at [273, 48] on input "Excellent" at bounding box center [269, 42] width 8 height 14
radio input "true"
click at [303, 304] on p "Excellent" at bounding box center [295, 298] width 34 height 14
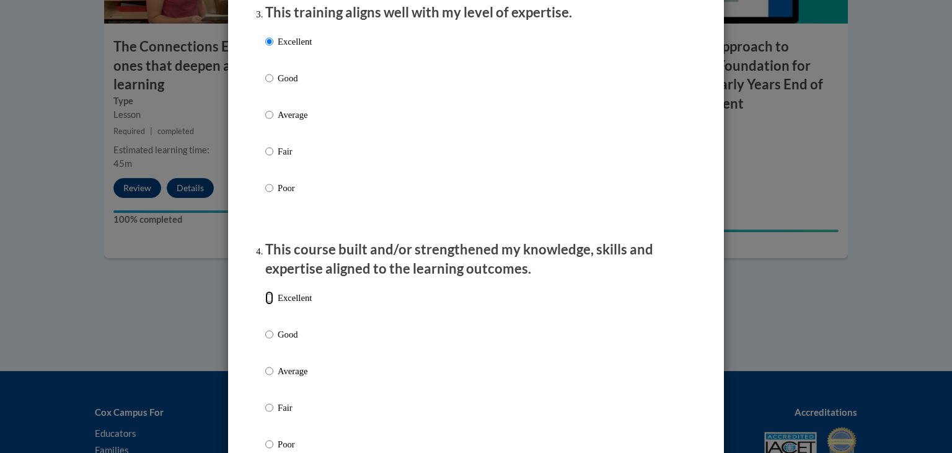
click at [273, 304] on input "Excellent" at bounding box center [269, 298] width 8 height 14
radio input "true"
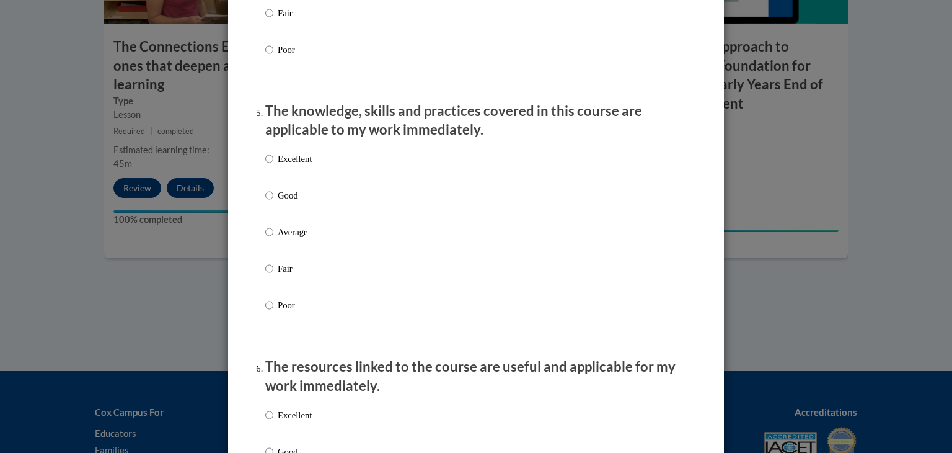
scroll to position [1071, 0]
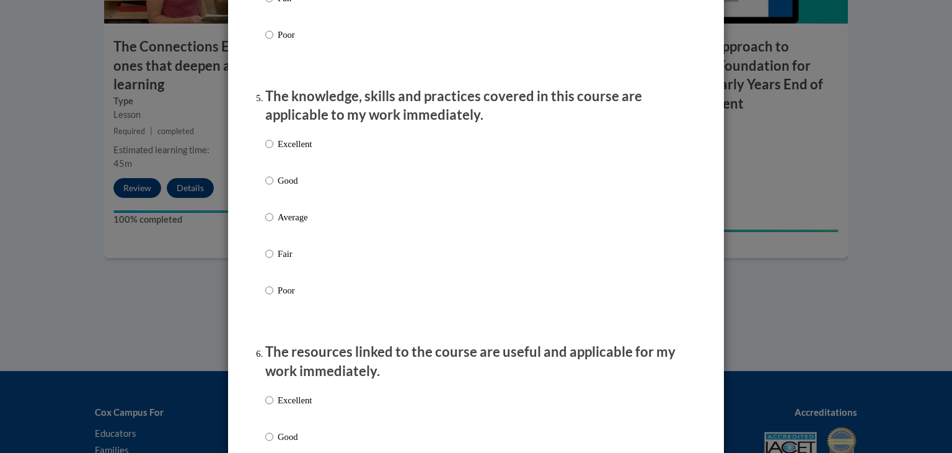
click at [285, 146] on div "Excellent Good Average Fair Poor" at bounding box center [288, 227] width 46 height 192
click at [285, 151] on p "Excellent" at bounding box center [295, 144] width 34 height 14
click at [273, 151] on input "Excellent" at bounding box center [269, 144] width 8 height 14
radio input "true"
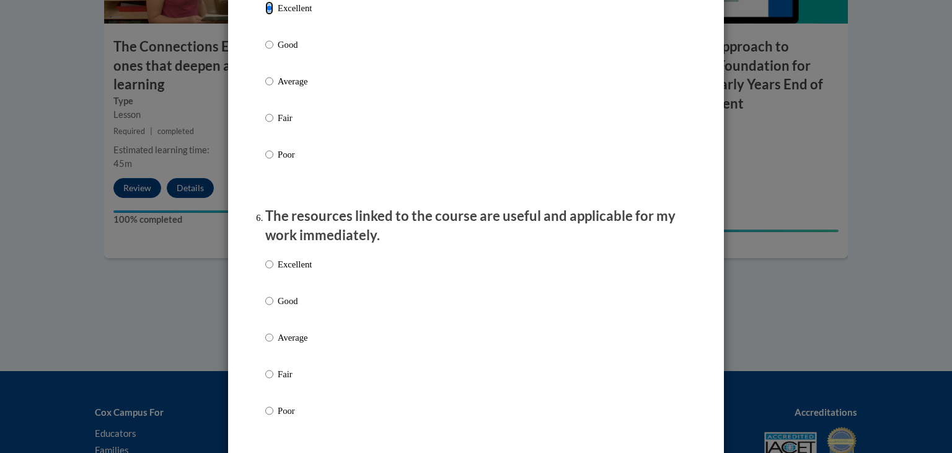
scroll to position [1208, 0]
click at [298, 270] on p "Excellent" at bounding box center [295, 264] width 34 height 14
click at [273, 270] on input "Excellent" at bounding box center [269, 264] width 8 height 14
radio input "true"
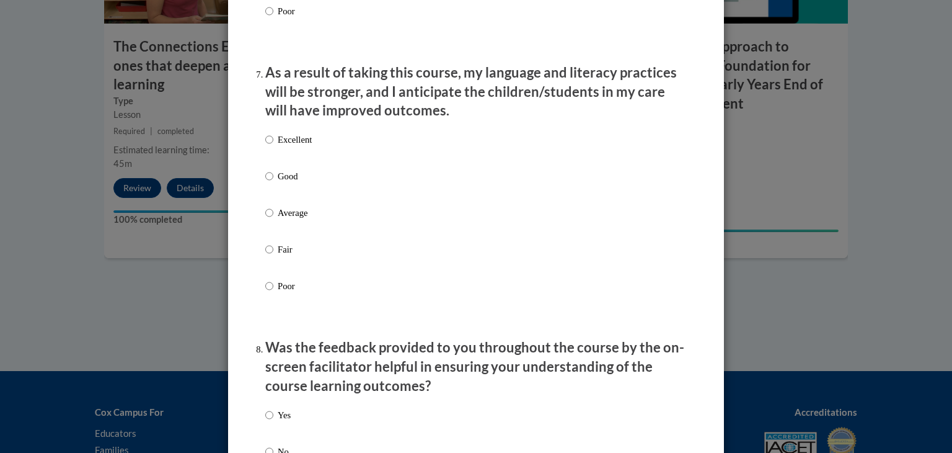
scroll to position [1607, 0]
click at [288, 146] on p "Excellent" at bounding box center [295, 139] width 34 height 14
click at [273, 146] on input "Excellent" at bounding box center [269, 139] width 8 height 14
radio input "true"
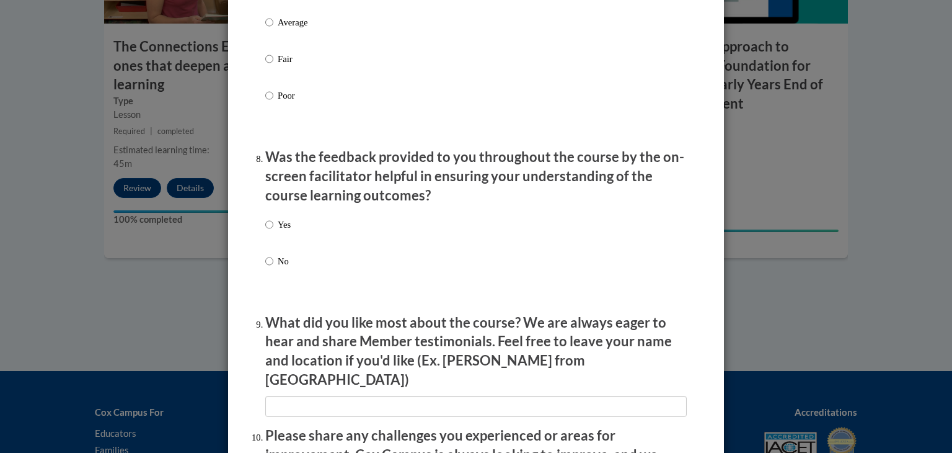
scroll to position [1797, 0]
click at [281, 231] on p "Yes" at bounding box center [284, 224] width 13 height 14
click at [273, 231] on input "Yes" at bounding box center [269, 224] width 8 height 14
radio input "true"
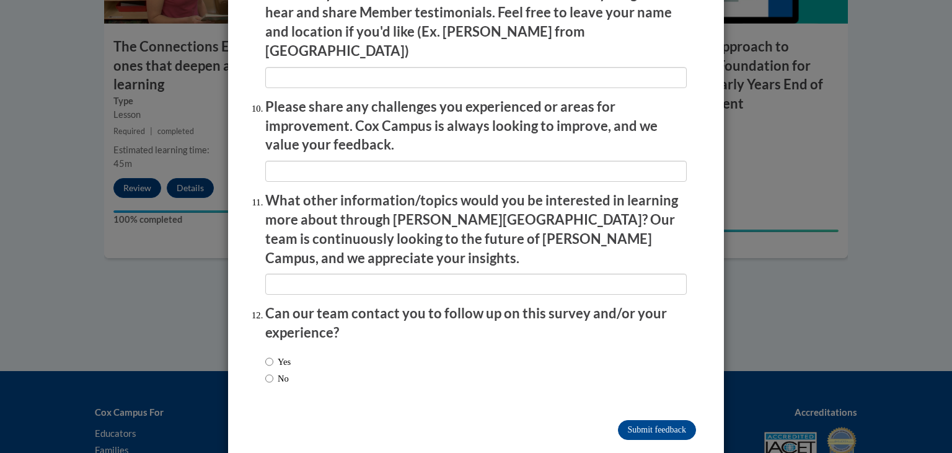
scroll to position [2129, 0]
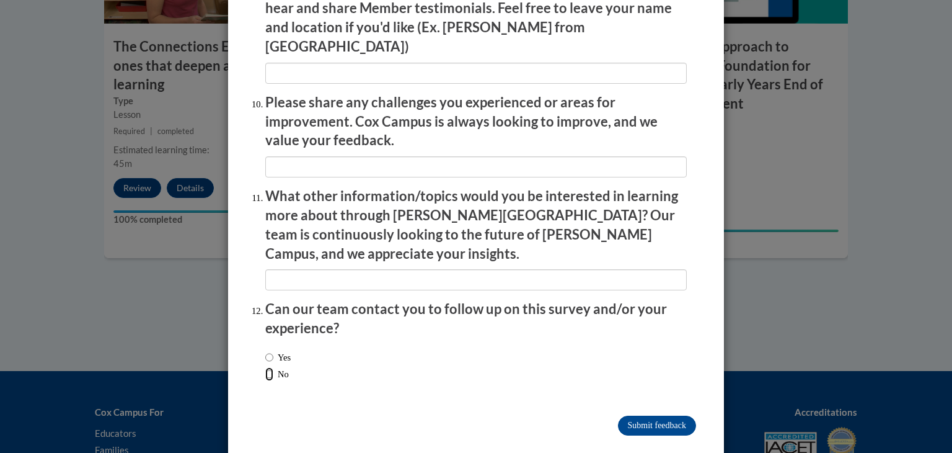
click at [265, 367] on input "No" at bounding box center [269, 374] width 8 height 14
radio input "true"
click at [663, 415] on input "Submit feedback" at bounding box center [657, 425] width 78 height 20
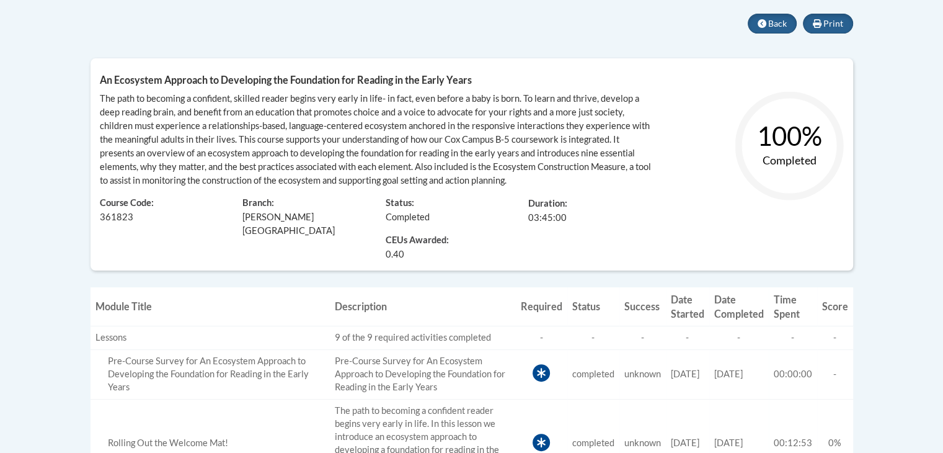
scroll to position [264, 0]
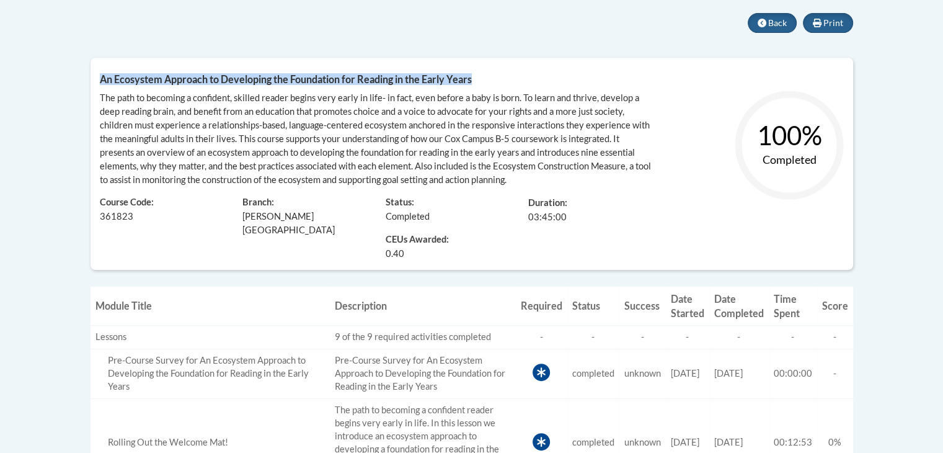
drag, startPoint x: 101, startPoint y: 76, endPoint x: 484, endPoint y: 68, distance: 383.2
click at [484, 68] on div "An Ecosystem Approach to Developing the Foundation for Reading in the Early Yea…" at bounding box center [472, 164] width 762 height 212
copy span "An Ecosystem Approach to Developing the Foundation for Reading in the Early Yea…"
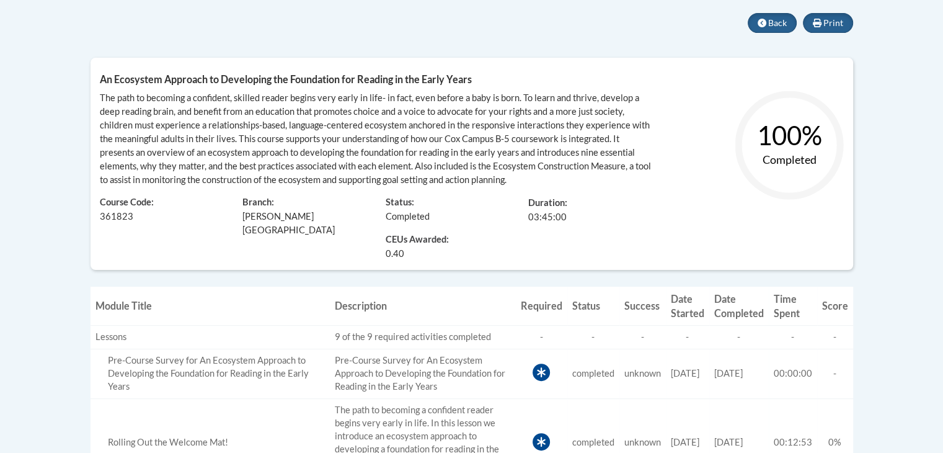
click at [447, 139] on span "The path to becoming a confident, skilled reader begins very early in life- in …" at bounding box center [375, 138] width 551 height 92
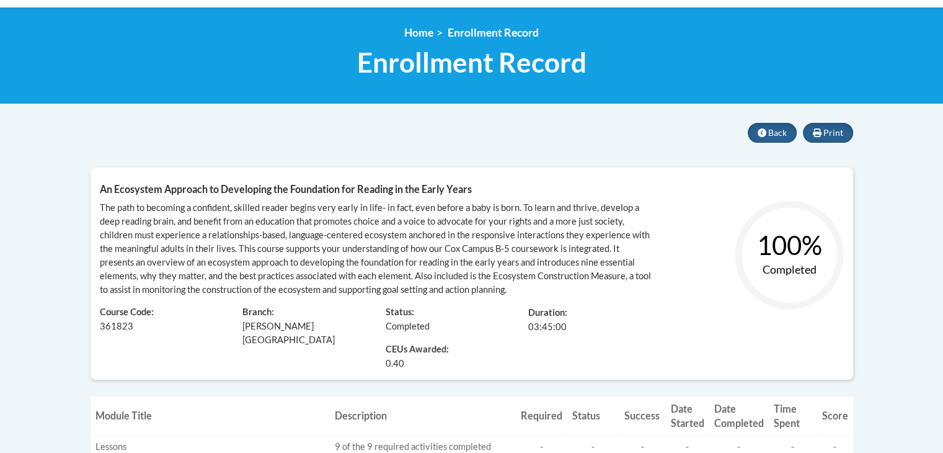
scroll to position [152, 0]
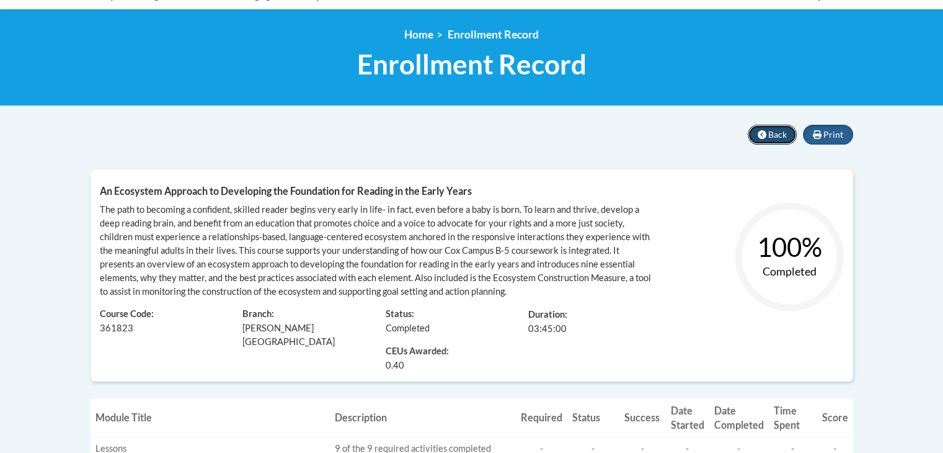
click at [777, 135] on span "Back" at bounding box center [777, 134] width 19 height 11
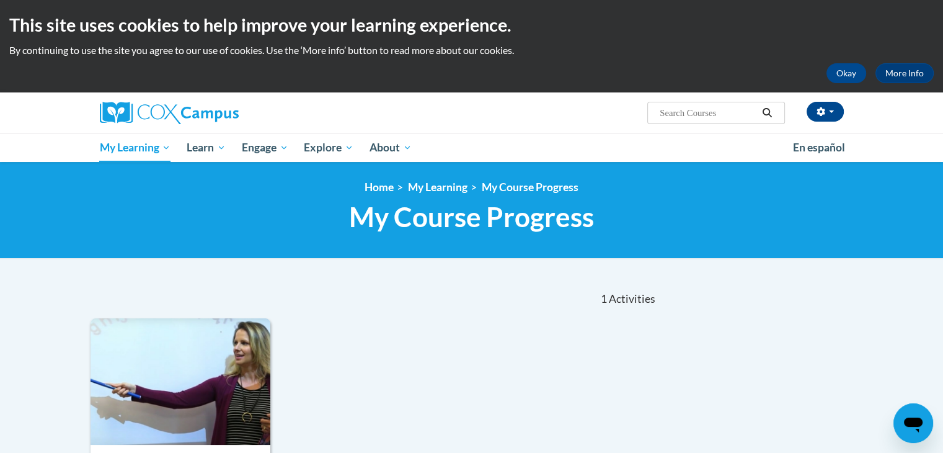
click at [705, 110] on input "Search..." at bounding box center [707, 112] width 99 height 15
type input "trauma"
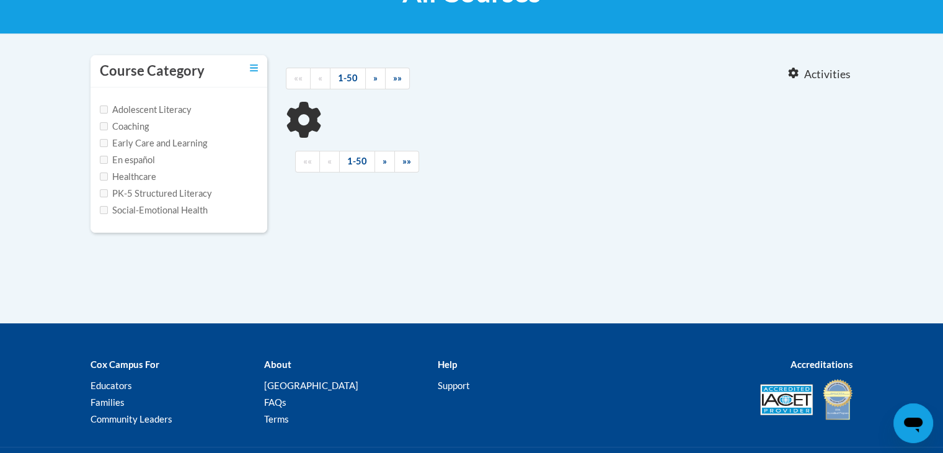
scroll to position [225, 0]
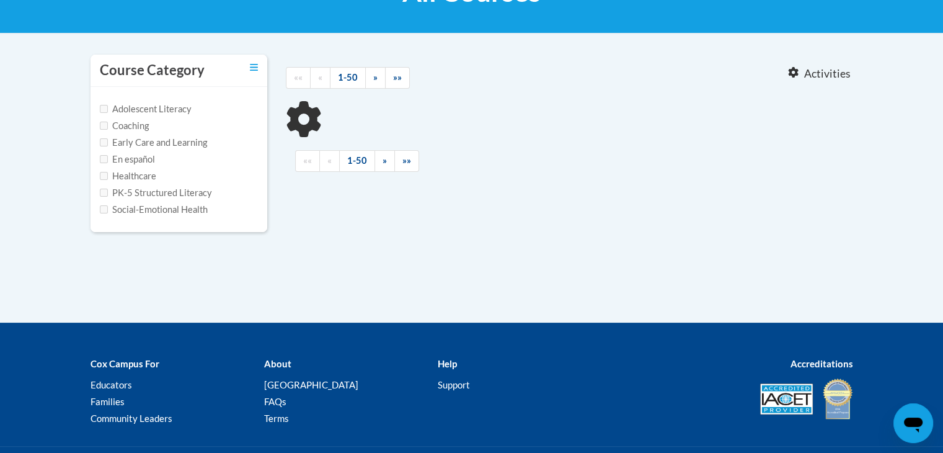
type input "trauma"
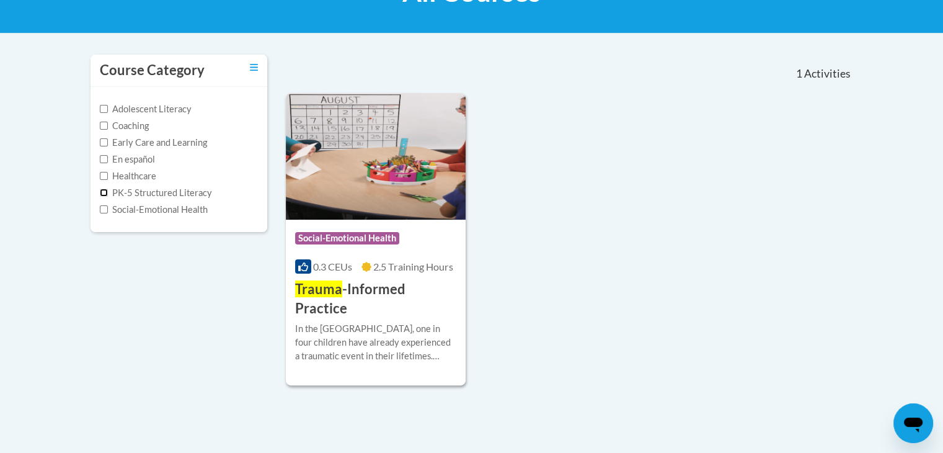
click at [107, 193] on input "PK-5 Structured Literacy" at bounding box center [104, 192] width 8 height 8
checkbox input "true"
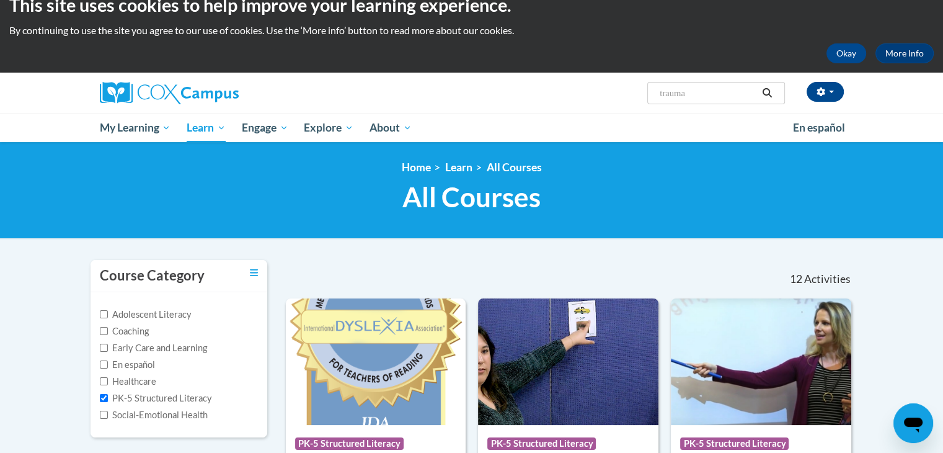
scroll to position [20, 0]
click at [780, 91] on span "Search Search... trauma" at bounding box center [715, 93] width 137 height 22
click at [771, 90] on icon "Search" at bounding box center [766, 92] width 11 height 9
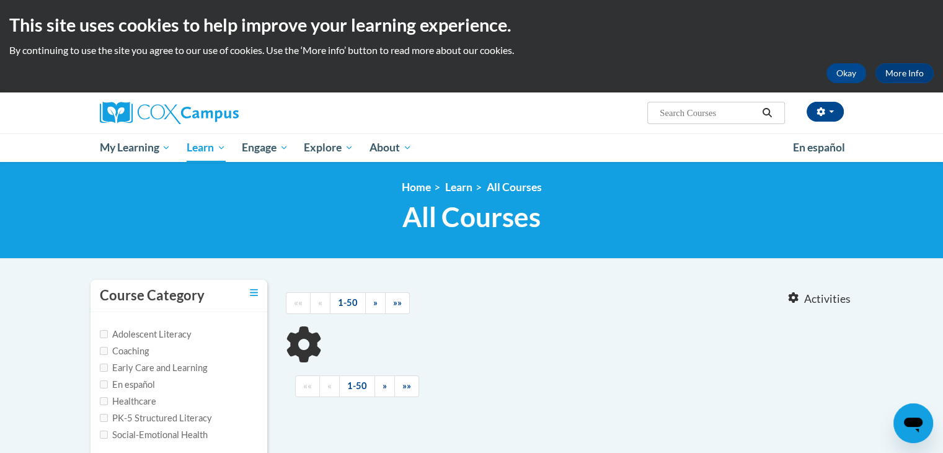
click at [705, 119] on input "Search..." at bounding box center [707, 112] width 99 height 15
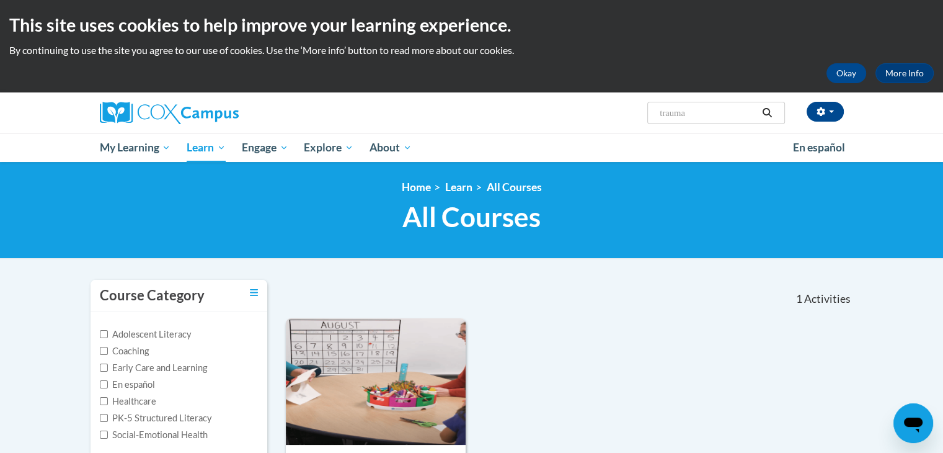
paste input "Meaningful Conversations PS/PK, AT136722, ST10126695"
type input "traumaMeaningful Conversations PS/PK, AT136722, ST10126695"
click at [774, 108] on button "Search" at bounding box center [767, 112] width 19 height 15
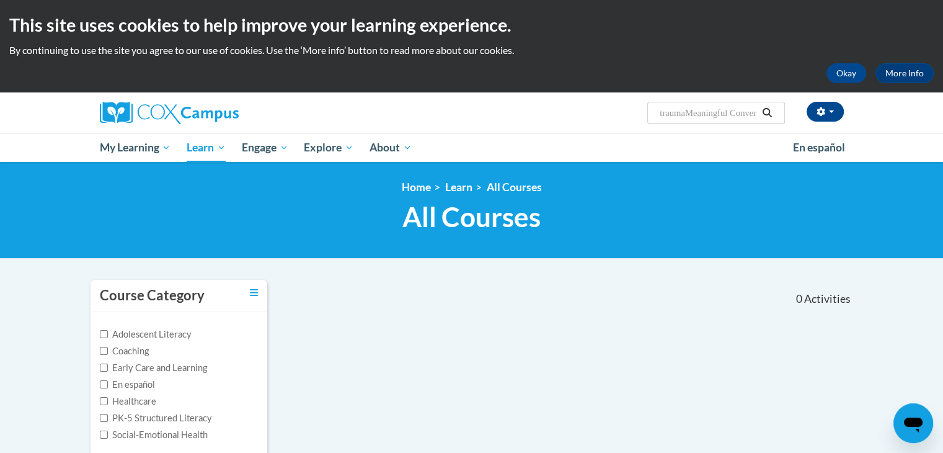
click at [696, 118] on input "traumaMeaningful Conversations PS/PK, AT136722, ST10126695" at bounding box center [707, 112] width 99 height 15
click at [684, 112] on input "traumaMeaningful Conversations PS/PK, AT136722, ST10126695" at bounding box center [707, 112] width 99 height 15
click at [688, 112] on input "traumaMeaningful Conversations PS/PK, AT136722, ST10126695" at bounding box center [707, 112] width 99 height 15
type input "Meaningful Conversations PS/PK, AT136722, ST10126695"
click at [766, 112] on icon "Search" at bounding box center [766, 112] width 11 height 9
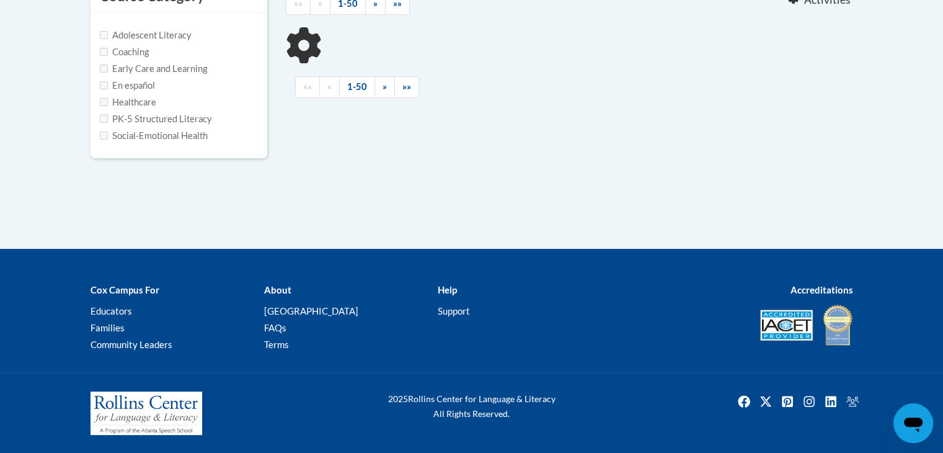
type input "Meaningful Conversations PS/PK, AT136722, ST10126695"
